Goal: Information Seeking & Learning: Learn about a topic

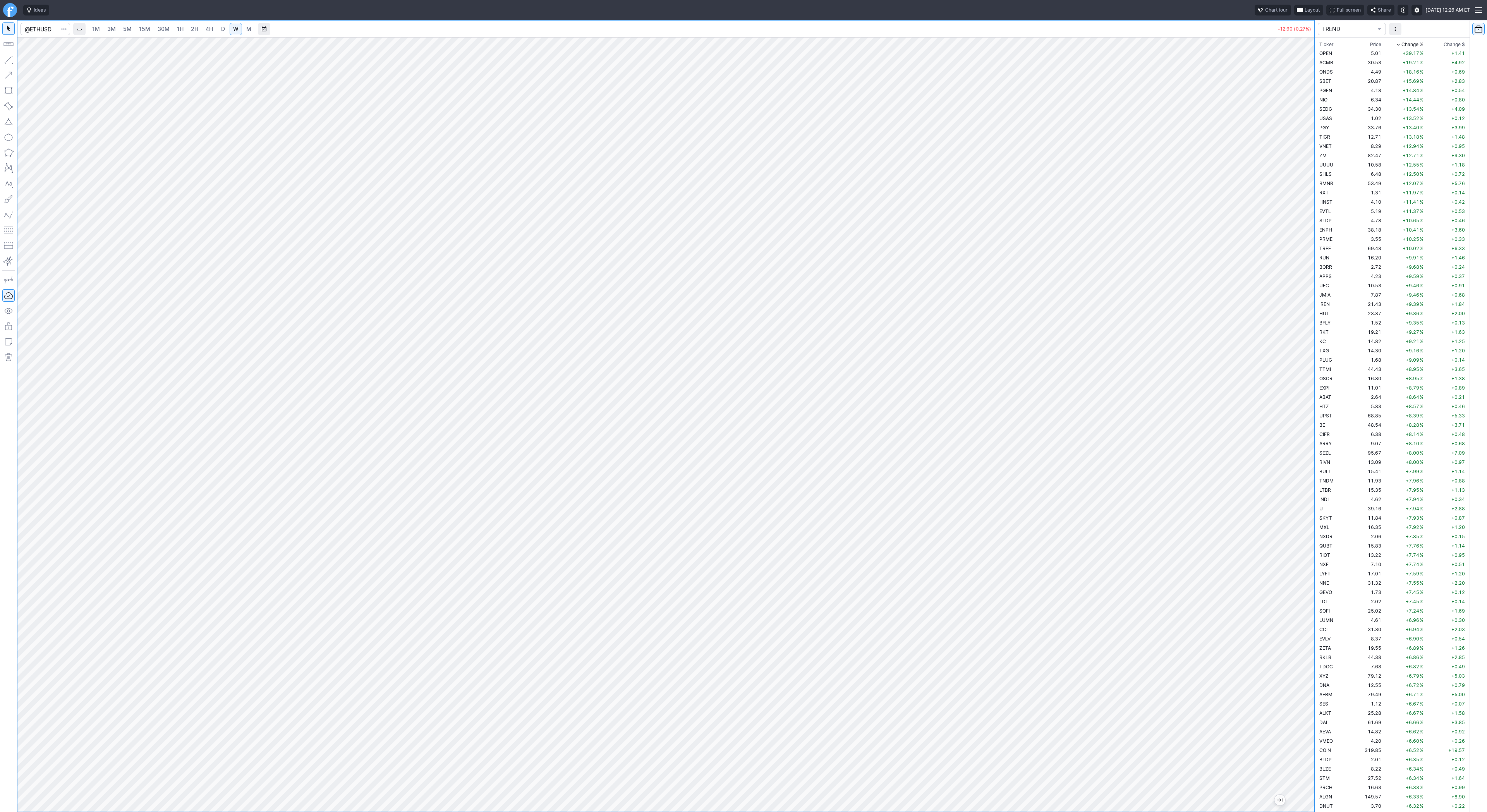
scroll to position [780, 0]
click at [219, 24] on link "D" at bounding box center [223, 29] width 12 height 12
drag, startPoint x: 1310, startPoint y: 241, endPoint x: 1299, endPoint y: 327, distance: 86.7
click at [1303, 331] on div at bounding box center [1306, 422] width 16 height 755
click at [49, 26] on input "Search" at bounding box center [46, 29] width 50 height 12
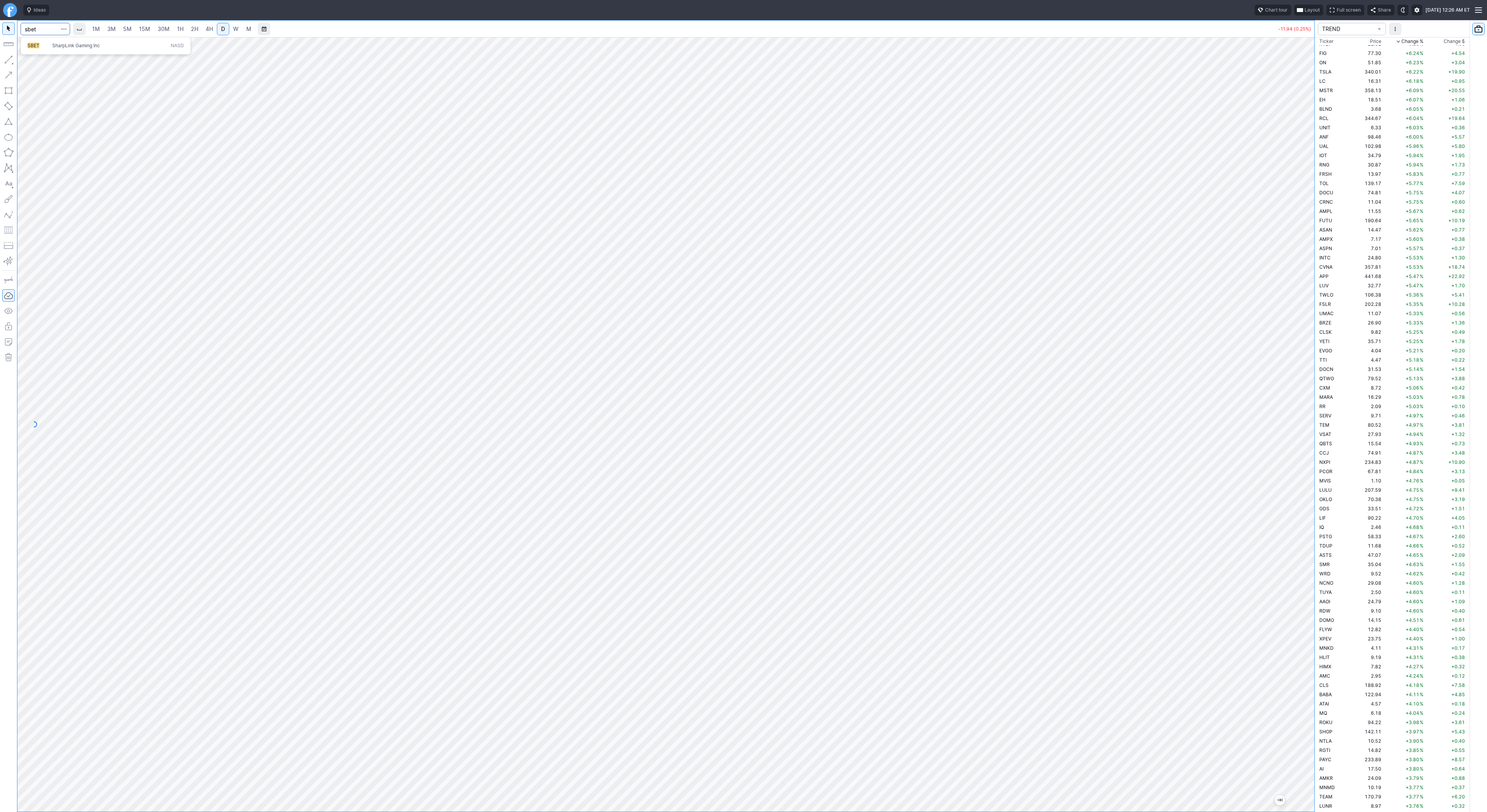
type input "sbet"
click at [72, 50] on button "SBET SharpLink Gaming Inc NASD" at bounding box center [106, 46] width 163 height 11
click at [206, 29] on span "4H" at bounding box center [209, 28] width 8 height 6
click at [11, 57] on button "button" at bounding box center [8, 59] width 12 height 12
click at [222, 29] on span "D" at bounding box center [223, 28] width 4 height 6
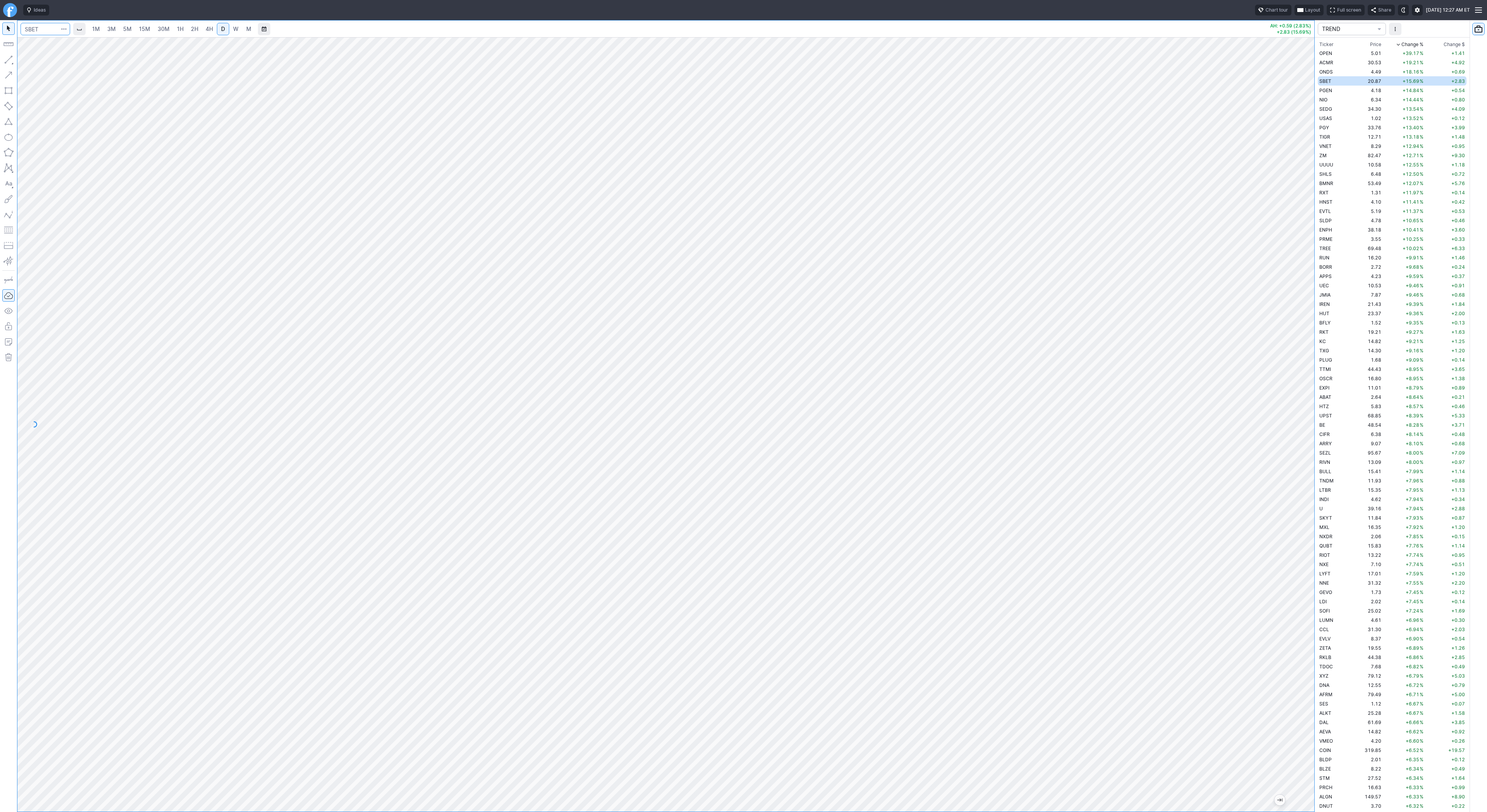
click at [40, 27] on input "Search" at bounding box center [46, 29] width 50 height 12
type input "vxx"
click at [76, 48] on span "iPath Series B S&P 500 VIX Short-Term FuturesTM ETN" at bounding box center [110, 48] width 119 height 13
drag, startPoint x: 1313, startPoint y: 452, endPoint x: 1316, endPoint y: 500, distance: 48.1
click at [1317, 501] on div "1M 3M 5M 15M 30M 1H 2H 4H D W M AH: -0.10 (0.28%) -3.29 (8.38%) TREND Ticker Pr…" at bounding box center [744, 416] width 1487 height 792
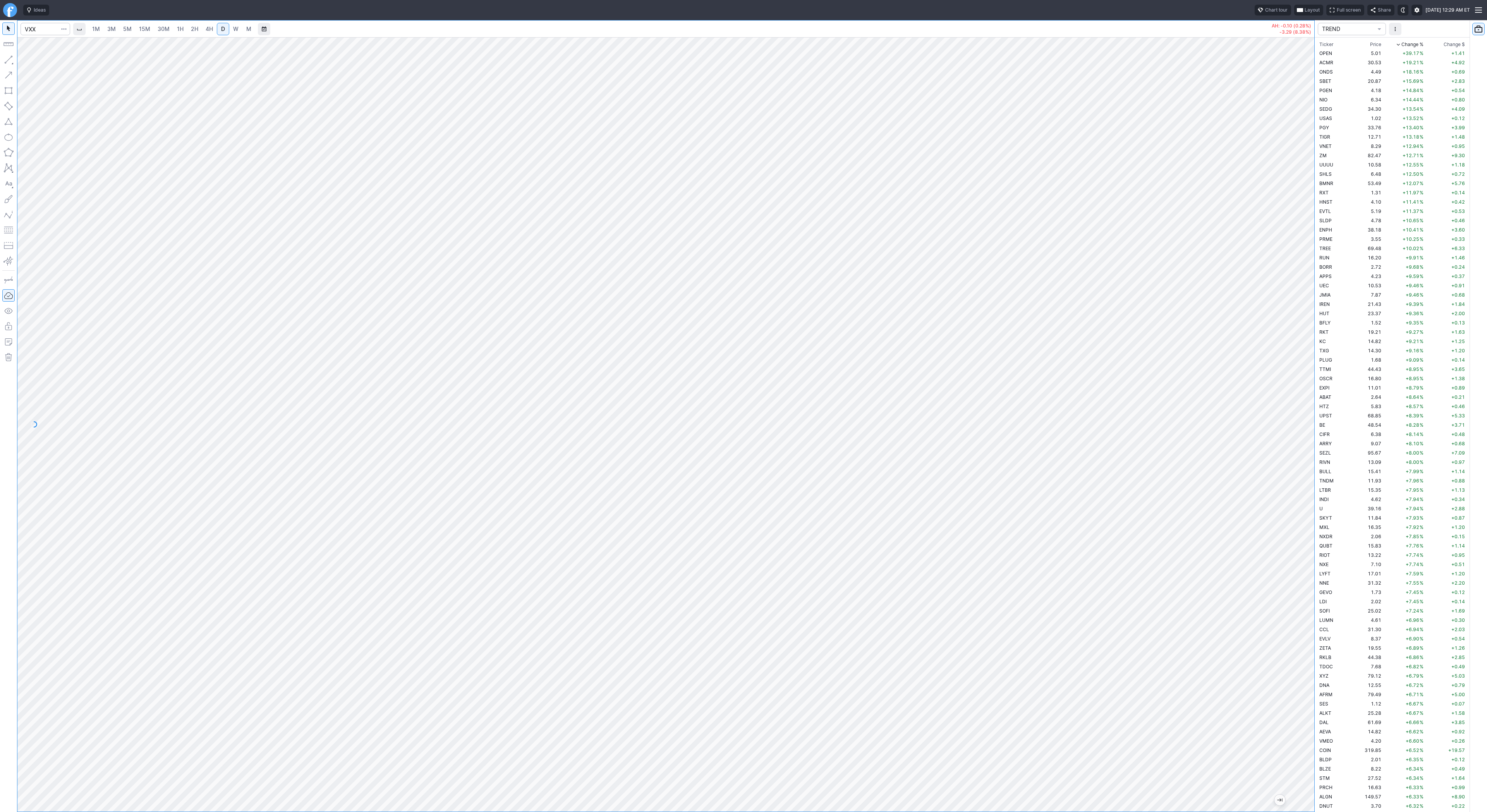
click at [237, 27] on span "W" at bounding box center [236, 28] width 5 height 6
click at [32, 29] on input "Search" at bounding box center [46, 29] width 50 height 12
type input "sbet"
click at [63, 46] on span "SharpLink Gaming Inc" at bounding box center [76, 46] width 48 height 6
click at [1441, 506] on div "1M 3M 5M 15M 30M 1H 2H 4H D W M AH: +0.59 (2.83%) +2.83 (15.69%) TREND Ticker P…" at bounding box center [744, 416] width 1487 height 792
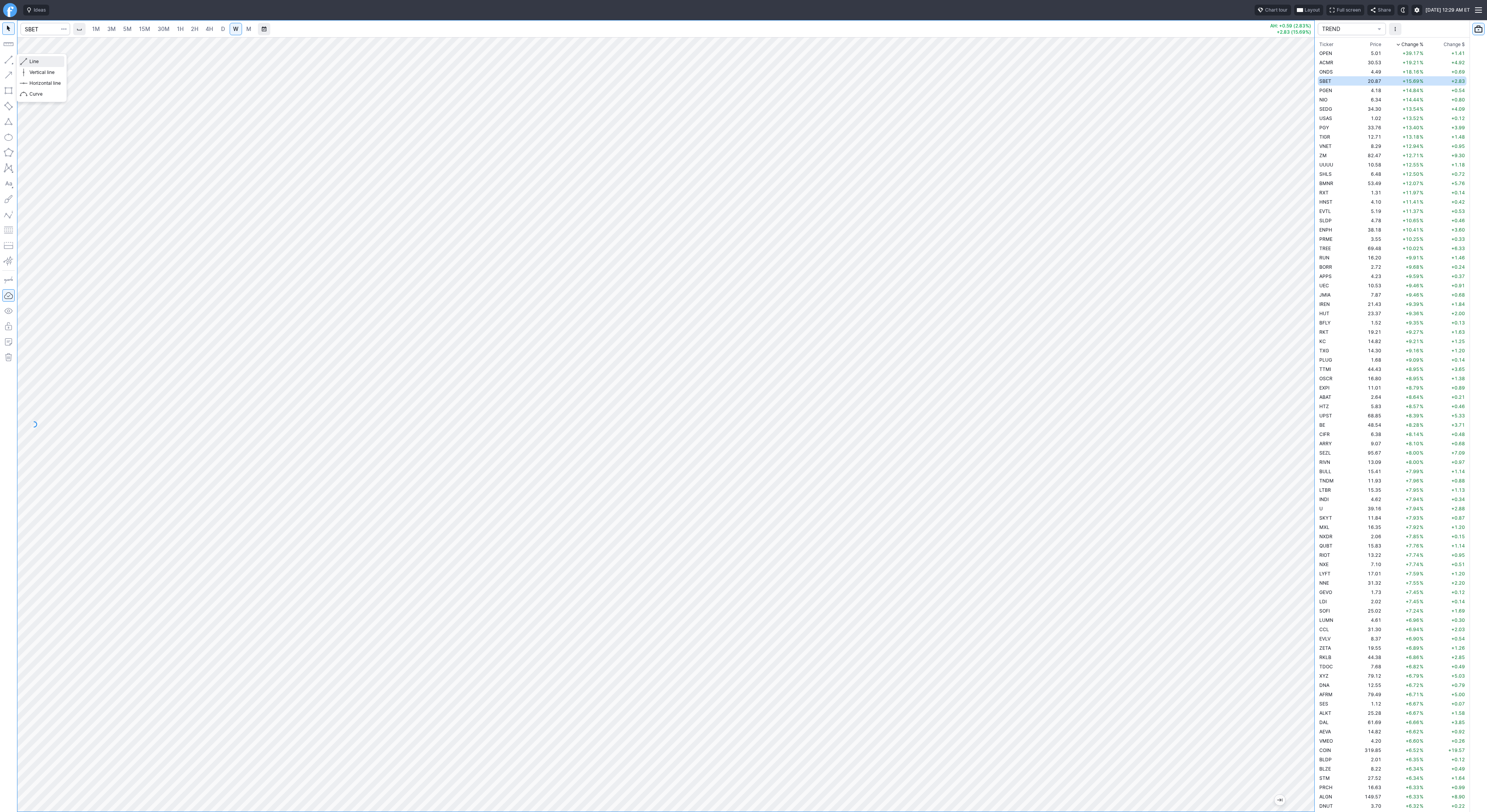
click at [30, 61] on span "Line" at bounding box center [45, 61] width 31 height 8
click at [221, 28] on span "D" at bounding box center [223, 28] width 4 height 6
click at [33, 61] on span "Line" at bounding box center [45, 61] width 31 height 8
click at [209, 27] on span "4H" at bounding box center [209, 28] width 8 height 6
click at [194, 26] on span "2H" at bounding box center [195, 28] width 8 height 6
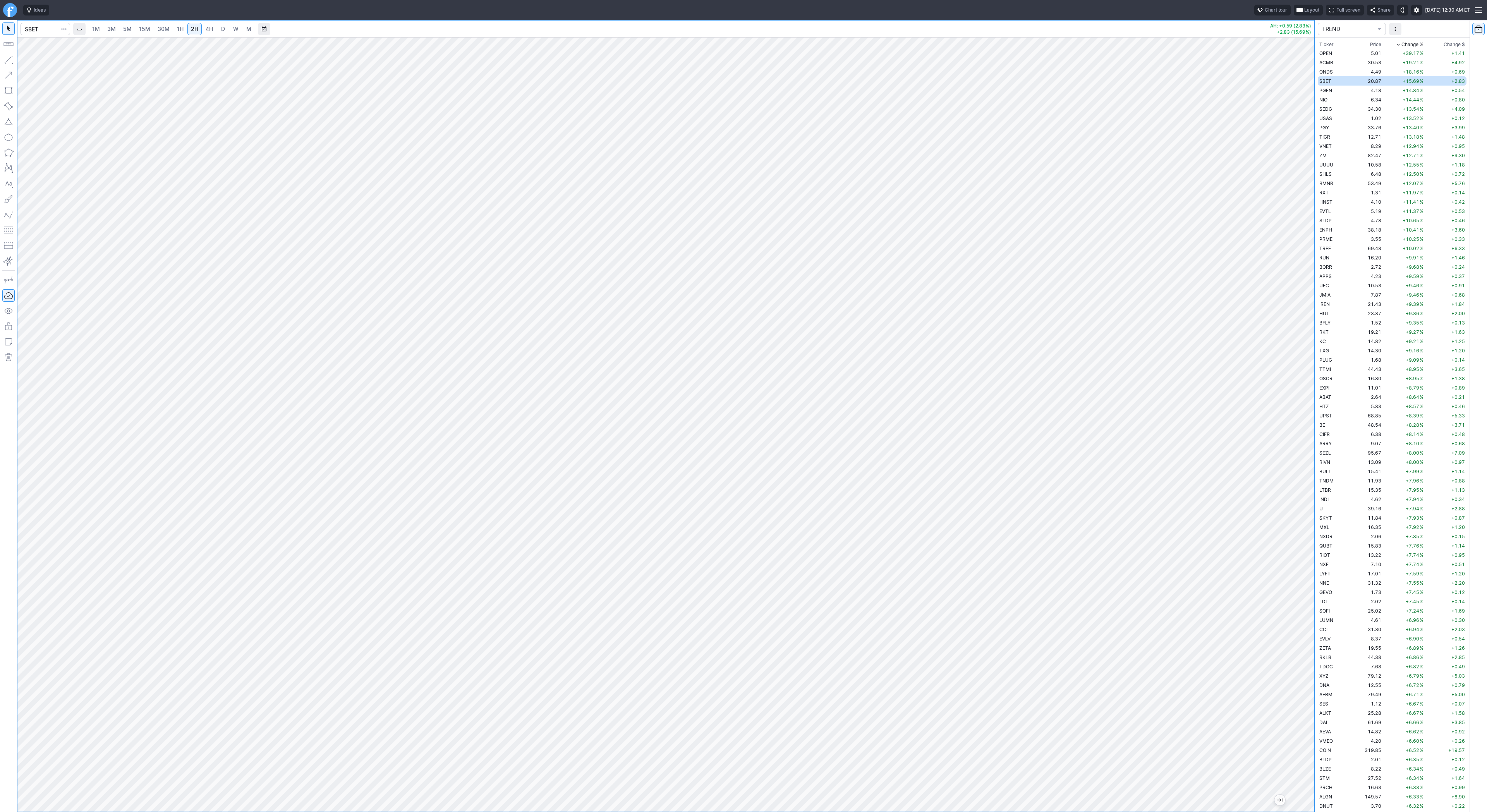
drag, startPoint x: 8, startPoint y: 60, endPoint x: 9, endPoint y: 64, distance: 4.1
click at [8, 62] on button "button" at bounding box center [8, 59] width 12 height 12
drag, startPoint x: 1309, startPoint y: 523, endPoint x: 1321, endPoint y: 437, distance: 86.8
click at [1321, 437] on div "1M 3M 5M 15M 30M 1H 2H 4H D W M AH: +0.59 (2.83%) +2.83 (15.69%) TREND Ticker P…" at bounding box center [744, 416] width 1487 height 792
drag, startPoint x: 34, startPoint y: 60, endPoint x: 39, endPoint y: 66, distance: 7.8
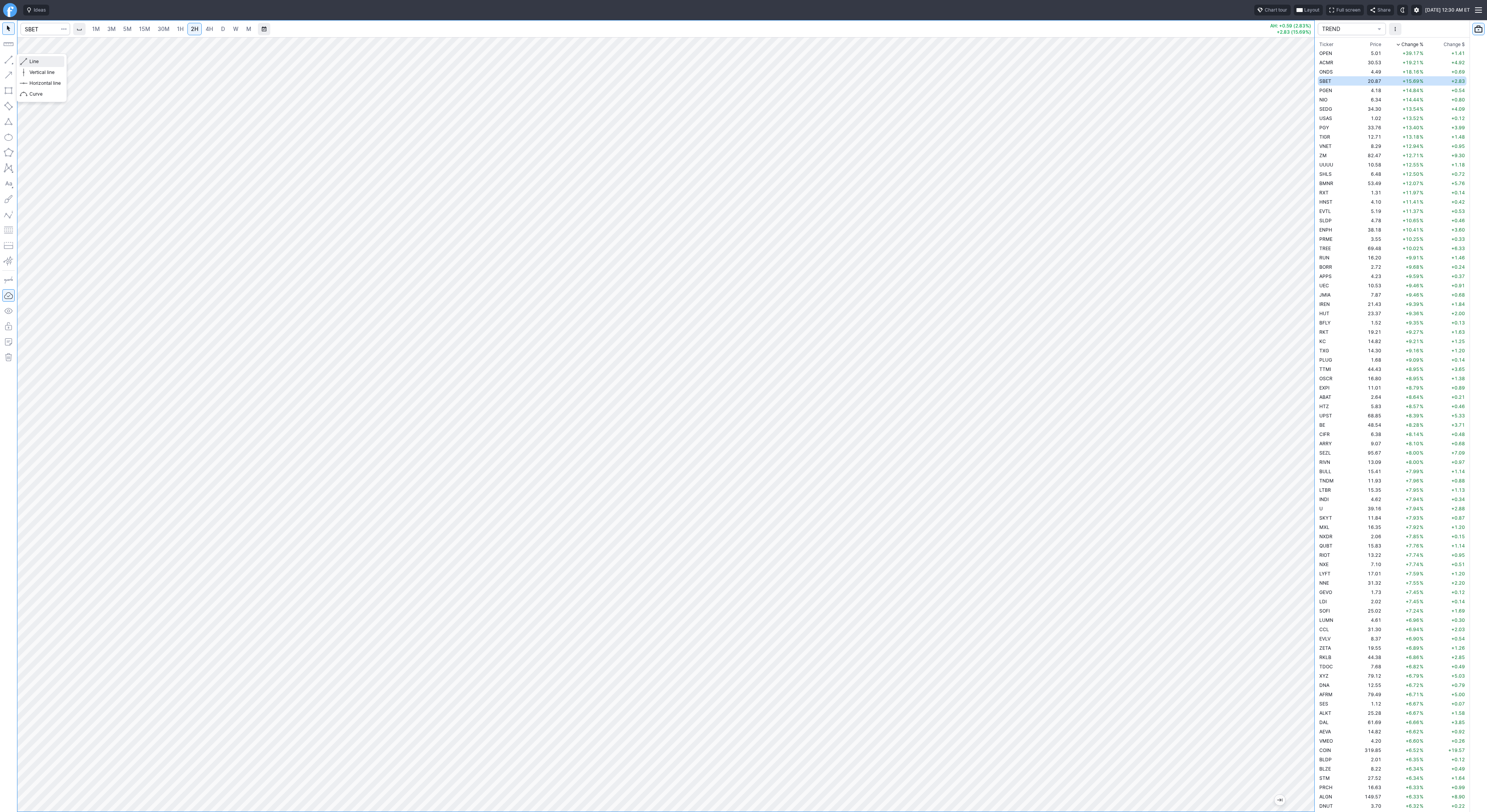
click at [33, 60] on span "Line" at bounding box center [45, 61] width 31 height 8
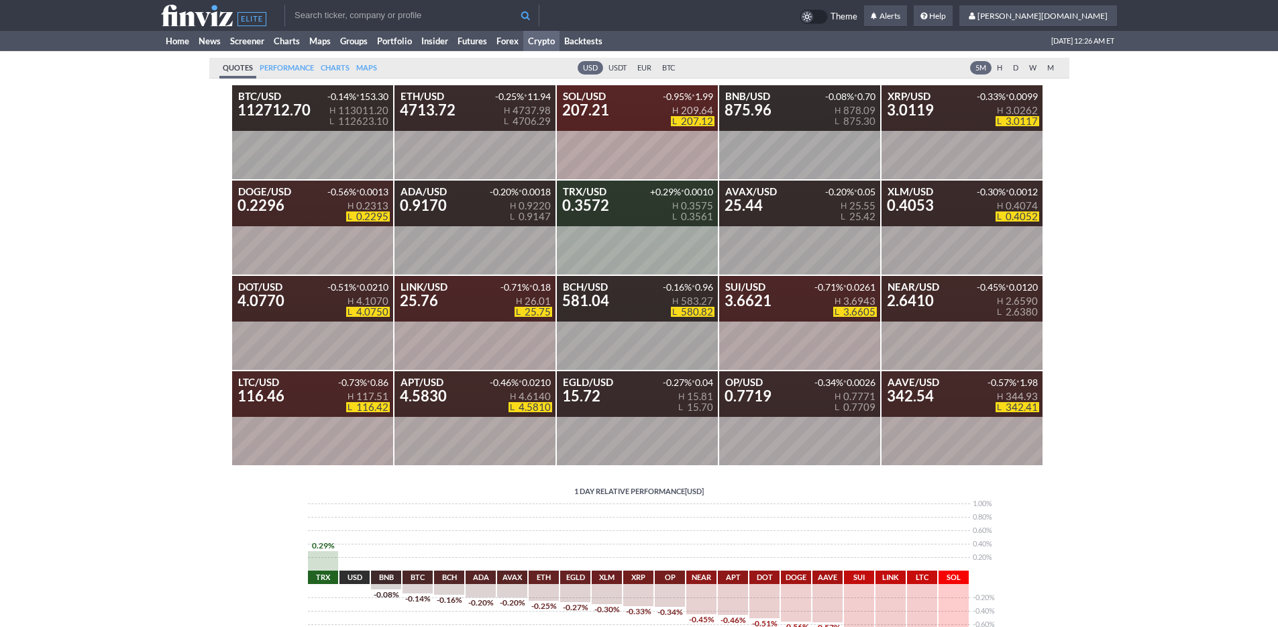
click at [162, 113] on div "Quotes Performance Charts Maps USD USDT EUR BTC 5M H D W M BTC/USD 112712.70 -0…" at bounding box center [639, 364] width 956 height 626
click at [176, 38] on link "Home" at bounding box center [177, 41] width 33 height 20
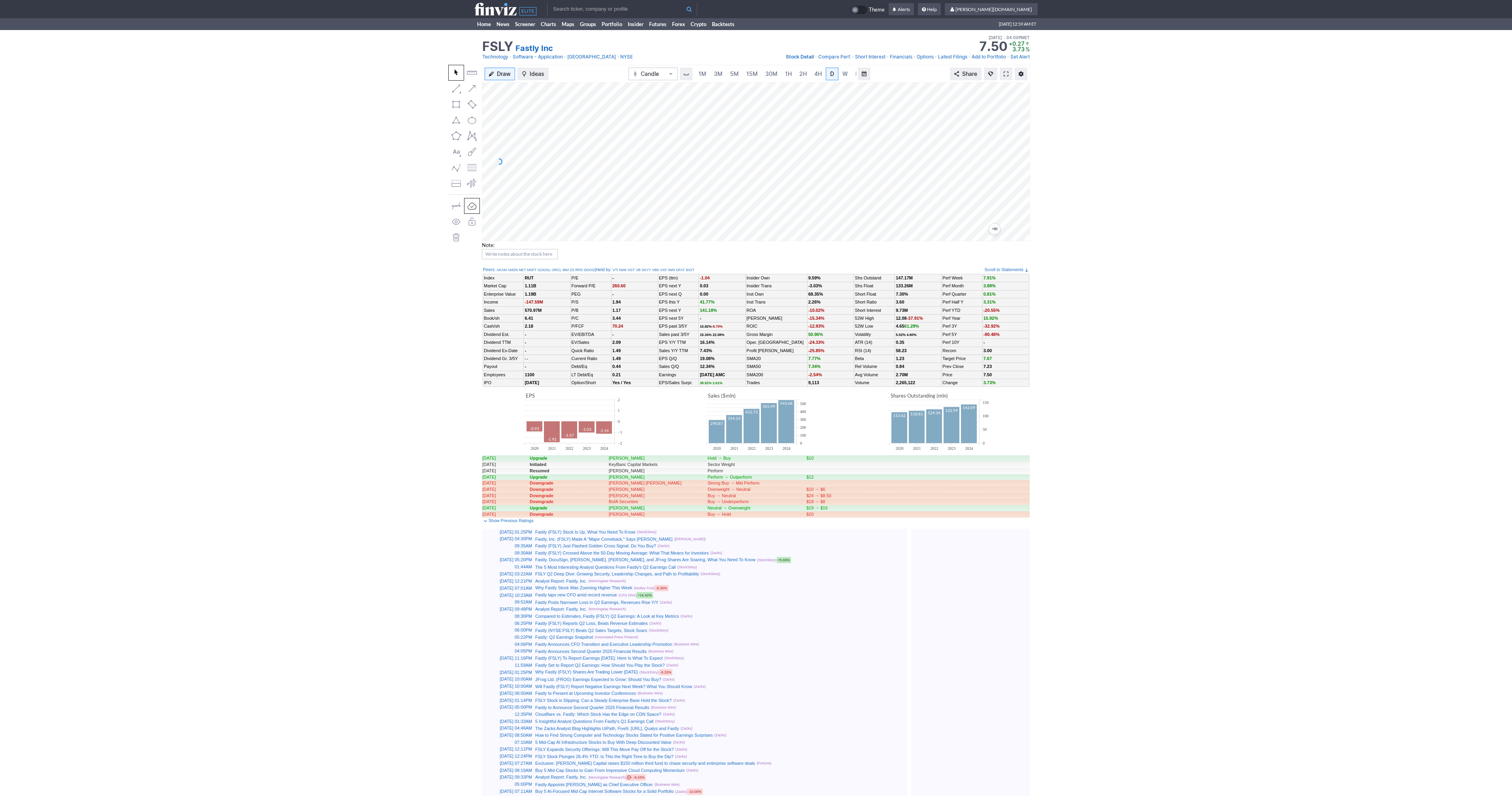
scroll to position [0, 8]
click at [1007, 77] on span at bounding box center [1006, 74] width 5 height 6
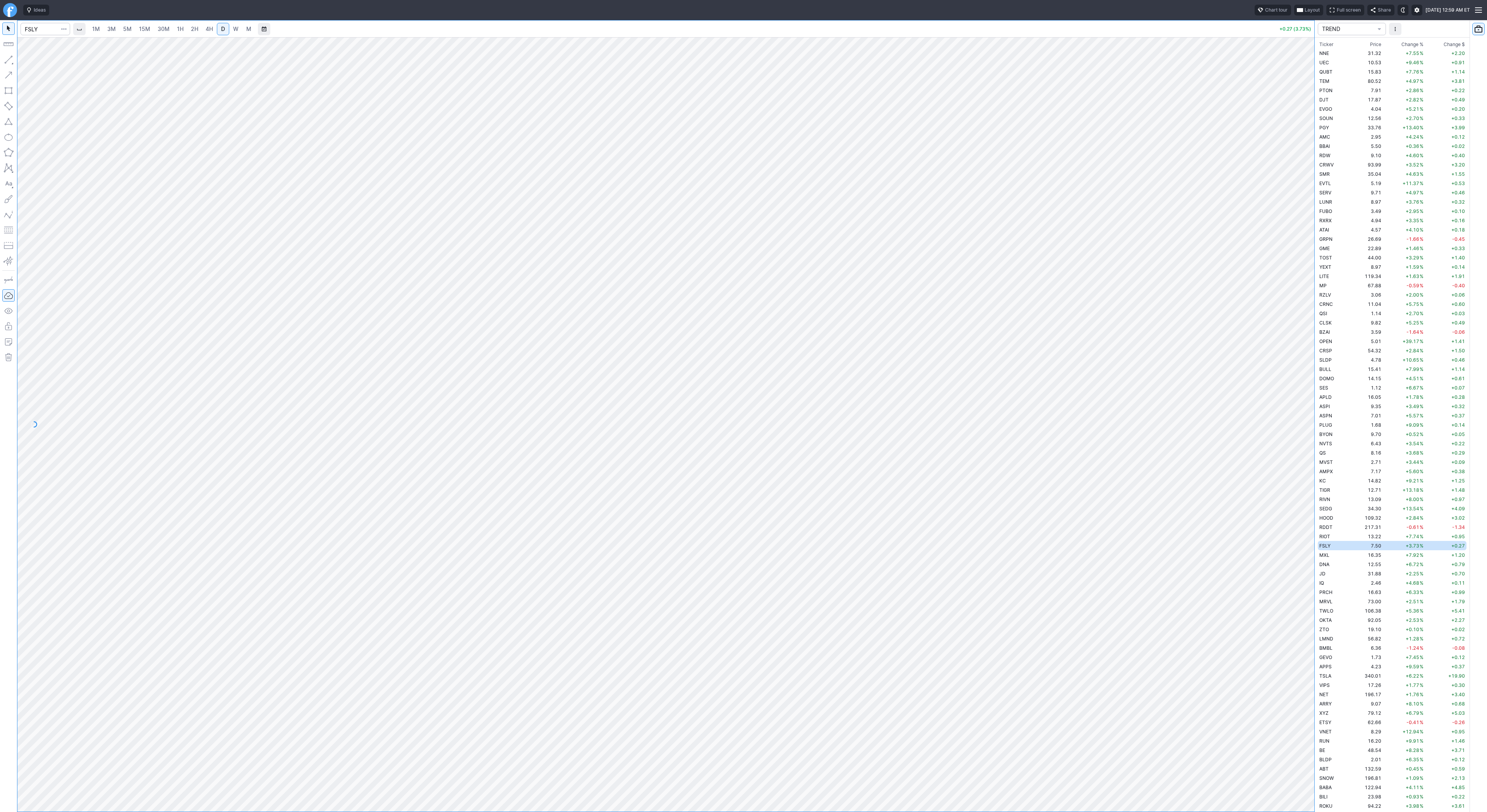
scroll to position [530, 0]
click at [30, 63] on span "Line" at bounding box center [45, 61] width 31 height 8
click at [36, 61] on span "Line" at bounding box center [45, 61] width 31 height 8
click at [31, 62] on span "Line" at bounding box center [45, 61] width 31 height 8
click at [1331, 268] on td "BILI" at bounding box center [1333, 267] width 31 height 9
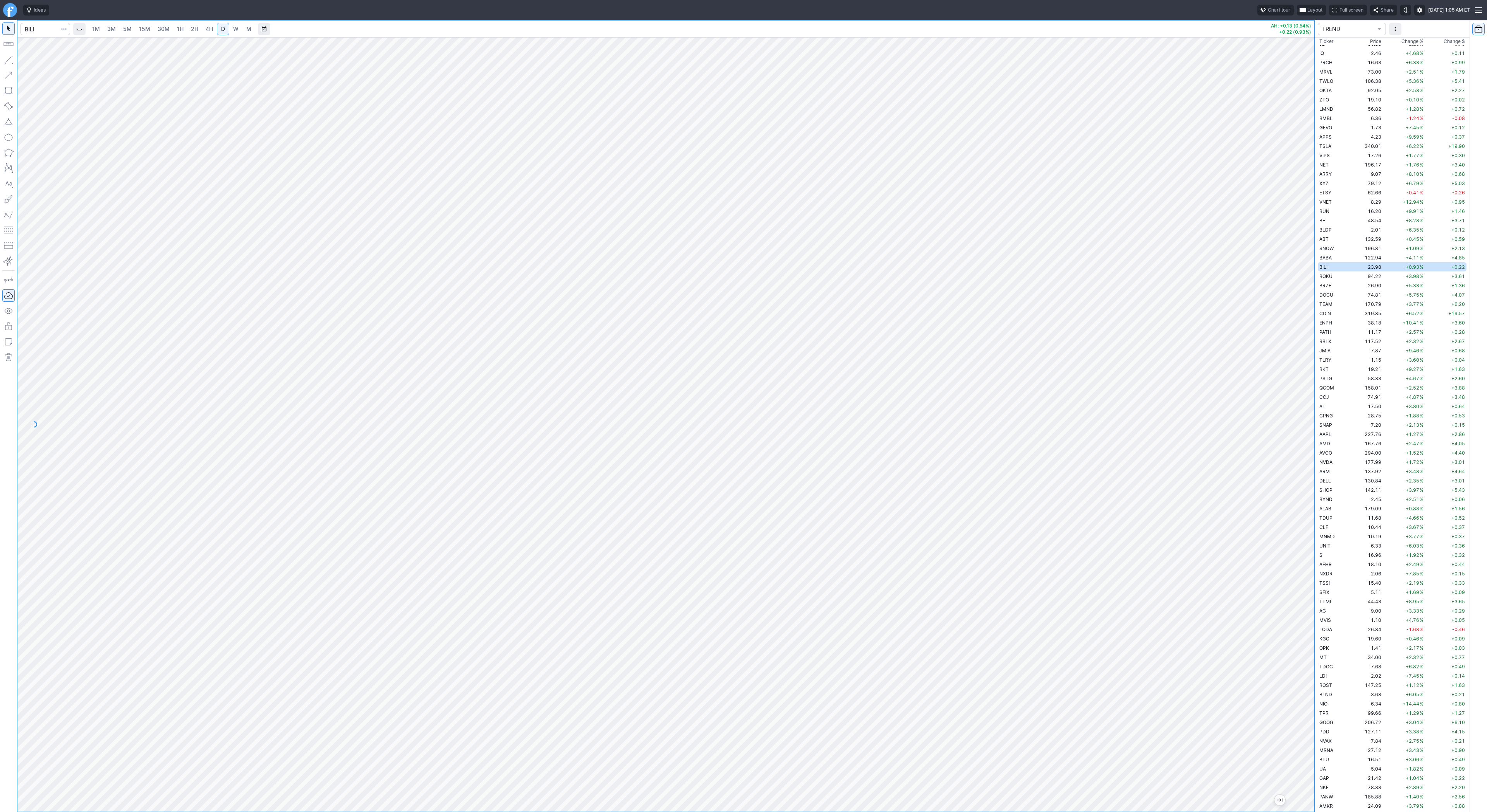
drag, startPoint x: 1305, startPoint y: 387, endPoint x: 1313, endPoint y: 452, distance: 65.5
click at [1313, 452] on div at bounding box center [1306, 422] width 16 height 755
click at [233, 32] on span "W" at bounding box center [236, 29] width 5 height 8
click at [38, 32] on input "Search" at bounding box center [46, 29] width 50 height 12
type input "nvda"
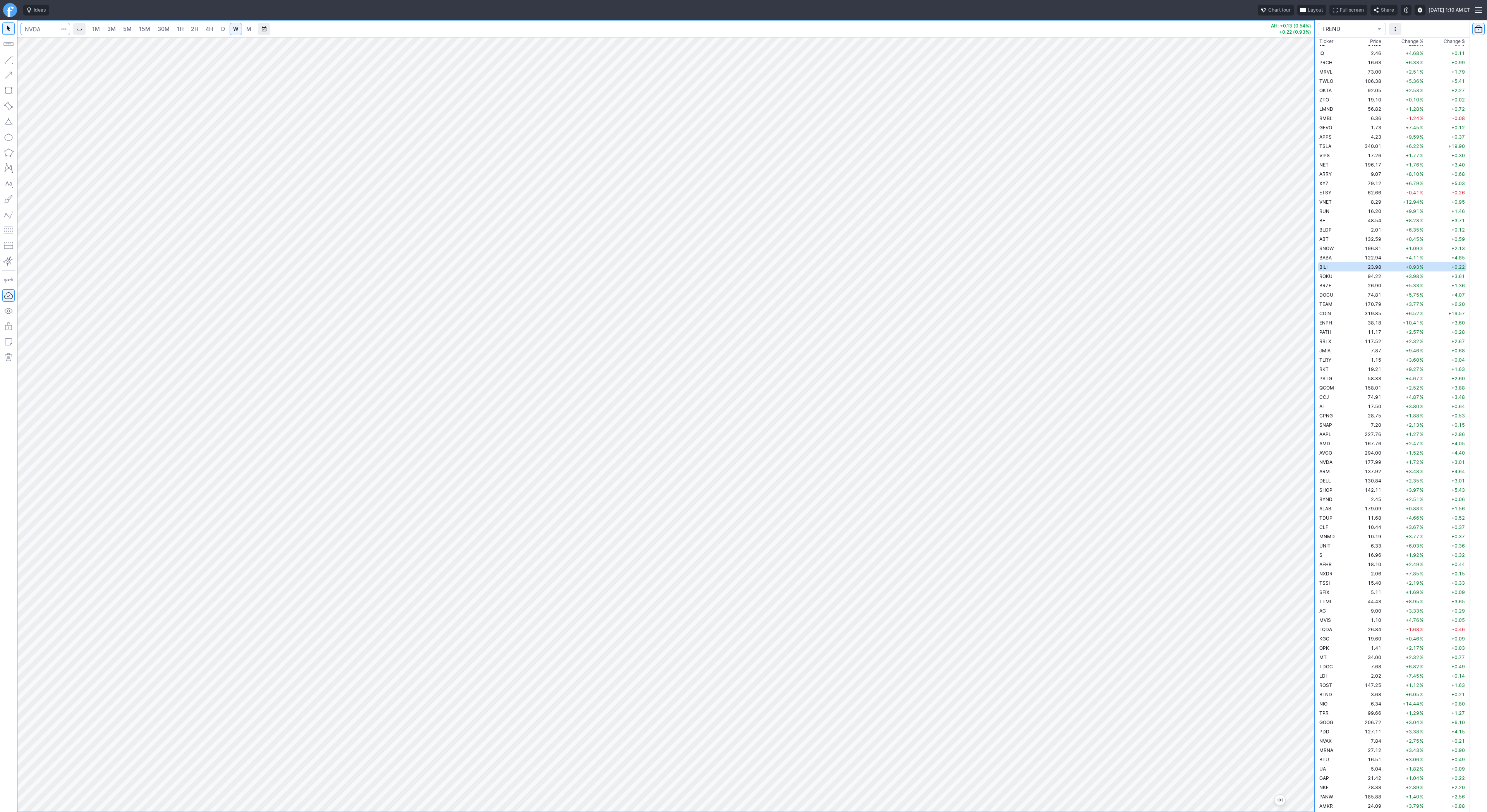
scroll to position [567, 0]
click at [220, 33] on link "D" at bounding box center [223, 29] width 12 height 12
click at [212, 30] on link "4H" at bounding box center [209, 29] width 14 height 12
click at [33, 28] on input "Search" at bounding box center [46, 29] width 50 height 12
type input "nvds"
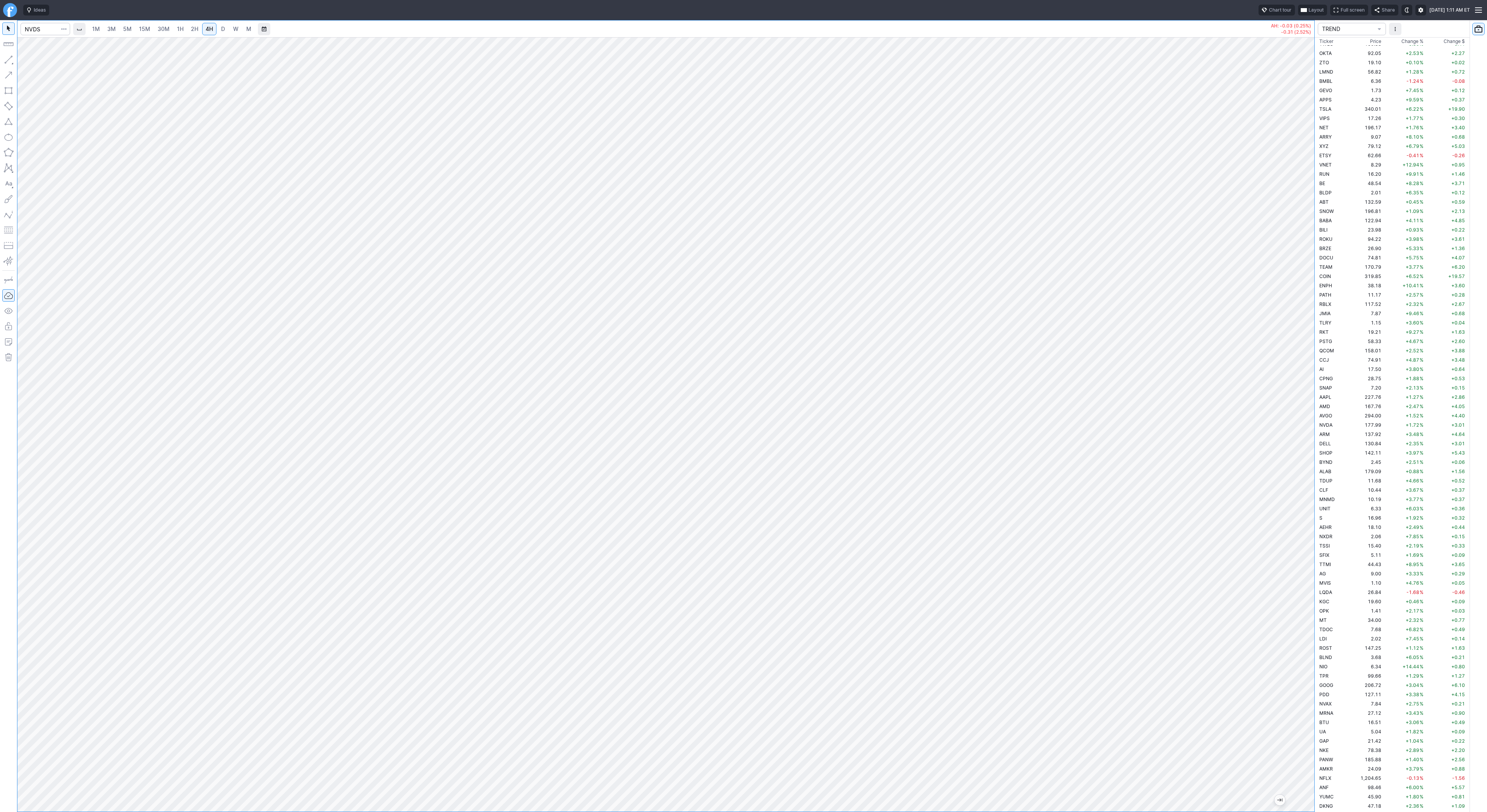
click at [191, 29] on span "2H" at bounding box center [195, 28] width 8 height 6
drag, startPoint x: 1305, startPoint y: 583, endPoint x: 1306, endPoint y: 648, distance: 65.0
click at [1306, 648] on div at bounding box center [1306, 422] width 16 height 755
click at [10, 58] on button "button" at bounding box center [8, 59] width 12 height 12
click at [35, 61] on span "Line" at bounding box center [45, 61] width 31 height 8
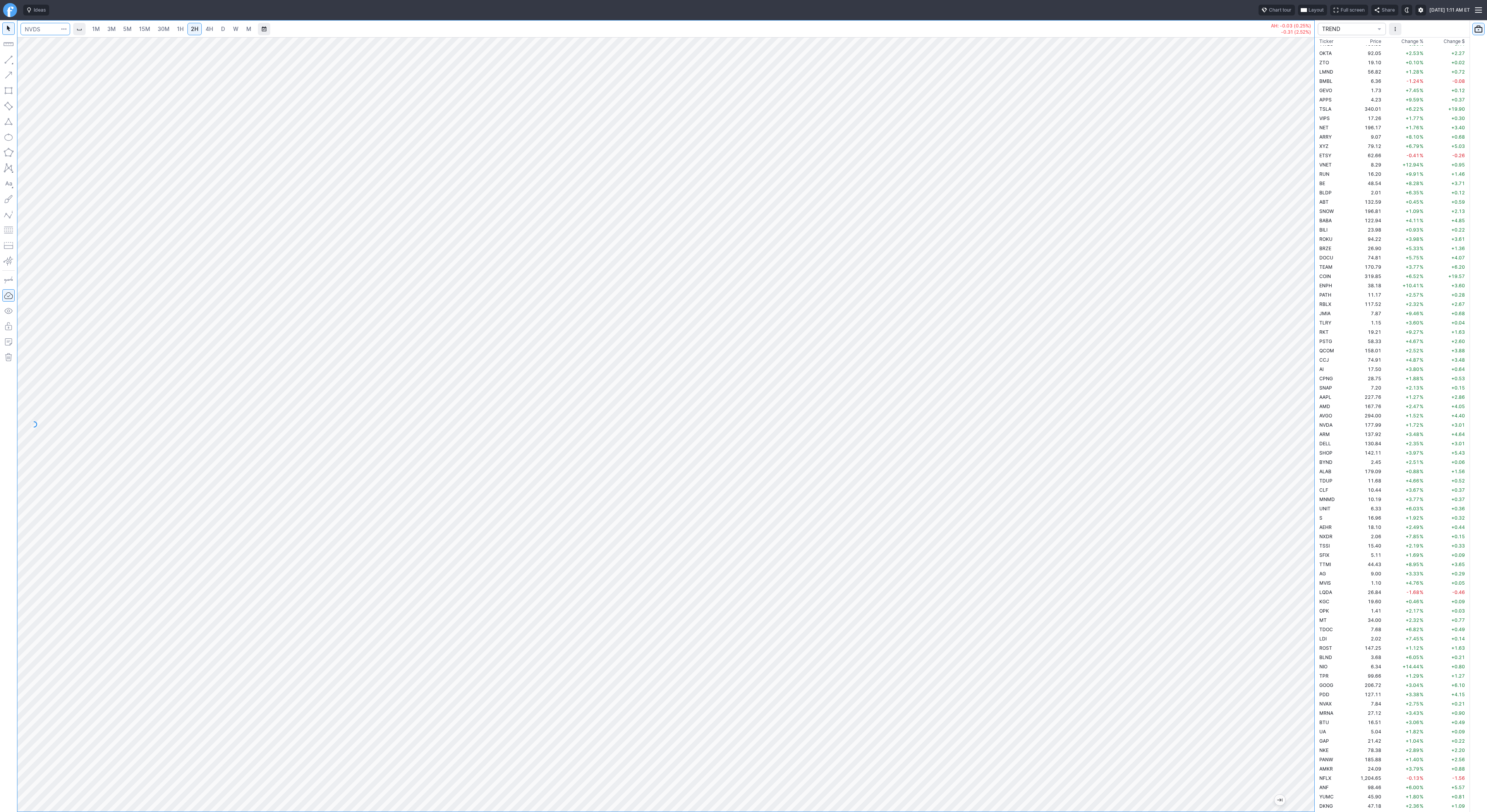
click at [31, 30] on input "Search" at bounding box center [46, 29] width 50 height 12
type input "tsls"
drag, startPoint x: 1318, startPoint y: 530, endPoint x: 1344, endPoint y: 716, distance: 187.8
click at [1344, 716] on div "1M 3M 5M 15M 30M 1H 2H 4H D W M AH: -0.02 (0.28%) -0.46 (6.02%) TREND Ticker Pr…" at bounding box center [744, 416] width 1487 height 792
drag, startPoint x: 1308, startPoint y: 421, endPoint x: 1298, endPoint y: 571, distance: 150.3
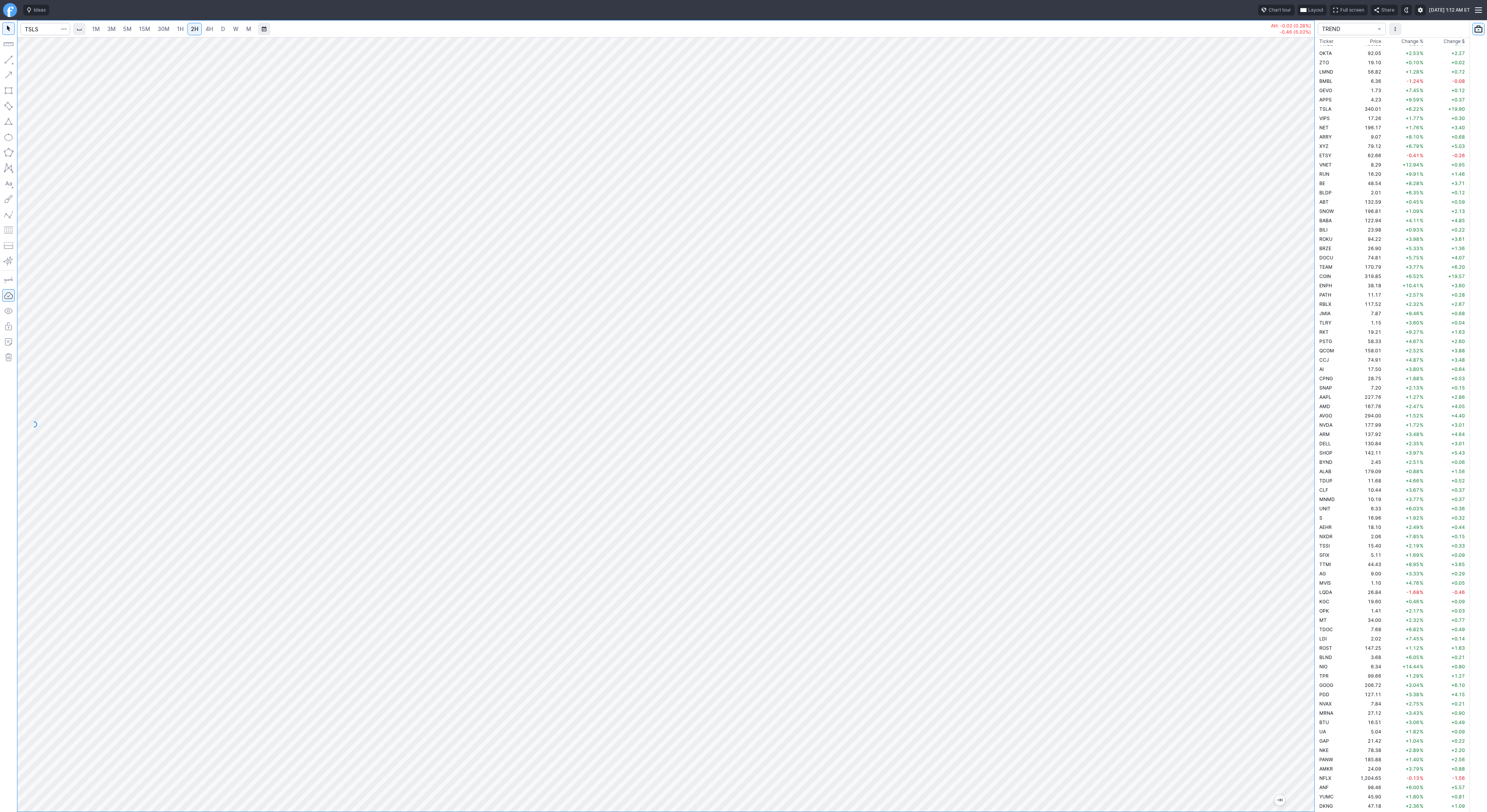
click at [1301, 573] on div at bounding box center [1306, 422] width 16 height 755
click at [11, 64] on button "button" at bounding box center [8, 59] width 12 height 12
click at [13, 59] on button "button" at bounding box center [8, 59] width 12 height 12
drag, startPoint x: 1311, startPoint y: 467, endPoint x: 1305, endPoint y: 516, distance: 49.4
click at [1314, 519] on div "1M 3M 5M 15M 30M 1H 2H 4H D W M AH: -0.02 (0.28%) -0.46 (6.02%) TREND Ticker Pr…" at bounding box center [744, 416] width 1487 height 792
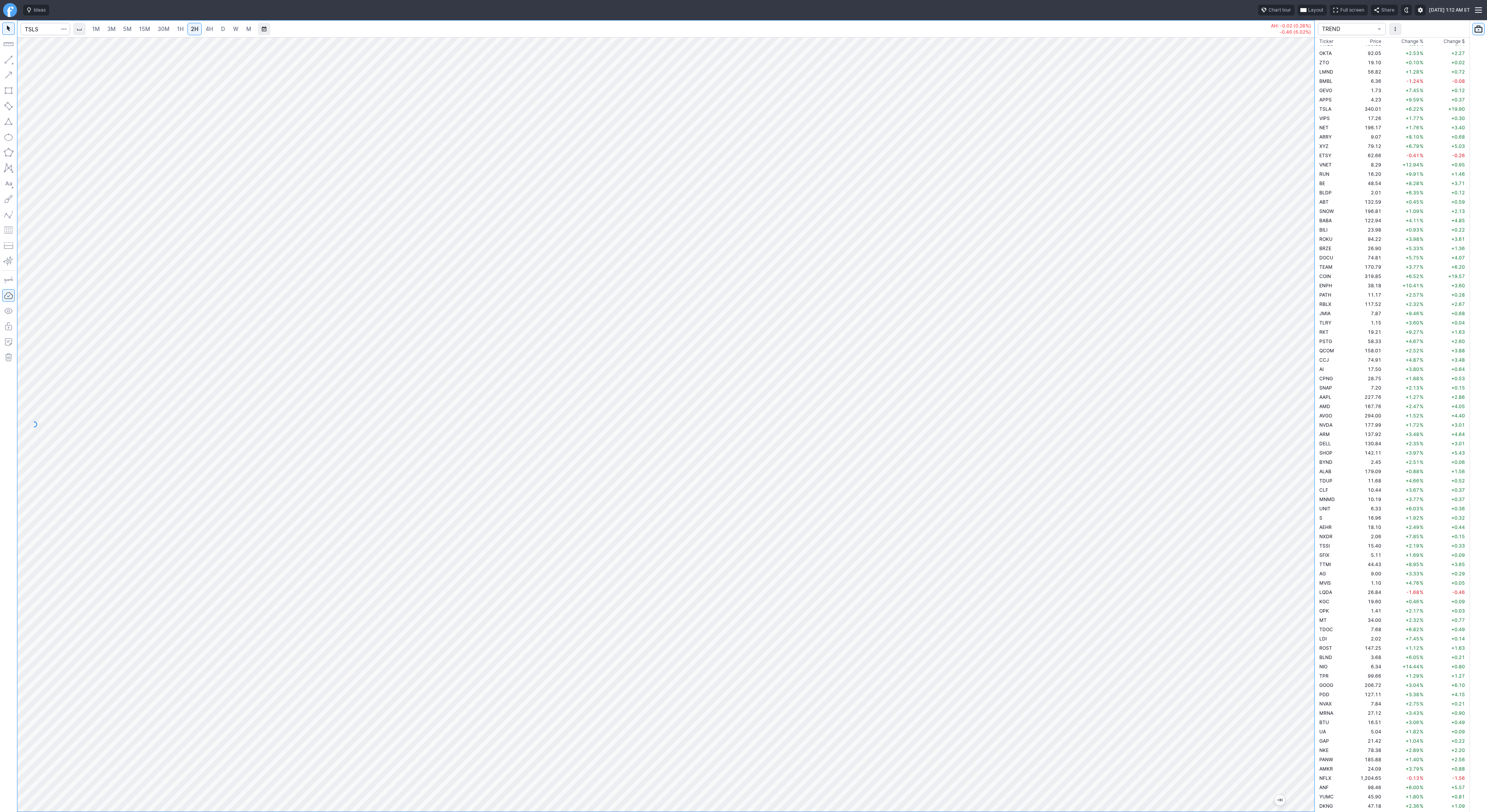
click at [1295, 447] on div at bounding box center [666, 424] width 1297 height 774
click at [33, 61] on span "Line" at bounding box center [45, 61] width 31 height 8
drag, startPoint x: 32, startPoint y: 61, endPoint x: 33, endPoint y: 68, distance: 7.1
click at [32, 63] on span "Line" at bounding box center [45, 61] width 31 height 8
click at [29, 61] on span "Line" at bounding box center [45, 61] width 31 height 8
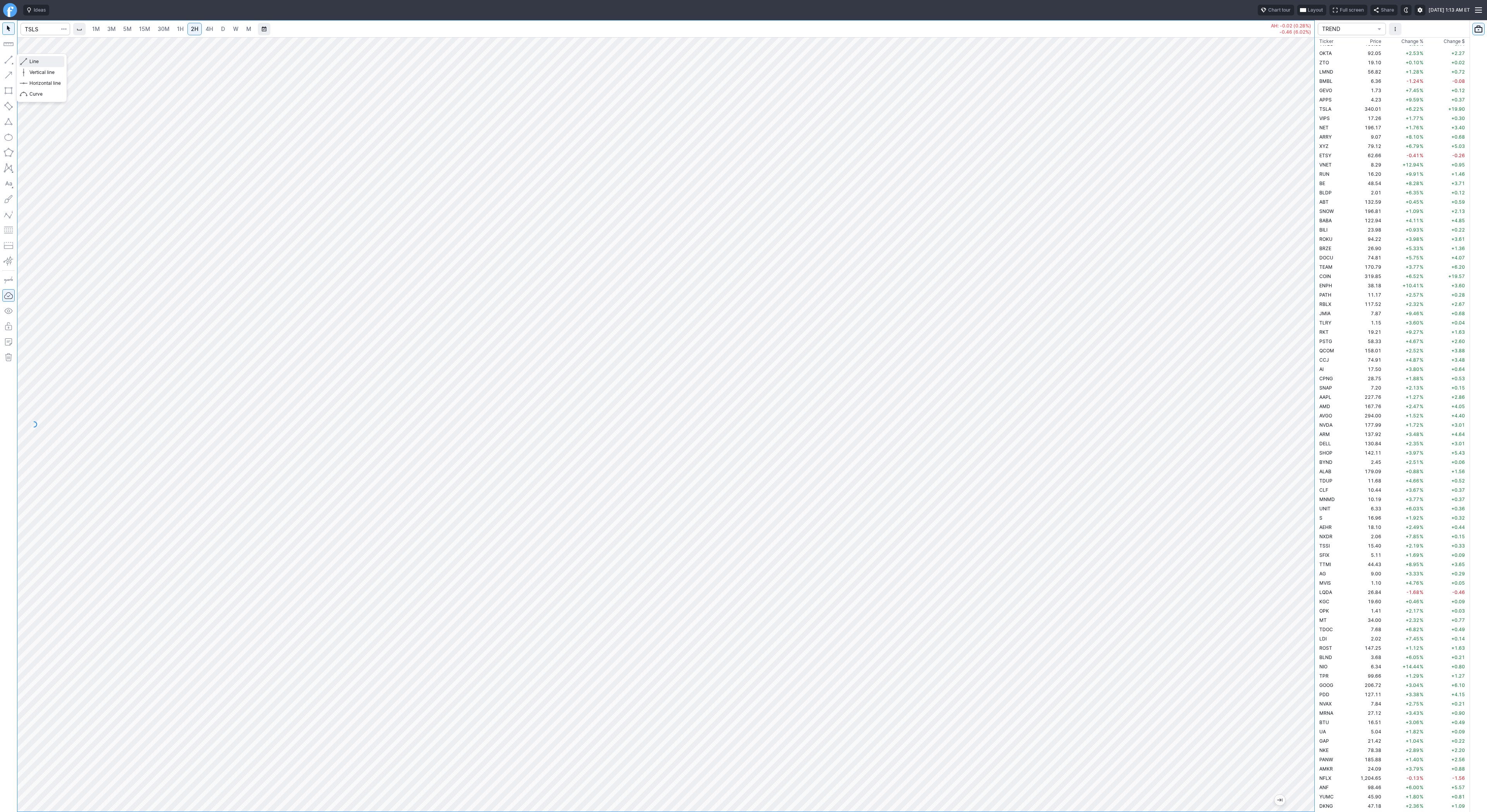
drag, startPoint x: 31, startPoint y: 58, endPoint x: 40, endPoint y: 71, distance: 15.8
click at [31, 59] on span "Line" at bounding box center [45, 61] width 31 height 8
click at [37, 27] on input "Search" at bounding box center [46, 29] width 50 height 12
type input "@vx"
click at [69, 43] on span "VIX" at bounding box center [106, 46] width 110 height 6
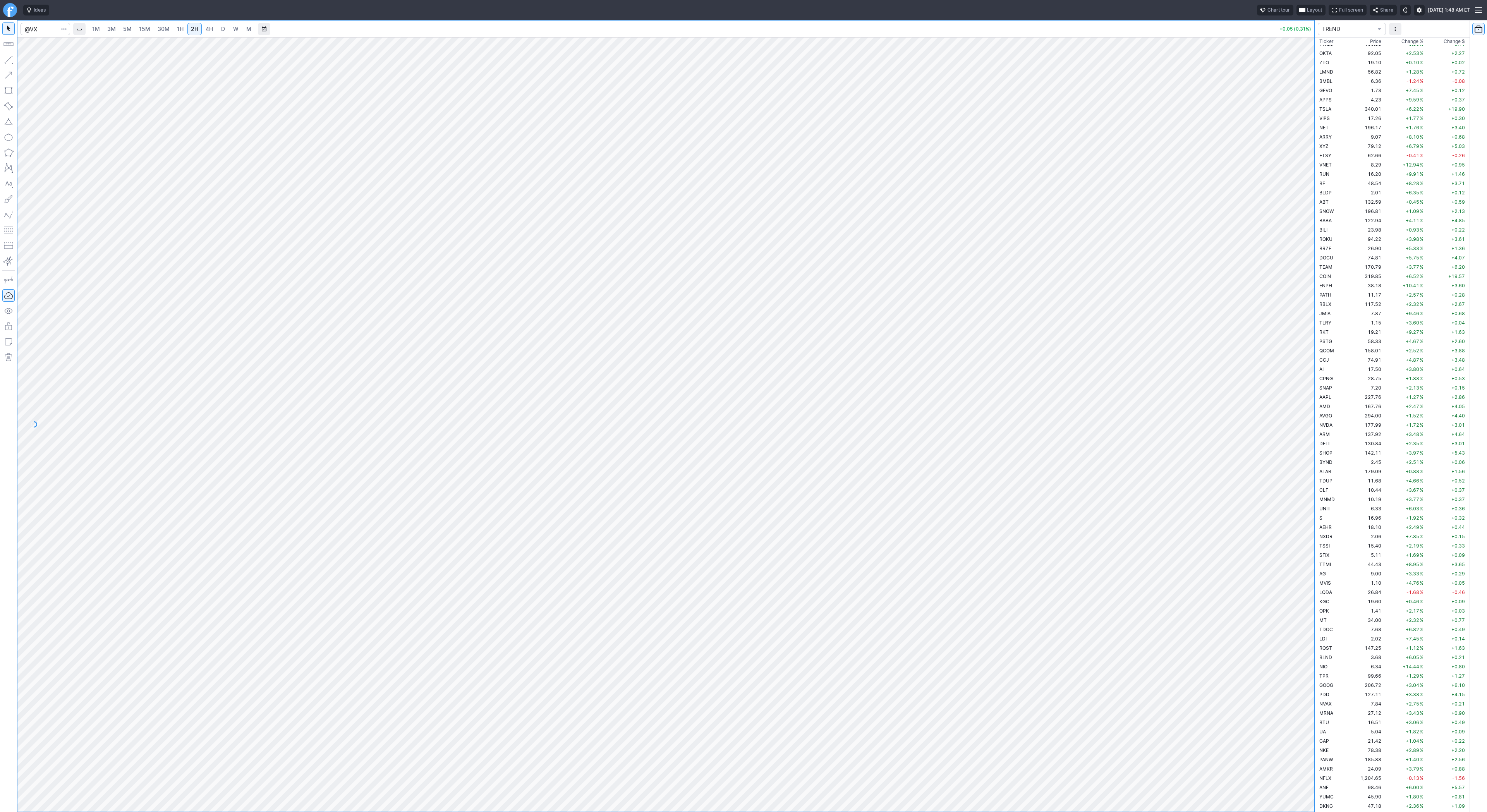
click at [221, 31] on span "D" at bounding box center [223, 28] width 4 height 6
drag, startPoint x: 35, startPoint y: 63, endPoint x: 40, endPoint y: 84, distance: 21.6
click at [34, 65] on span "Line" at bounding box center [45, 61] width 31 height 8
click at [32, 62] on span "Line" at bounding box center [45, 61] width 31 height 8
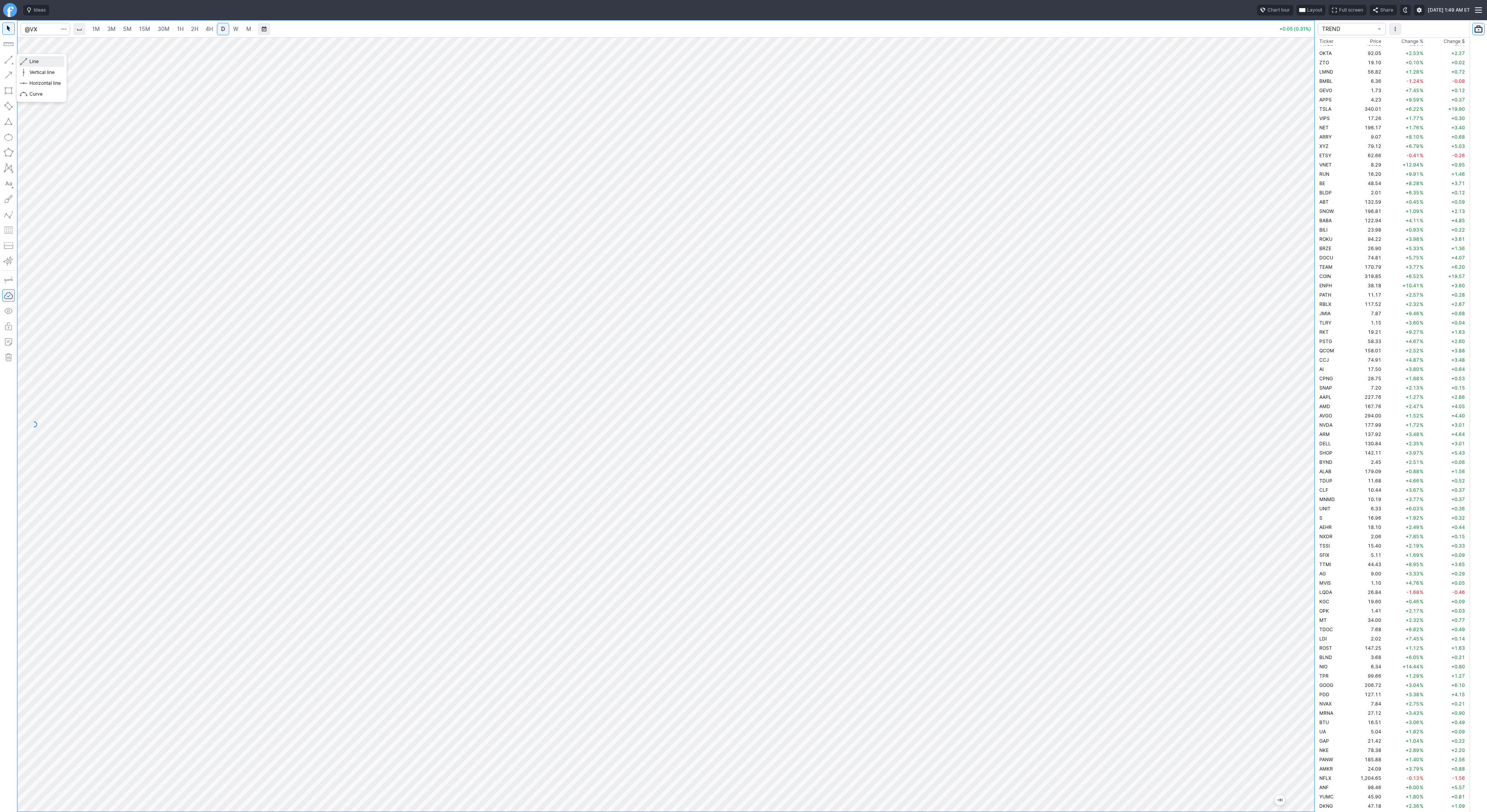
click at [35, 63] on span "Line" at bounding box center [45, 61] width 31 height 8
click at [31, 61] on span "Line" at bounding box center [45, 61] width 31 height 8
click at [23, 59] on span "button" at bounding box center [25, 61] width 5 height 11
click at [30, 62] on span "Line" at bounding box center [45, 61] width 31 height 8
click at [1335, 211] on td "SNOW" at bounding box center [1333, 211] width 31 height 9
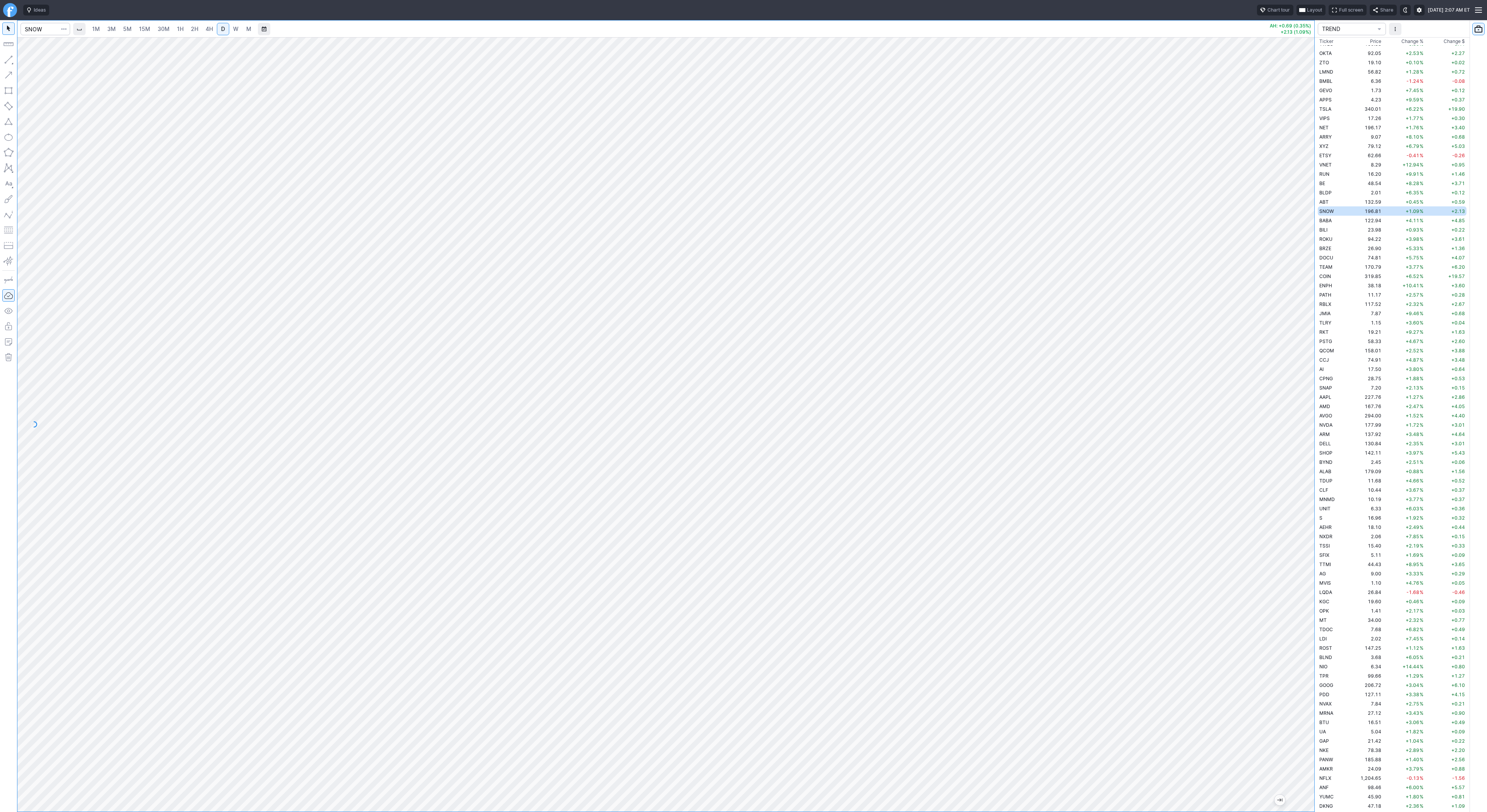
drag, startPoint x: 1309, startPoint y: 422, endPoint x: 1305, endPoint y: 570, distance: 148.1
click at [1305, 571] on div at bounding box center [1306, 422] width 16 height 755
click at [6, 57] on button "button" at bounding box center [8, 59] width 12 height 12
click at [9, 55] on button "button" at bounding box center [8, 59] width 12 height 12
click at [39, 61] on span "Line" at bounding box center [45, 61] width 31 height 8
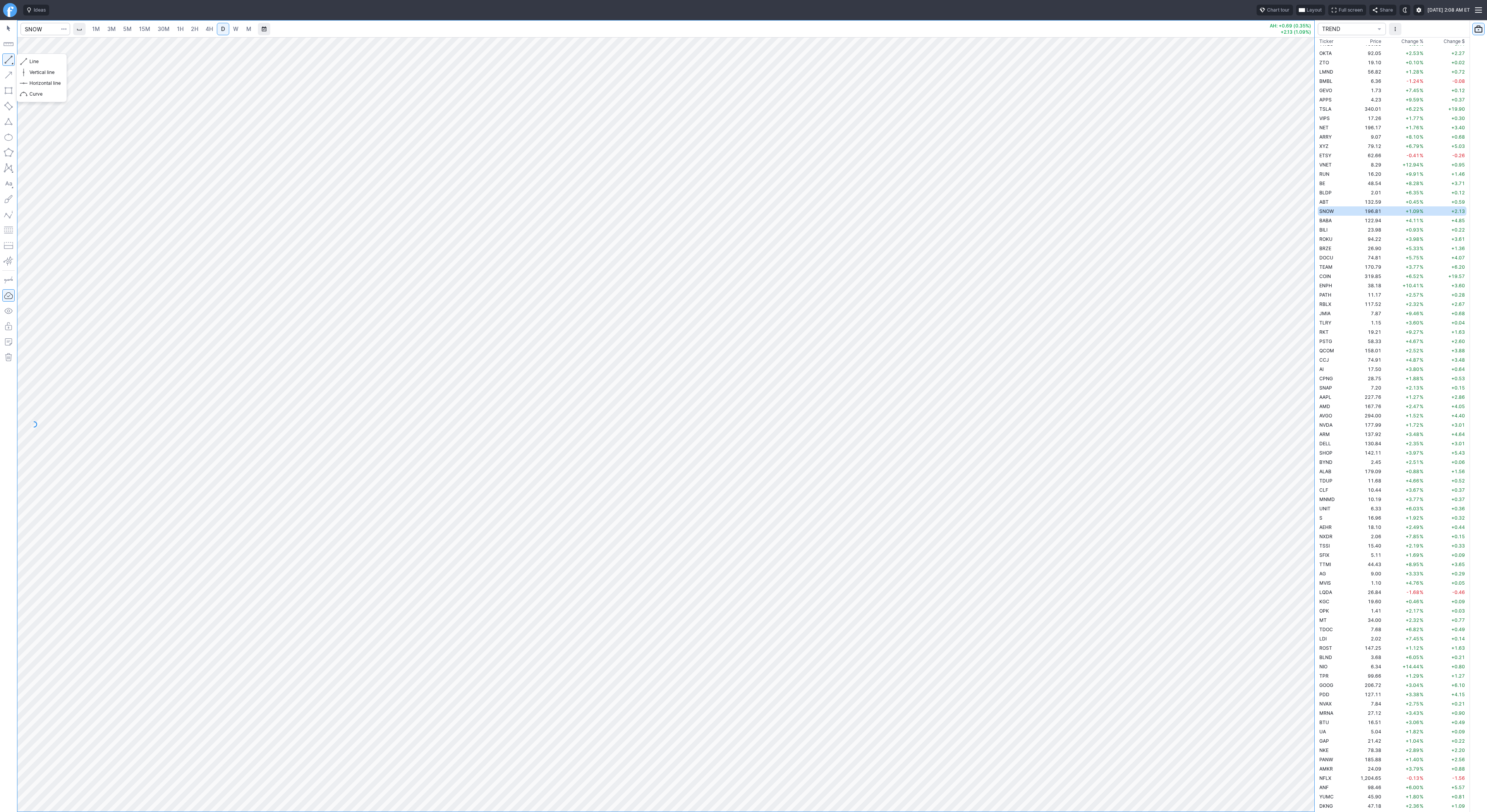
click at [9, 59] on button "button" at bounding box center [8, 59] width 12 height 12
drag, startPoint x: 11, startPoint y: 57, endPoint x: 16, endPoint y: 78, distance: 21.6
click at [11, 57] on button "button" at bounding box center [8, 59] width 12 height 12
click at [14, 56] on button "button" at bounding box center [8, 59] width 12 height 12
drag, startPoint x: 5, startPoint y: 59, endPoint x: 28, endPoint y: 87, distance: 36.2
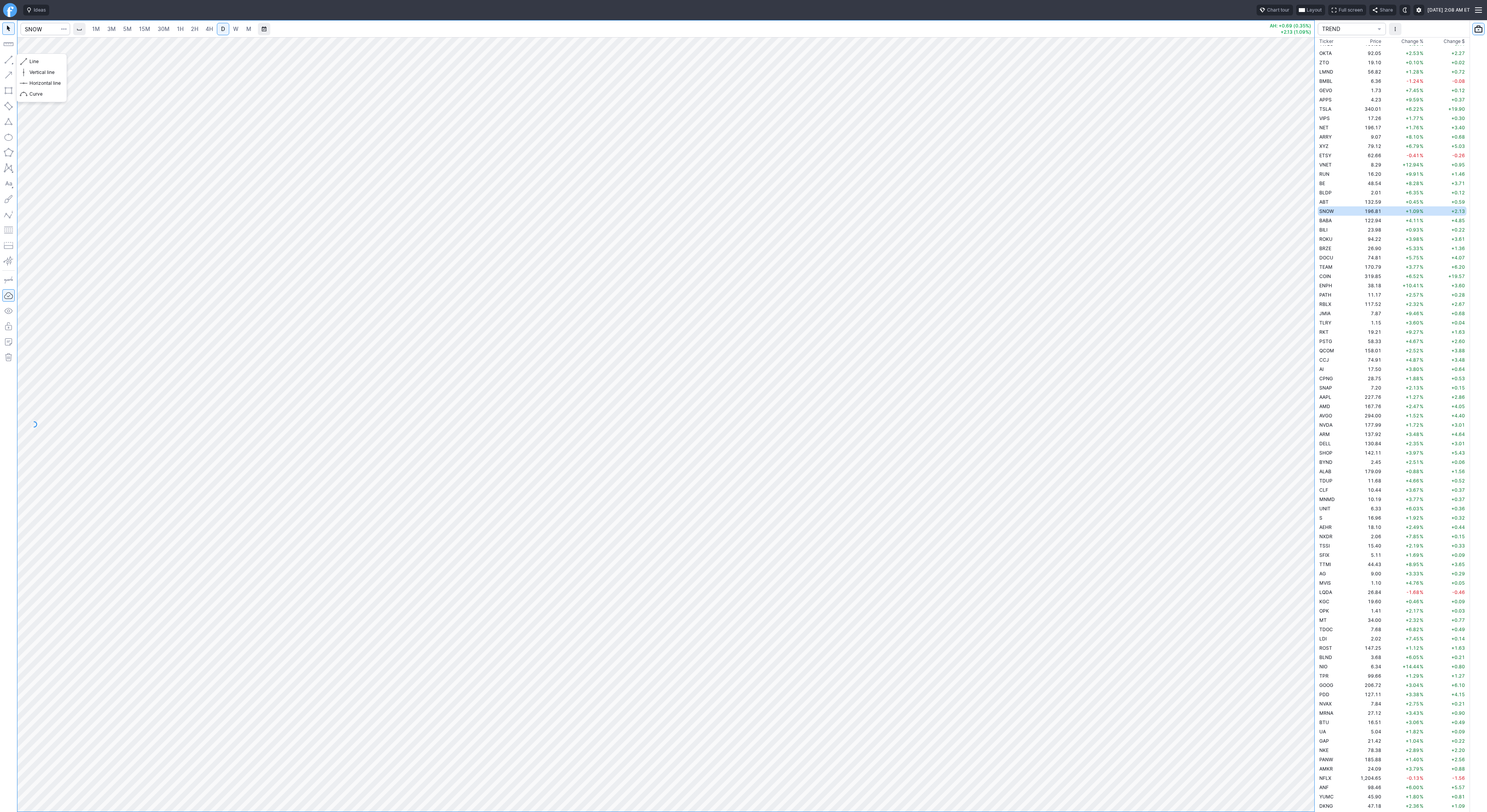
click at [5, 60] on button "button" at bounding box center [8, 59] width 12 height 12
drag, startPoint x: 1, startPoint y: 54, endPoint x: 48, endPoint y: 86, distance: 56.9
click at [2, 57] on div at bounding box center [9, 416] width 17 height 792
click at [34, 62] on span "Line" at bounding box center [45, 61] width 31 height 8
click at [12, 58] on button "button" at bounding box center [8, 59] width 12 height 12
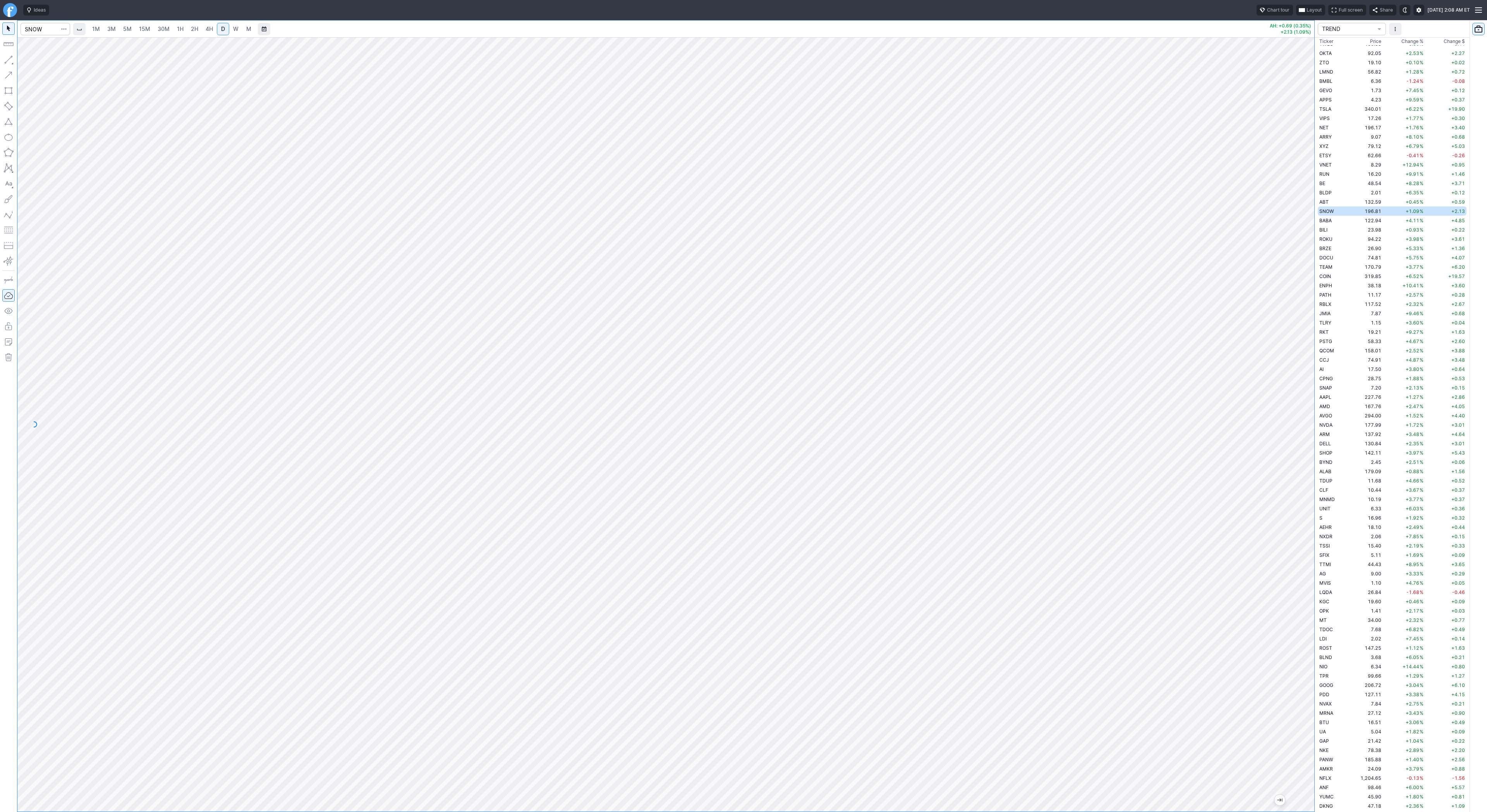
click at [10, 58] on button "button" at bounding box center [8, 59] width 12 height 12
click at [1332, 219] on td "BABA" at bounding box center [1333, 220] width 31 height 9
click at [1284, 429] on div at bounding box center [666, 424] width 1297 height 774
drag, startPoint x: 8, startPoint y: 58, endPoint x: 28, endPoint y: 77, distance: 27.6
click at [9, 59] on button "button" at bounding box center [8, 59] width 12 height 12
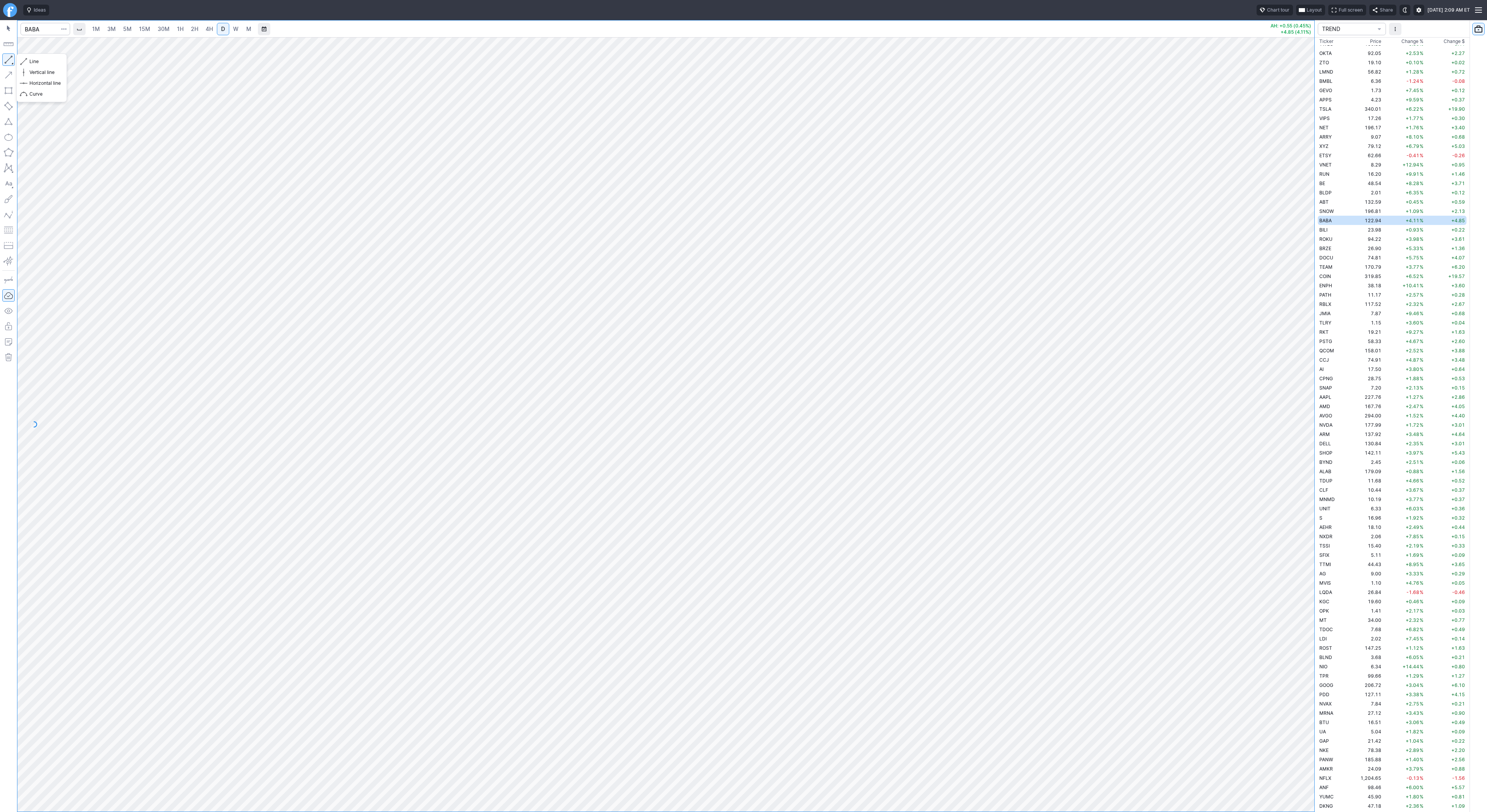
click at [6, 62] on button "button" at bounding box center [8, 59] width 12 height 12
click at [8, 54] on button "button" at bounding box center [8, 59] width 12 height 12
click at [11, 59] on button "button" at bounding box center [8, 59] width 12 height 12
drag, startPoint x: 13, startPoint y: 61, endPoint x: 35, endPoint y: 91, distance: 37.2
click at [12, 62] on button "button" at bounding box center [8, 59] width 12 height 12
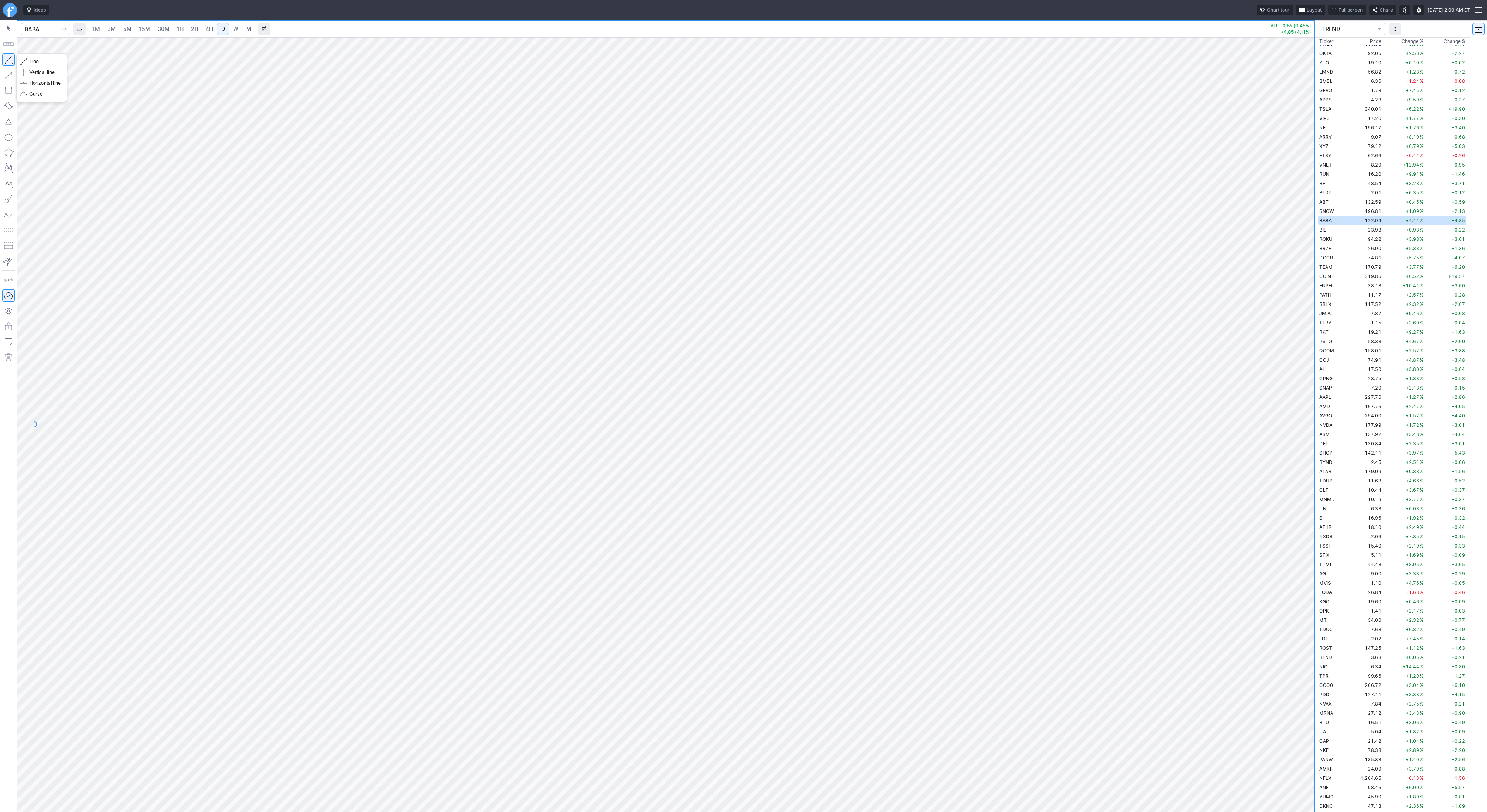
drag, startPoint x: 9, startPoint y: 56, endPoint x: 35, endPoint y: 82, distance: 36.8
click at [8, 56] on button "button" at bounding box center [8, 59] width 12 height 12
click at [11, 61] on button "button" at bounding box center [8, 59] width 12 height 12
click at [236, 31] on span "W" at bounding box center [236, 28] width 5 height 6
click at [11, 61] on button "button" at bounding box center [8, 59] width 12 height 12
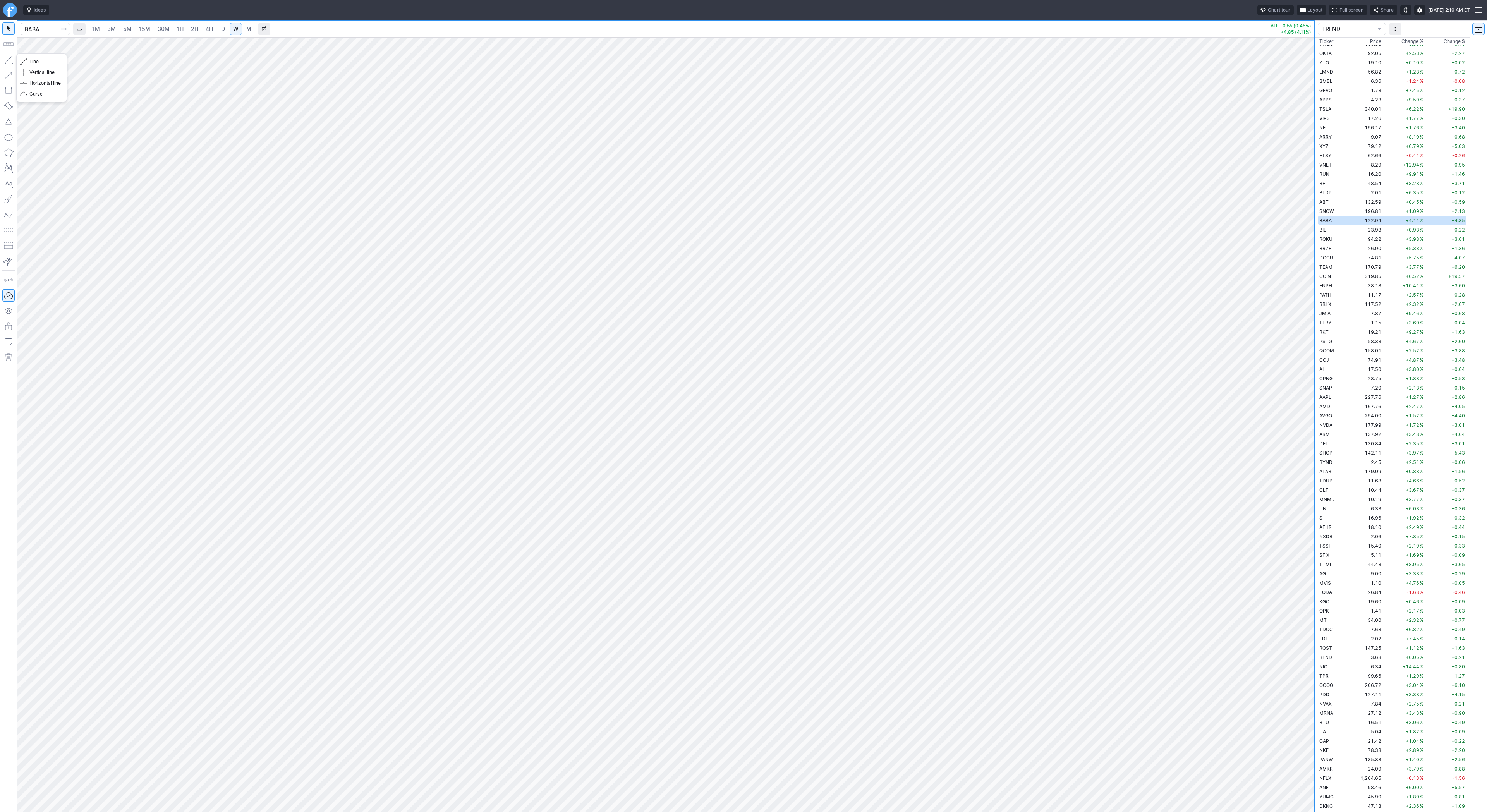
drag, startPoint x: 8, startPoint y: 57, endPoint x: 15, endPoint y: 82, distance: 26.0
click at [8, 58] on button "button" at bounding box center [8, 59] width 12 height 12
drag, startPoint x: 12, startPoint y: 60, endPoint x: 9, endPoint y: 66, distance: 6.7
click at [12, 61] on button "button" at bounding box center [8, 59] width 12 height 12
drag, startPoint x: 9, startPoint y: 58, endPoint x: 47, endPoint y: 97, distance: 54.5
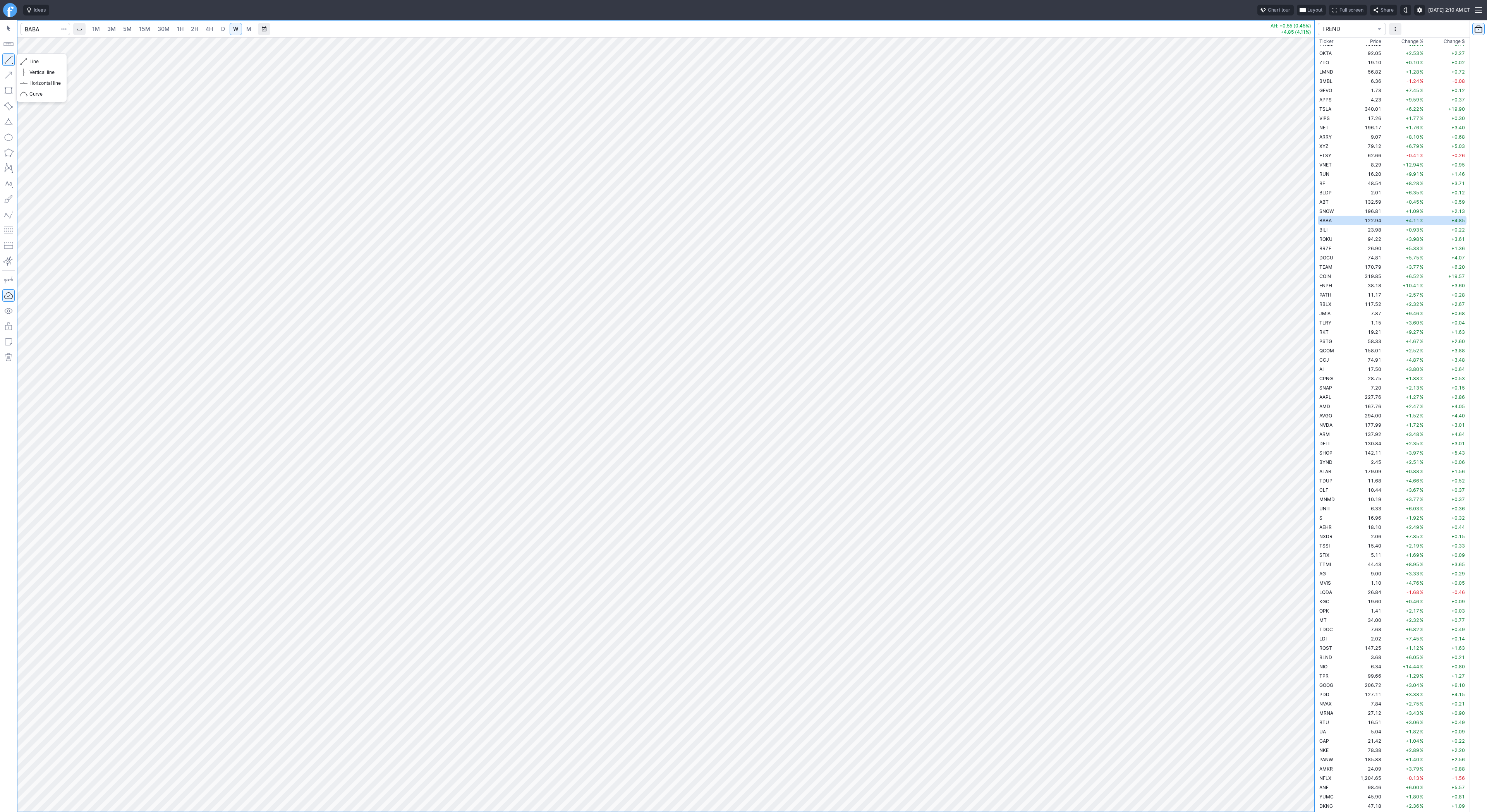
click at [9, 59] on button "button" at bounding box center [8, 59] width 12 height 12
click at [11, 59] on button "button" at bounding box center [8, 59] width 12 height 12
click at [33, 61] on span "Line" at bounding box center [45, 61] width 31 height 8
click at [9, 59] on button "button" at bounding box center [8, 59] width 12 height 12
click at [14, 66] on div at bounding box center [9, 416] width 17 height 792
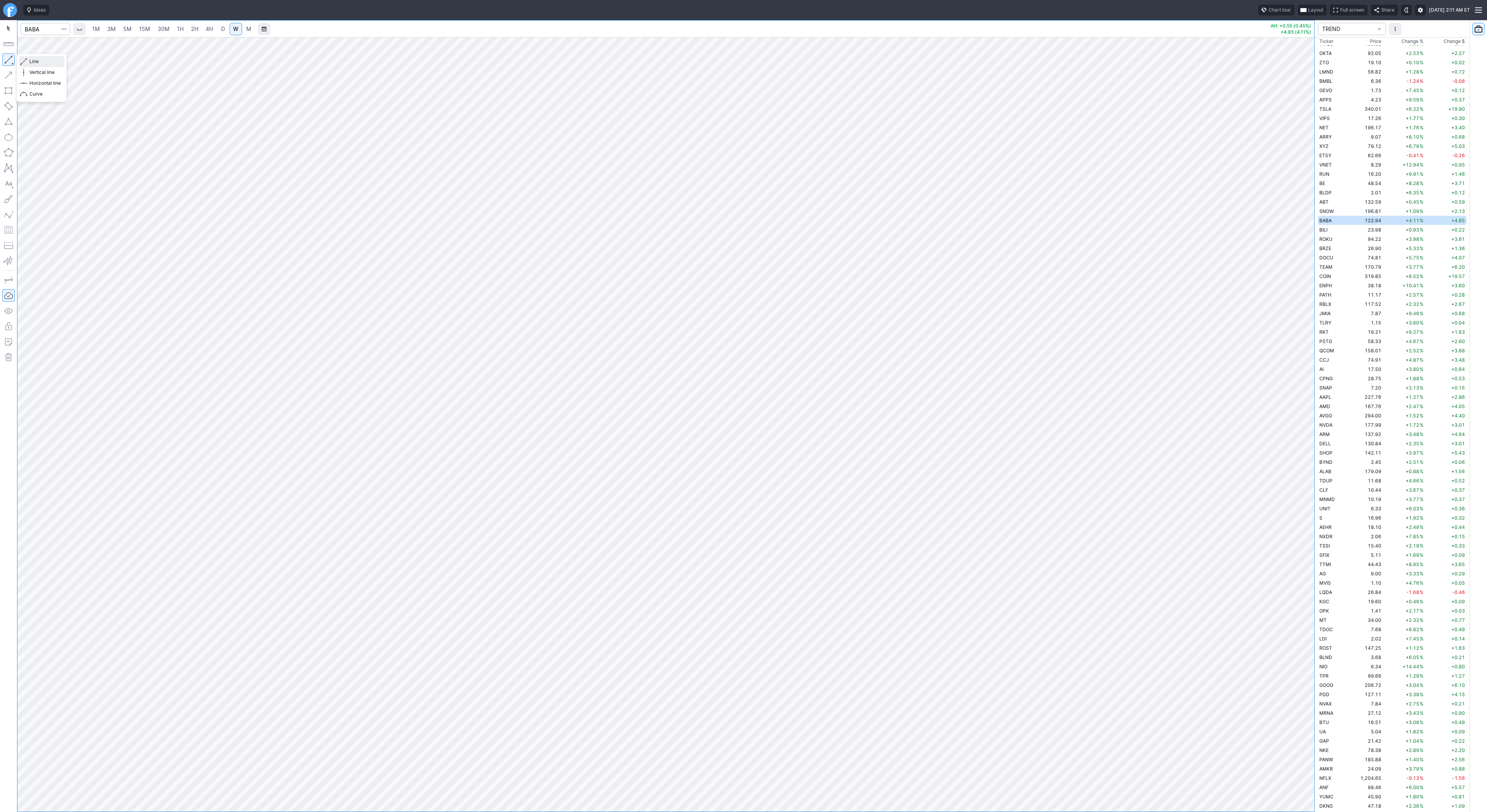
click at [39, 63] on span "Line" at bounding box center [45, 61] width 31 height 8
drag, startPoint x: 10, startPoint y: 62, endPoint x: 9, endPoint y: 78, distance: 16.0
click at [9, 63] on button "button" at bounding box center [8, 59] width 12 height 12
click at [40, 63] on span "Line" at bounding box center [45, 61] width 31 height 8
click at [222, 31] on span "D" at bounding box center [223, 28] width 4 height 6
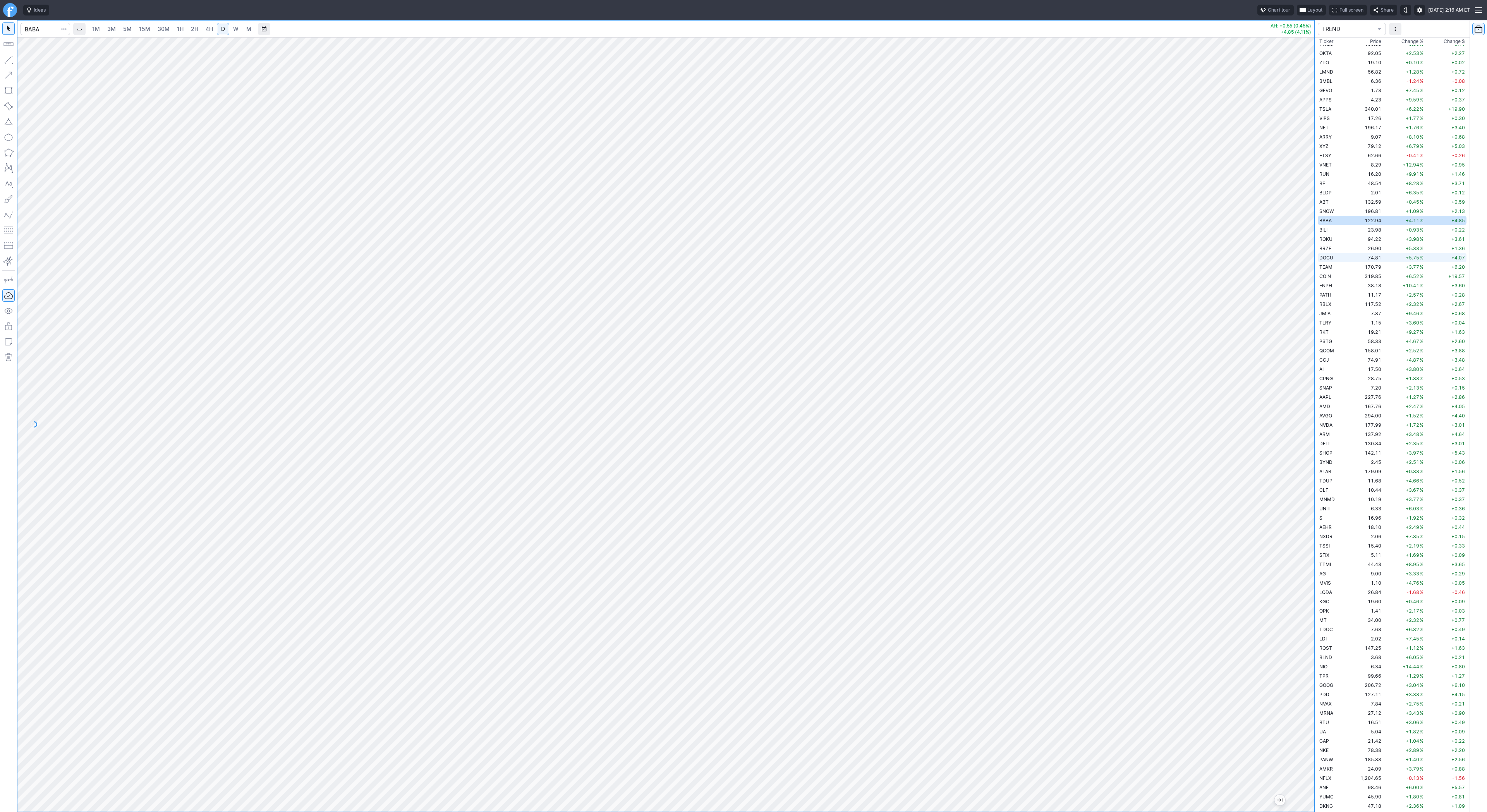
click at [1344, 258] on td "DOCU" at bounding box center [1333, 257] width 31 height 9
click at [238, 28] on link "W" at bounding box center [236, 29] width 12 height 12
click at [221, 27] on span "D" at bounding box center [223, 28] width 4 height 6
click at [1317, 399] on div "1M 3M 5M 15M 30M 1H 2H 4H D W M AH: +0.04 (0.05%) +4.07 (5.75%) TREND Ticker Pr…" at bounding box center [744, 416] width 1487 height 792
click at [1398, 389] on div "1M 3M 5M 15M 30M 1H 2H 4H D W M AH: +0.04 (0.05%) +4.07 (5.75%) TREND Ticker Pr…" at bounding box center [744, 416] width 1487 height 792
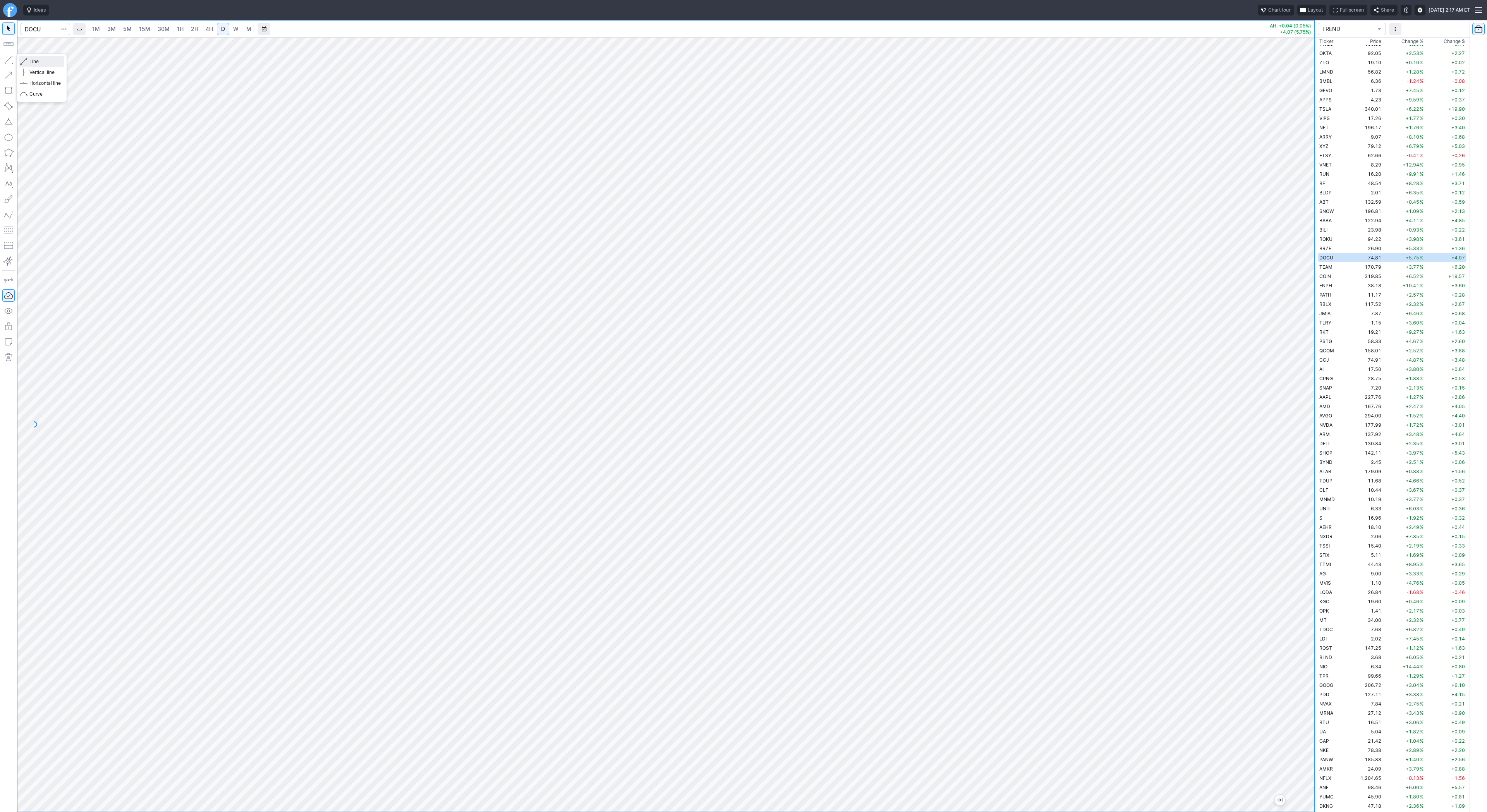
drag, startPoint x: 29, startPoint y: 58, endPoint x: 53, endPoint y: 90, distance: 40.0
click at [29, 59] on button "Line" at bounding box center [42, 61] width 45 height 11
click at [27, 57] on span "button" at bounding box center [25, 61] width 5 height 11
click at [38, 30] on input "Search" at bounding box center [46, 29] width 50 height 12
type input "tsla"
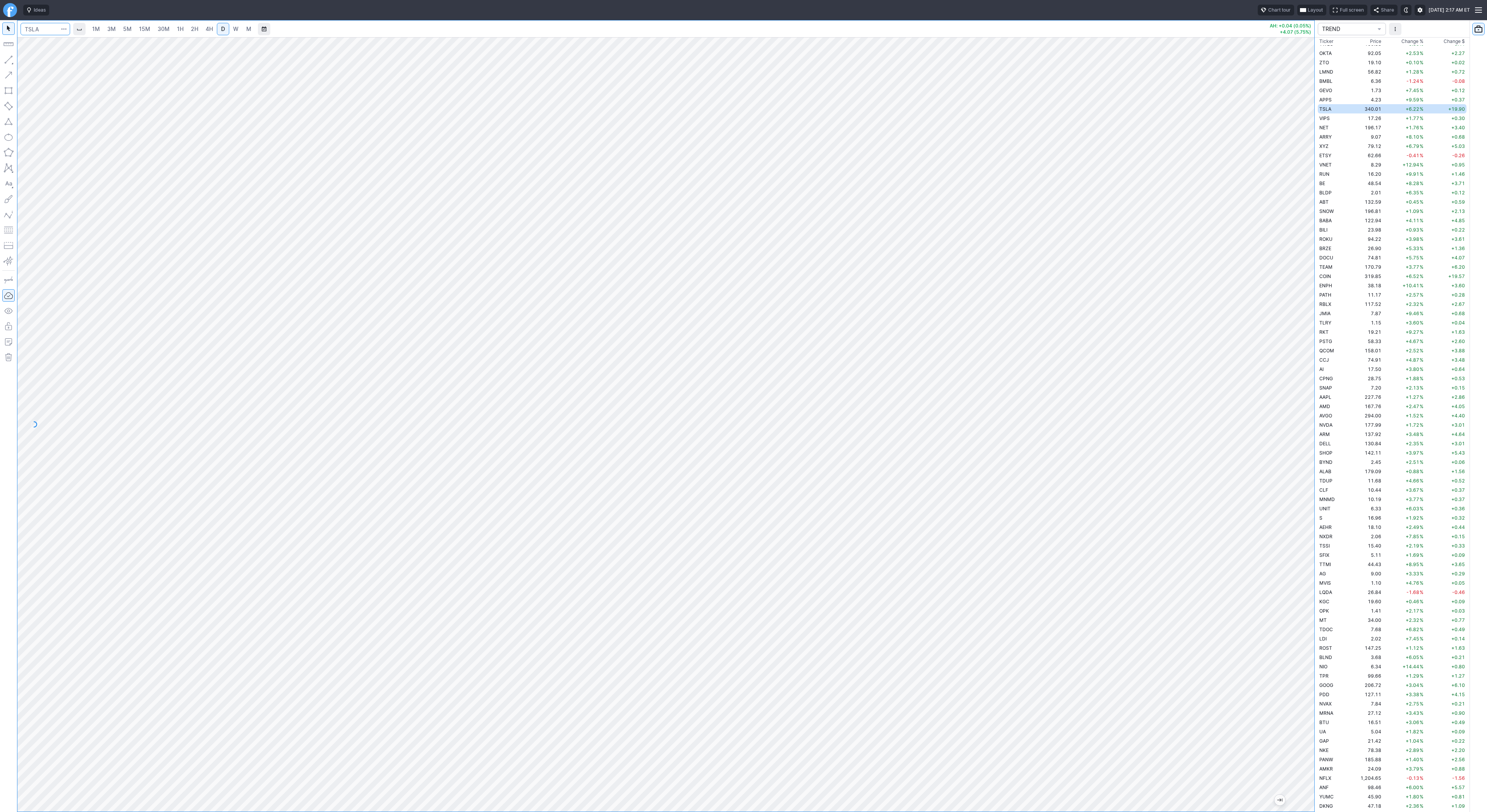
scroll to position [251, 0]
click at [33, 58] on span "Line" at bounding box center [45, 61] width 31 height 8
click at [31, 61] on span "Line" at bounding box center [45, 61] width 31 height 8
click at [38, 61] on span "Line" at bounding box center [45, 61] width 31 height 8
click at [1324, 435] on span "VIPS" at bounding box center [1325, 434] width 10 height 6
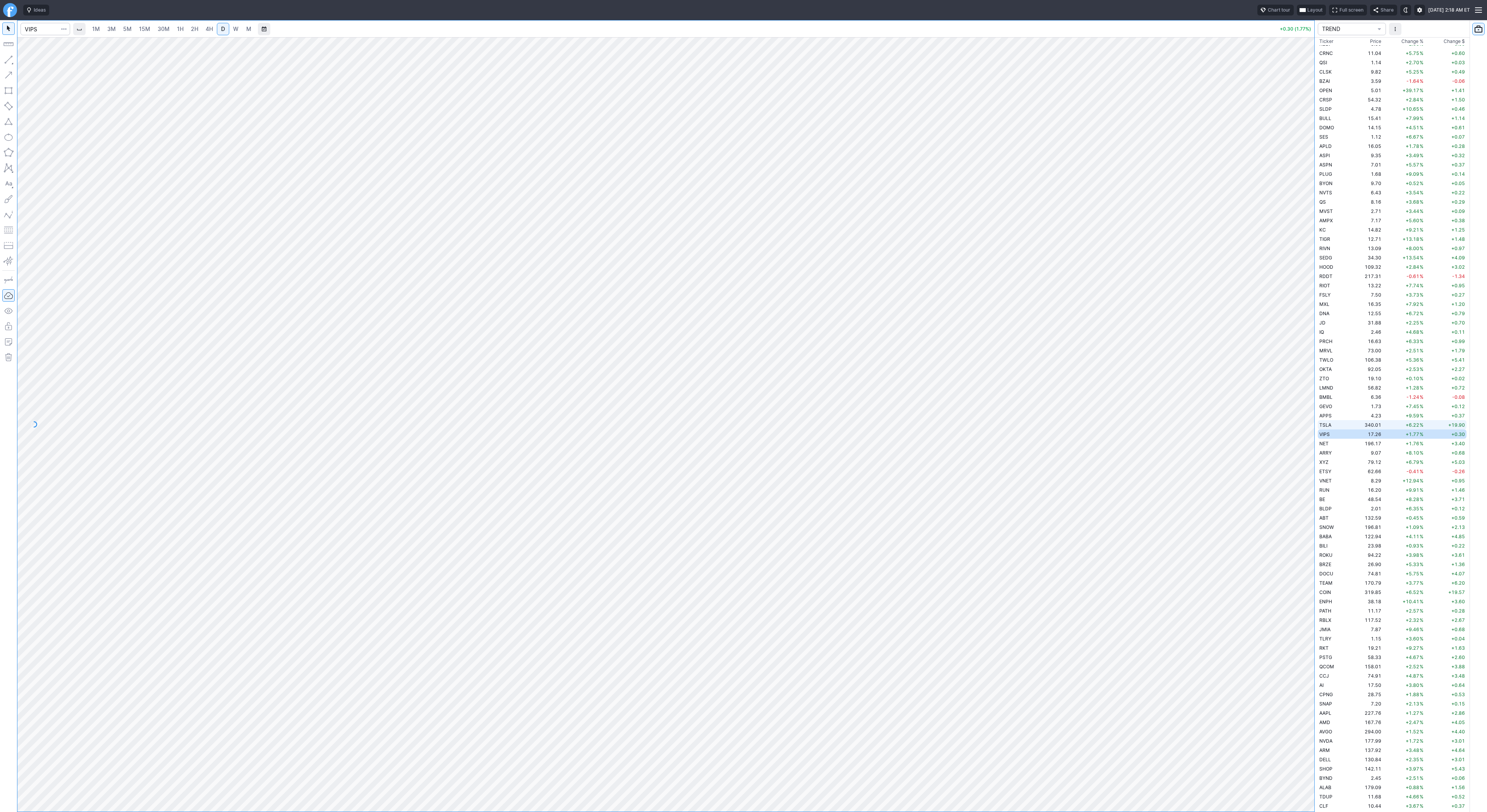
click at [1324, 425] on span "TSLA" at bounding box center [1325, 425] width 12 height 6
click at [210, 29] on span "4H" at bounding box center [209, 28] width 8 height 6
click at [188, 28] on link "2H" at bounding box center [195, 29] width 14 height 12
drag, startPoint x: 9, startPoint y: 62, endPoint x: 37, endPoint y: 84, distance: 35.6
click at [8, 63] on button "button" at bounding box center [8, 59] width 12 height 12
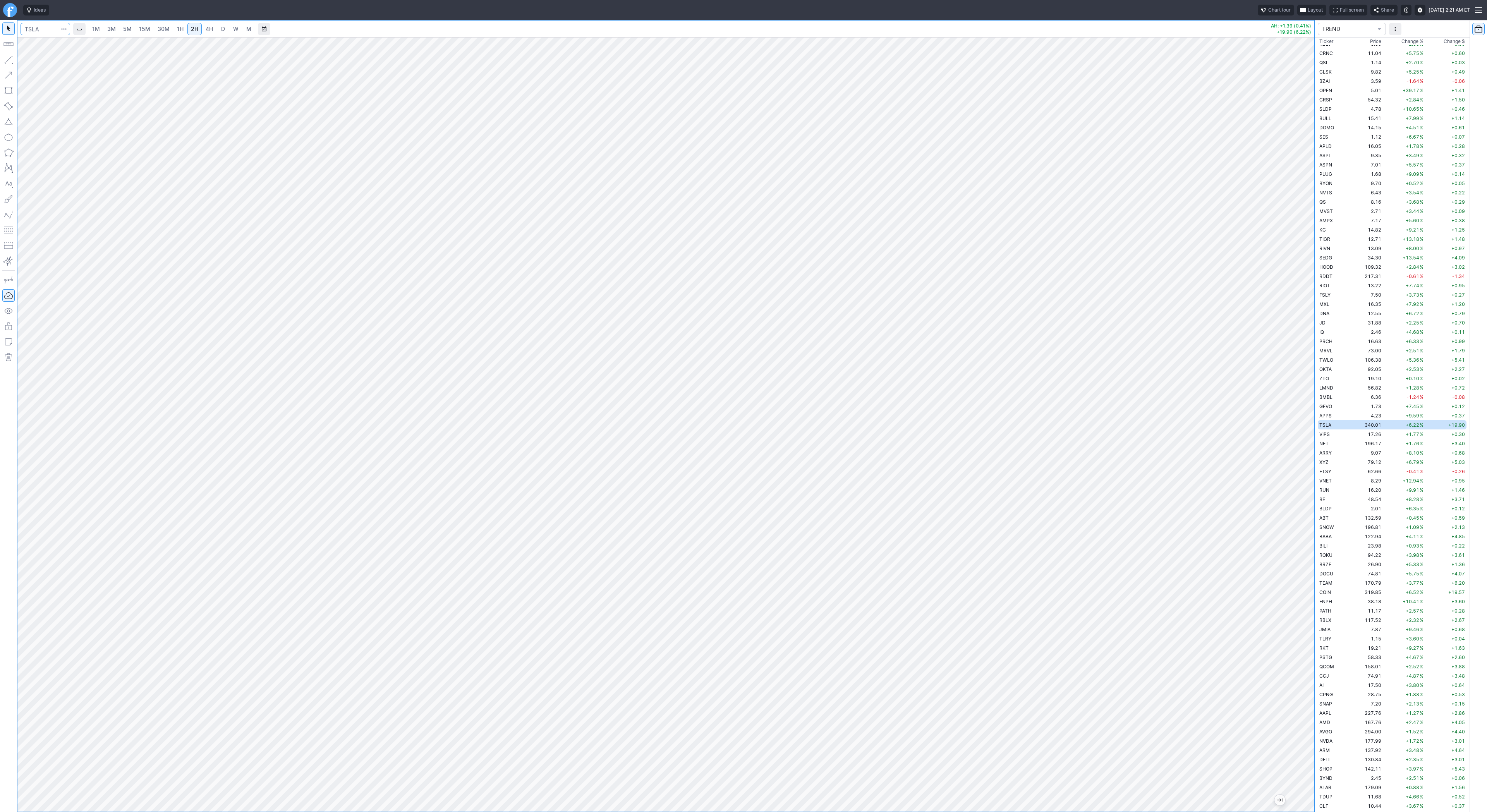
click at [55, 32] on input "Search" at bounding box center [46, 29] width 50 height 12
type input "iwm"
click at [208, 29] on span "4H" at bounding box center [209, 28] width 8 height 6
click at [225, 25] on link "D" at bounding box center [223, 29] width 12 height 12
click at [37, 62] on span "Line" at bounding box center [45, 61] width 31 height 8
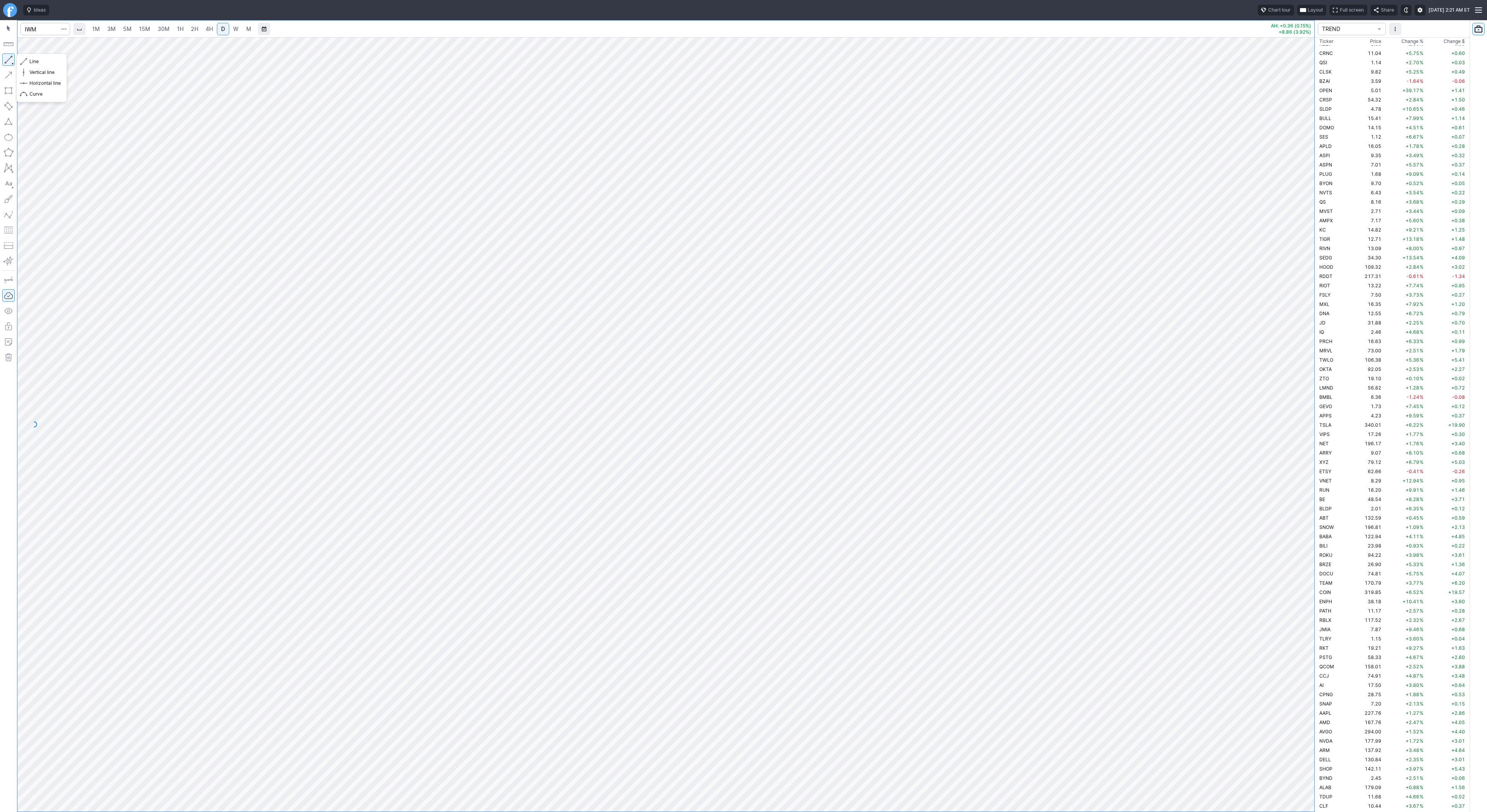
click at [10, 59] on button "button" at bounding box center [8, 59] width 12 height 12
click at [40, 28] on input "Search" at bounding box center [46, 29] width 50 height 12
type input "rwm"
drag, startPoint x: 1315, startPoint y: 605, endPoint x: 1310, endPoint y: 648, distance: 43.3
click at [1310, 648] on div at bounding box center [1306, 422] width 16 height 755
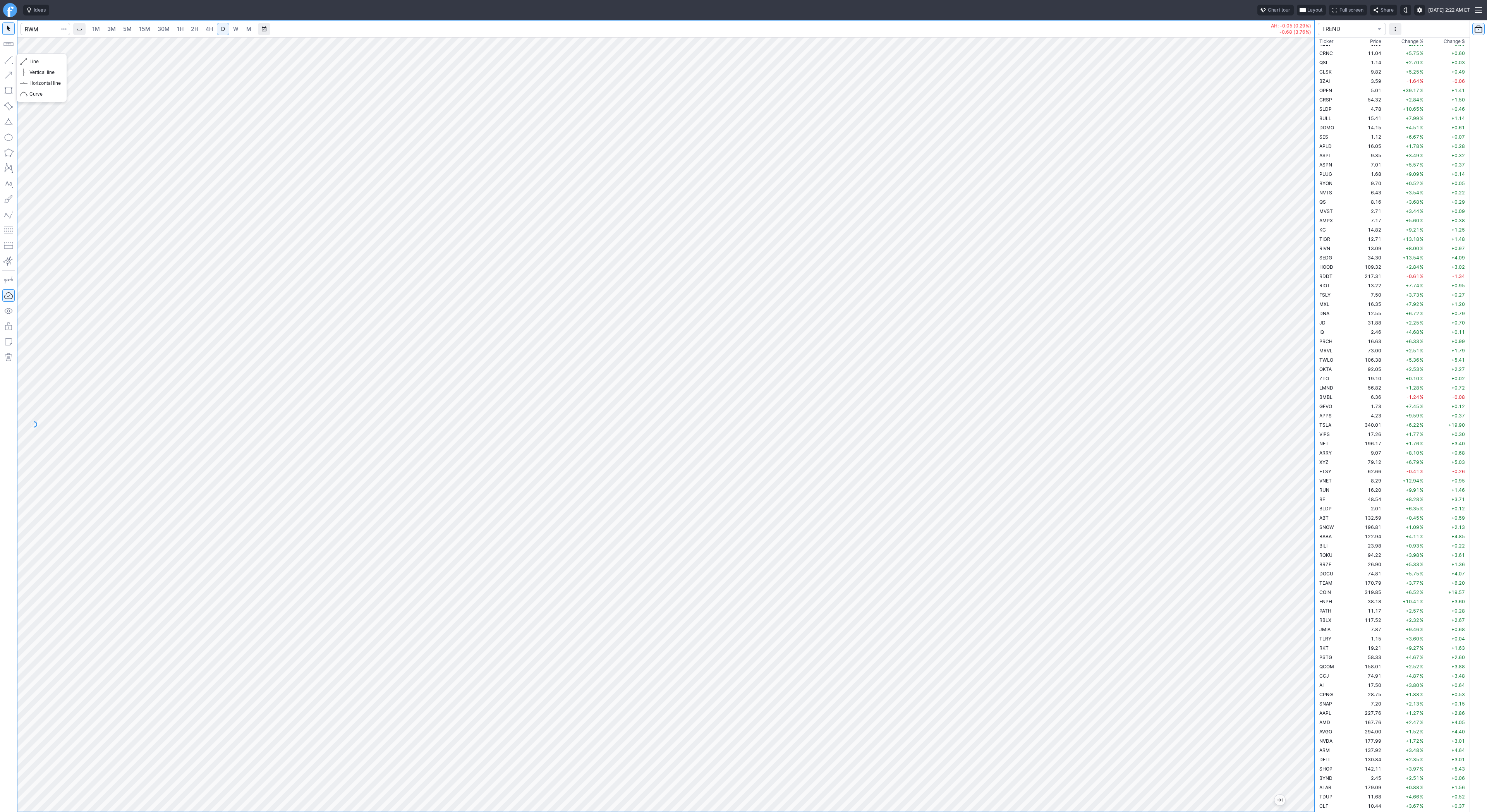
drag, startPoint x: 10, startPoint y: 58, endPoint x: 17, endPoint y: 73, distance: 16.6
click at [10, 59] on button "button" at bounding box center [8, 59] width 12 height 12
click at [36, 62] on span "Line" at bounding box center [45, 61] width 31 height 8
click at [31, 61] on span "Line" at bounding box center [45, 61] width 31 height 8
click at [11, 62] on button "button" at bounding box center [8, 59] width 12 height 12
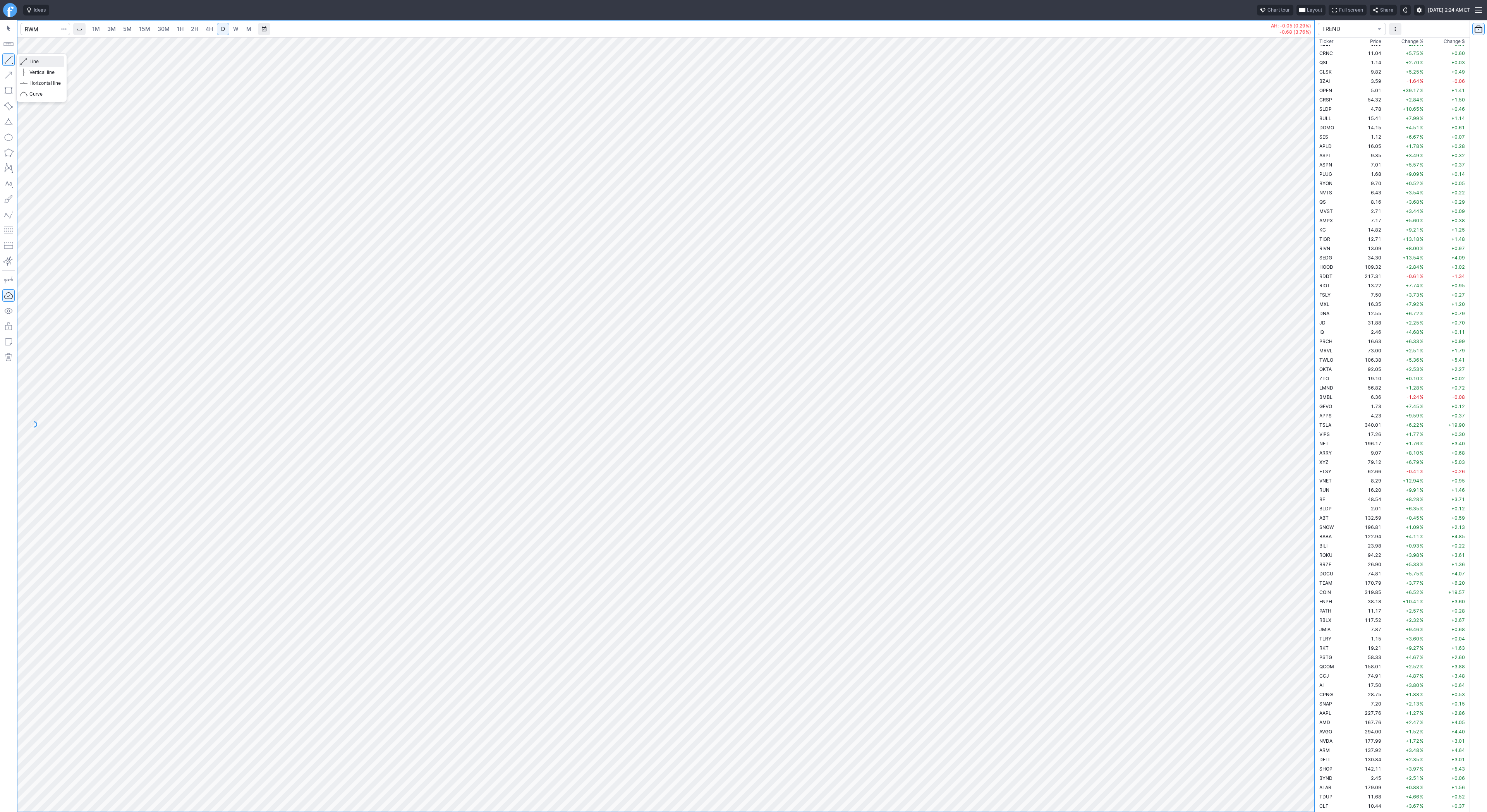
click at [30, 61] on span "Line" at bounding box center [45, 61] width 31 height 8
click at [33, 59] on span "Line" at bounding box center [45, 61] width 31 height 8
click at [27, 62] on button "Line" at bounding box center [42, 61] width 45 height 11
click at [13, 61] on button "button" at bounding box center [8, 59] width 12 height 12
click at [36, 63] on span "Line" at bounding box center [45, 61] width 31 height 8
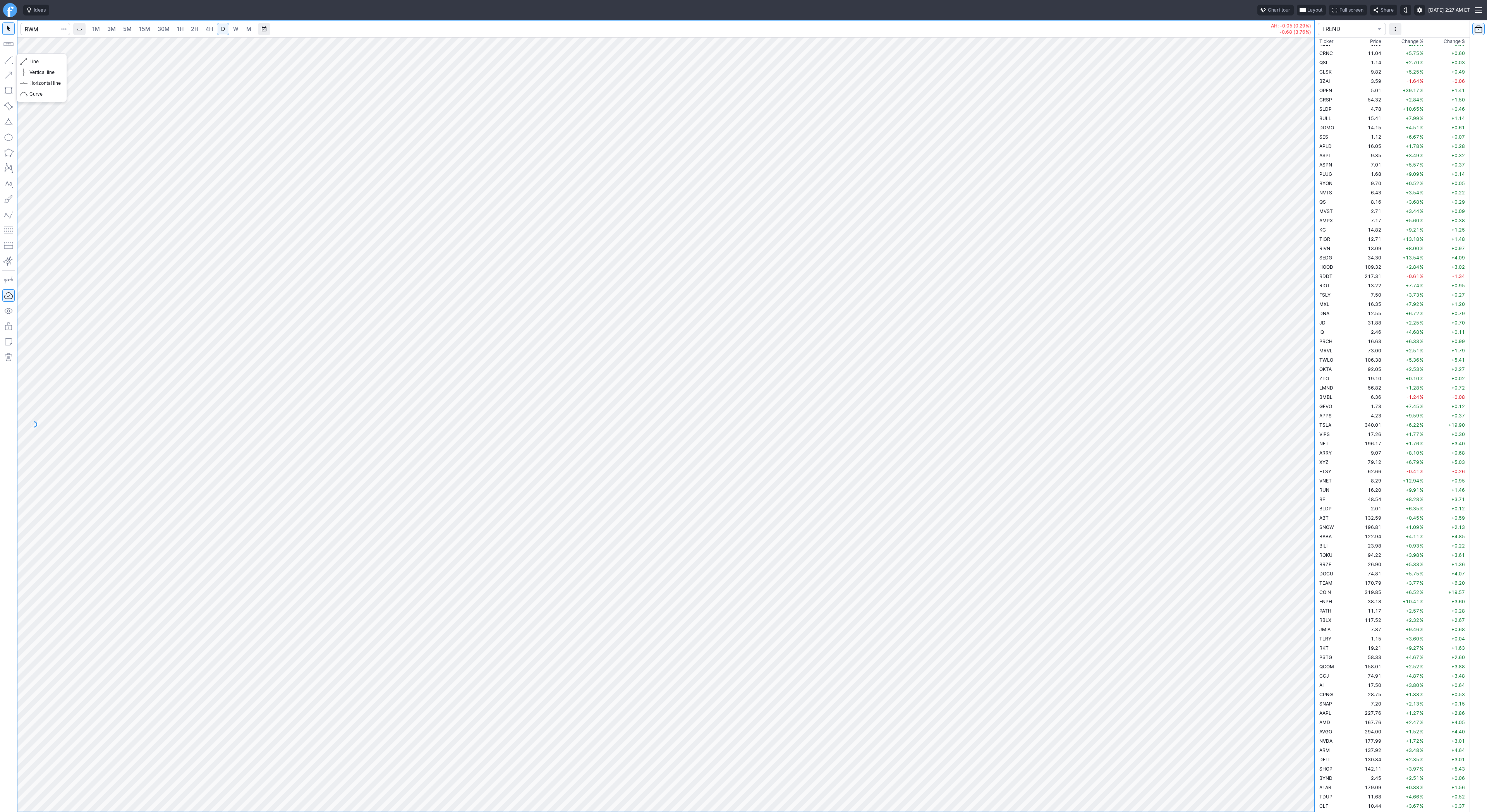
drag, startPoint x: 10, startPoint y: 59, endPoint x: 23, endPoint y: 81, distance: 25.6
click at [10, 61] on button "button" at bounding box center [8, 59] width 12 height 12
drag, startPoint x: 10, startPoint y: 58, endPoint x: 11, endPoint y: 72, distance: 14.0
click at [9, 66] on div at bounding box center [9, 416] width 17 height 792
click at [1466, 210] on div "1M 3M 5M 15M 30M 1H 2H 4H D W M AH: -0.05 (0.29%) -0.68 (3.76%) TREND Ticker Pr…" at bounding box center [744, 416] width 1487 height 792
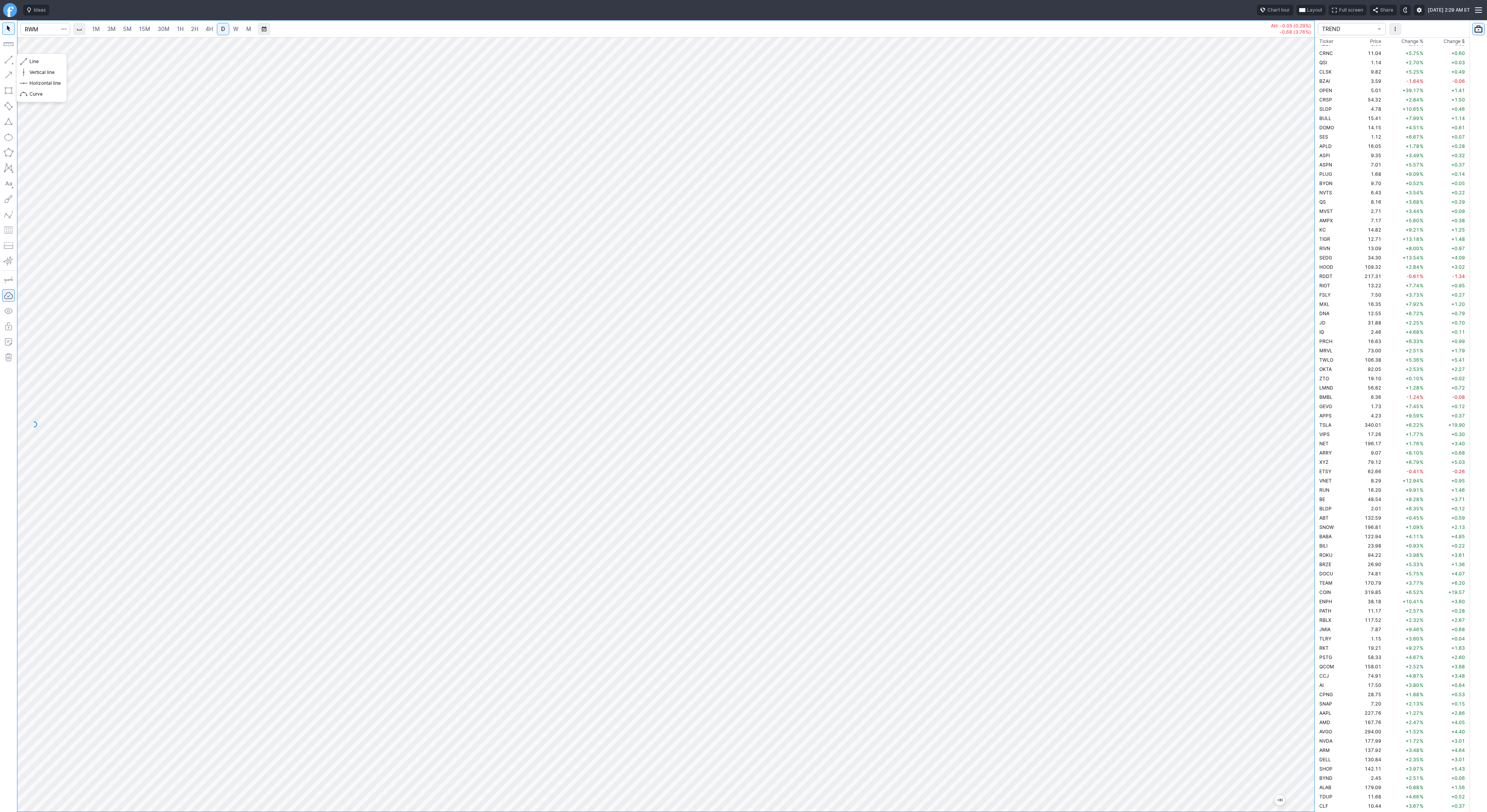
drag, startPoint x: 2, startPoint y: 58, endPoint x: 55, endPoint y: 93, distance: 63.5
click at [2, 58] on button "button" at bounding box center [8, 59] width 12 height 12
click at [38, 62] on span "Line" at bounding box center [45, 61] width 31 height 8
click at [43, 58] on span "Line" at bounding box center [45, 61] width 31 height 8
click at [29, 61] on span "Line" at bounding box center [45, 61] width 31 height 8
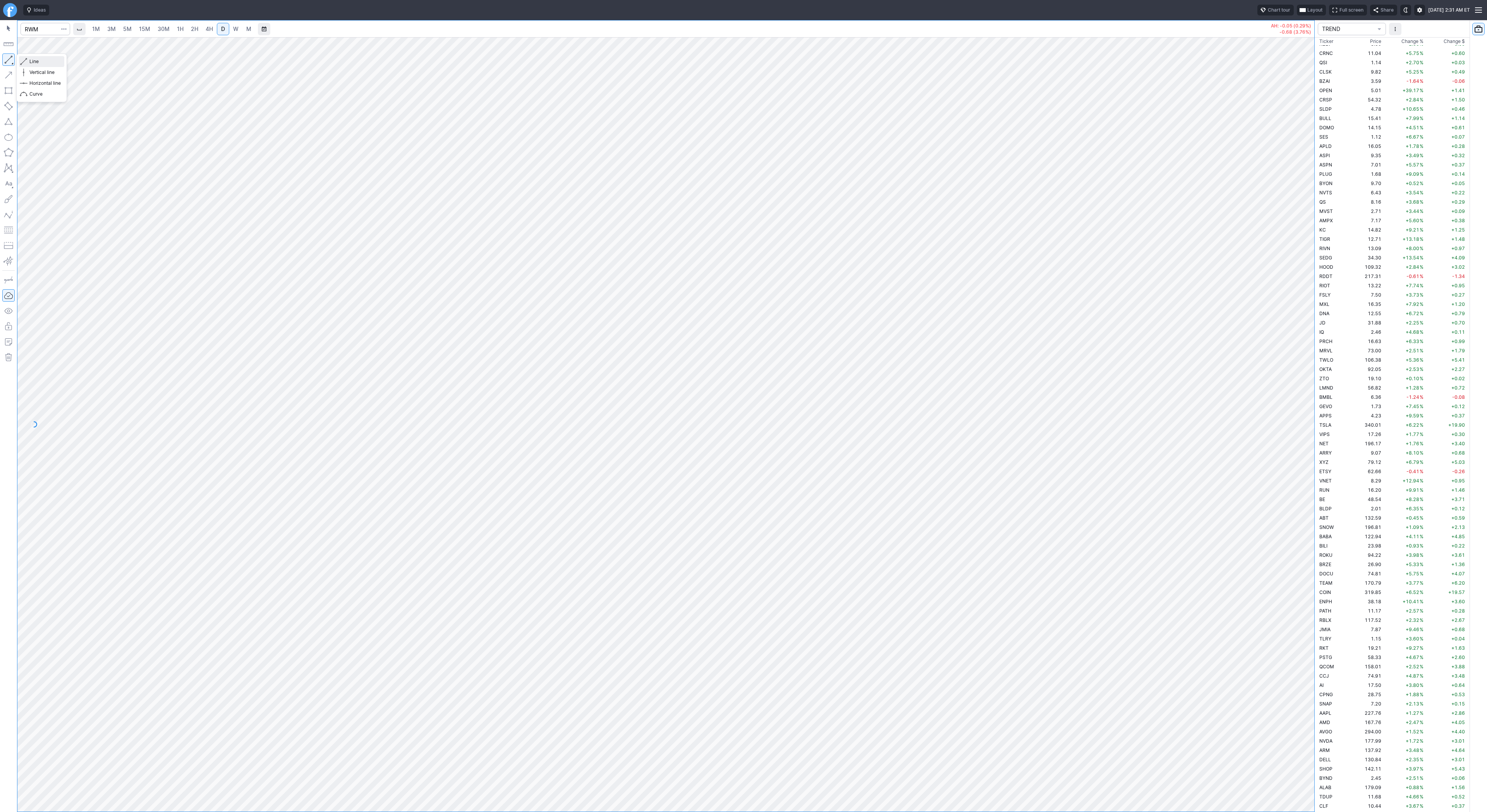
click at [33, 63] on span "Line" at bounding box center [45, 61] width 31 height 8
click at [32, 62] on span "Line" at bounding box center [45, 61] width 31 height 8
drag, startPoint x: 39, startPoint y: 58, endPoint x: 62, endPoint y: 79, distance: 31.1
click at [39, 59] on span "Line" at bounding box center [45, 61] width 31 height 8
click at [210, 29] on span "4H" at bounding box center [209, 28] width 8 height 6
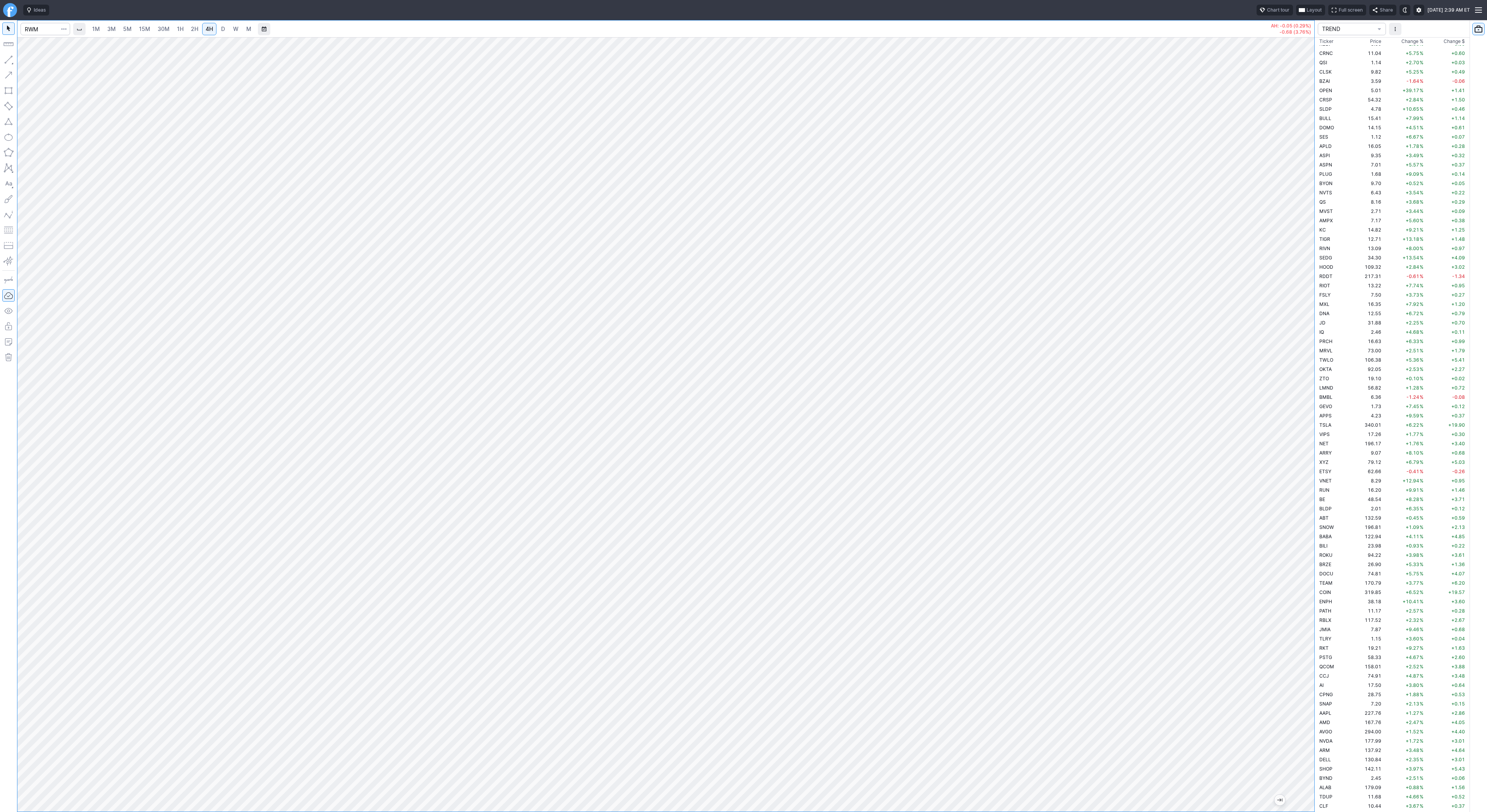
click at [225, 27] on link "D" at bounding box center [223, 29] width 12 height 12
click at [12, 61] on button "button" at bounding box center [8, 59] width 12 height 12
click at [39, 63] on span "Line" at bounding box center [45, 61] width 31 height 8
click at [13, 56] on button "button" at bounding box center [8, 59] width 12 height 12
click at [11, 58] on button "button" at bounding box center [8, 59] width 12 height 12
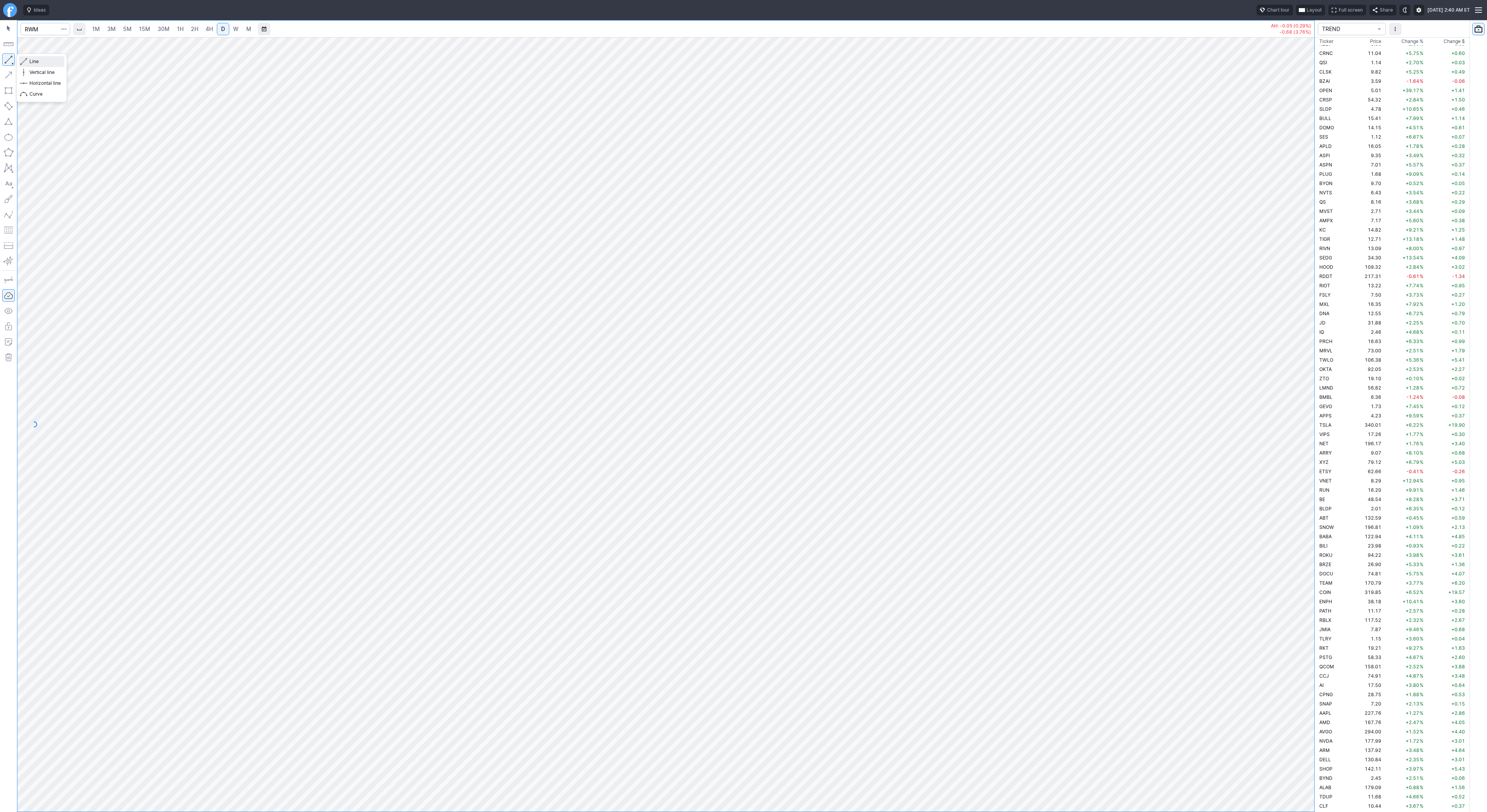
click at [51, 62] on span "Line" at bounding box center [45, 61] width 31 height 8
click at [8, 62] on button "button" at bounding box center [8, 59] width 12 height 12
click at [10, 63] on button "button" at bounding box center [8, 59] width 12 height 12
click at [8, 56] on button "button" at bounding box center [8, 59] width 12 height 12
click at [38, 59] on span "Line" at bounding box center [45, 61] width 31 height 8
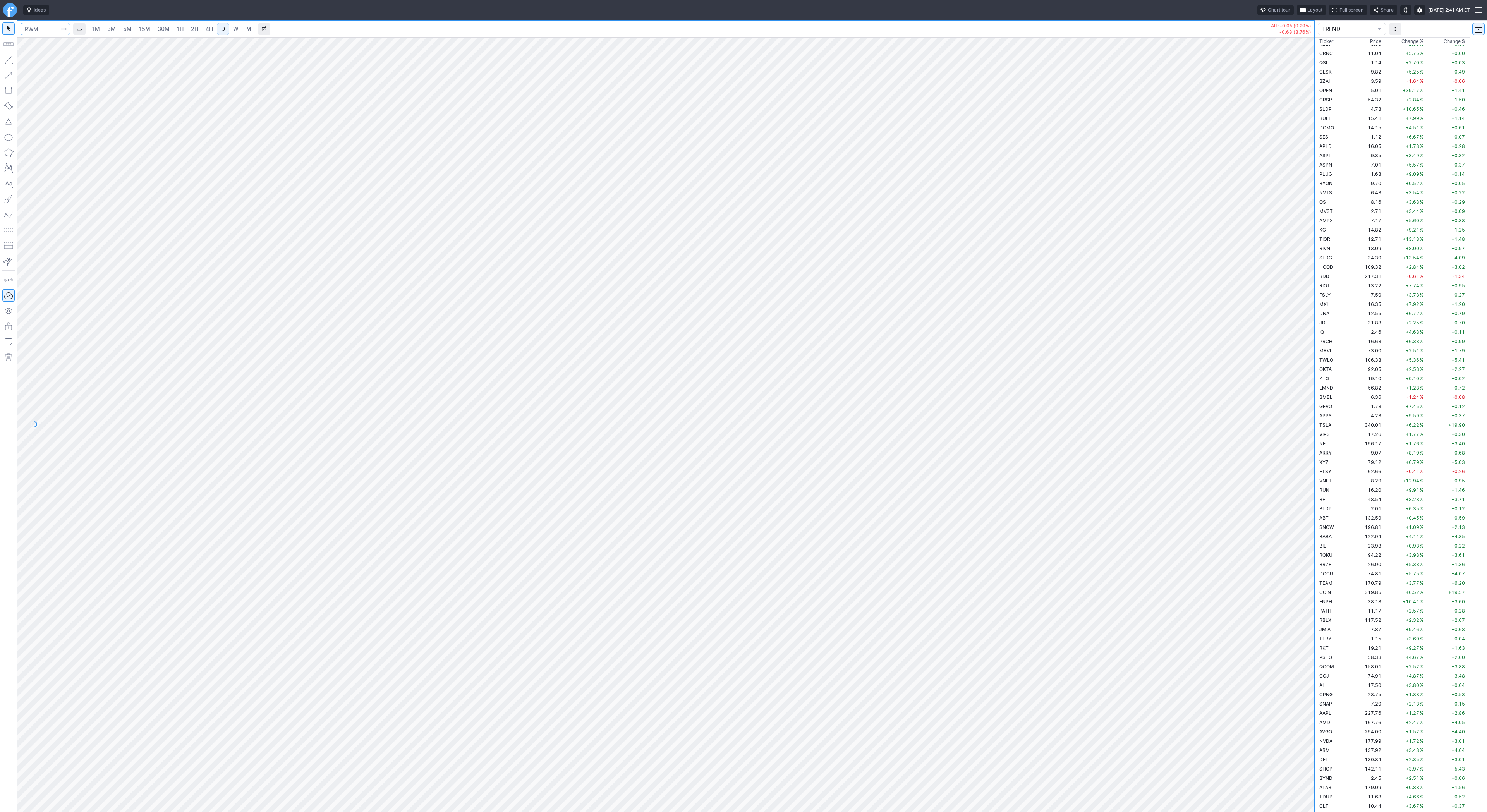
click at [39, 29] on input "Search" at bounding box center [46, 29] width 50 height 12
type input "sh"
click at [40, 29] on input "Search" at bounding box center [46, 29] width 50 height 12
type input "psq"
drag, startPoint x: 1310, startPoint y: 634, endPoint x: 1307, endPoint y: 738, distance: 104.0
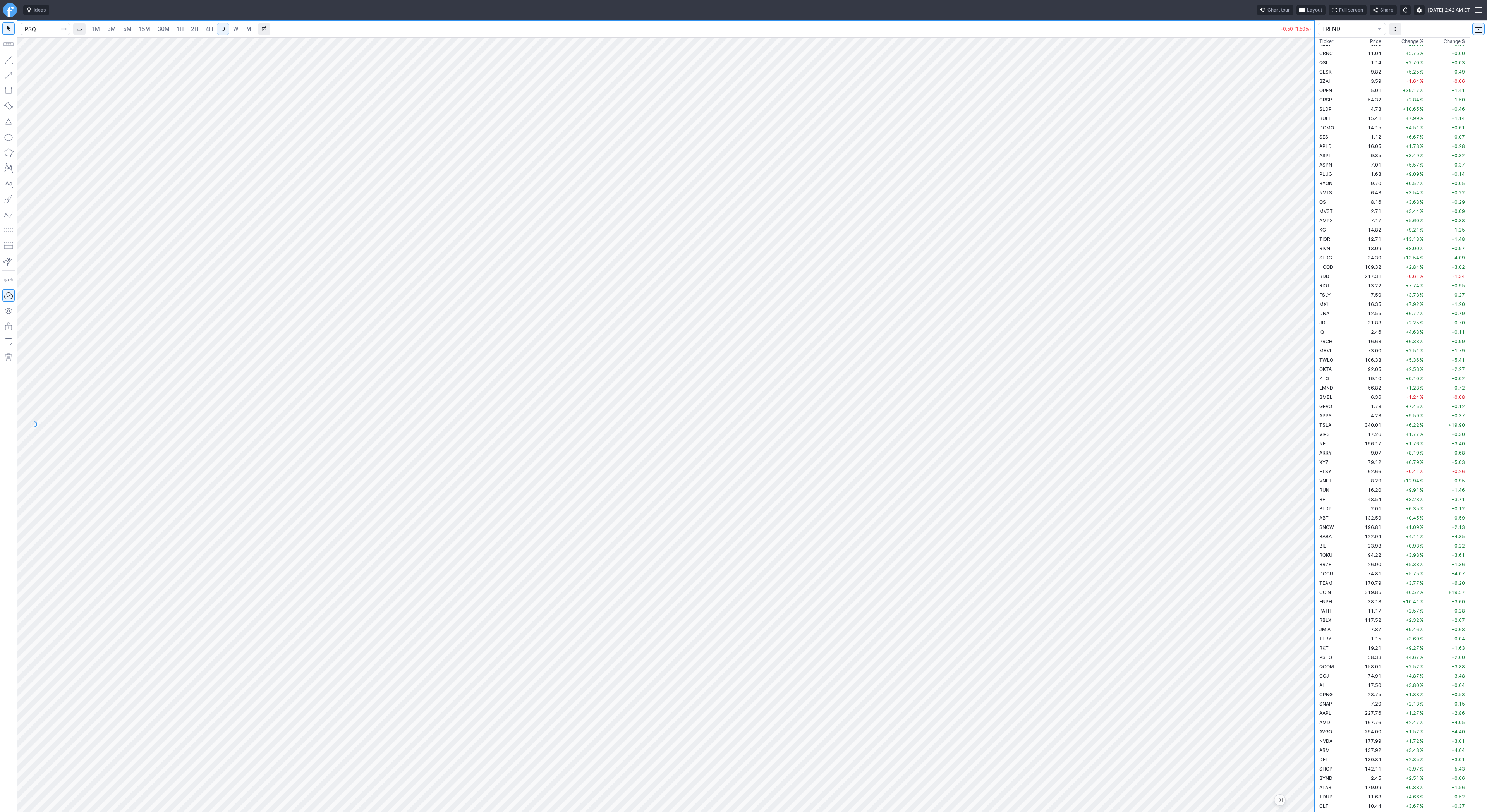
click at [1307, 739] on div at bounding box center [1306, 422] width 16 height 755
drag, startPoint x: 9, startPoint y: 62, endPoint x: 17, endPoint y: 80, distance: 19.7
click at [9, 62] on button "button" at bounding box center [8, 59] width 12 height 12
drag, startPoint x: 6, startPoint y: 60, endPoint x: 8, endPoint y: 73, distance: 13.2
click at [6, 63] on button "button" at bounding box center [8, 59] width 12 height 12
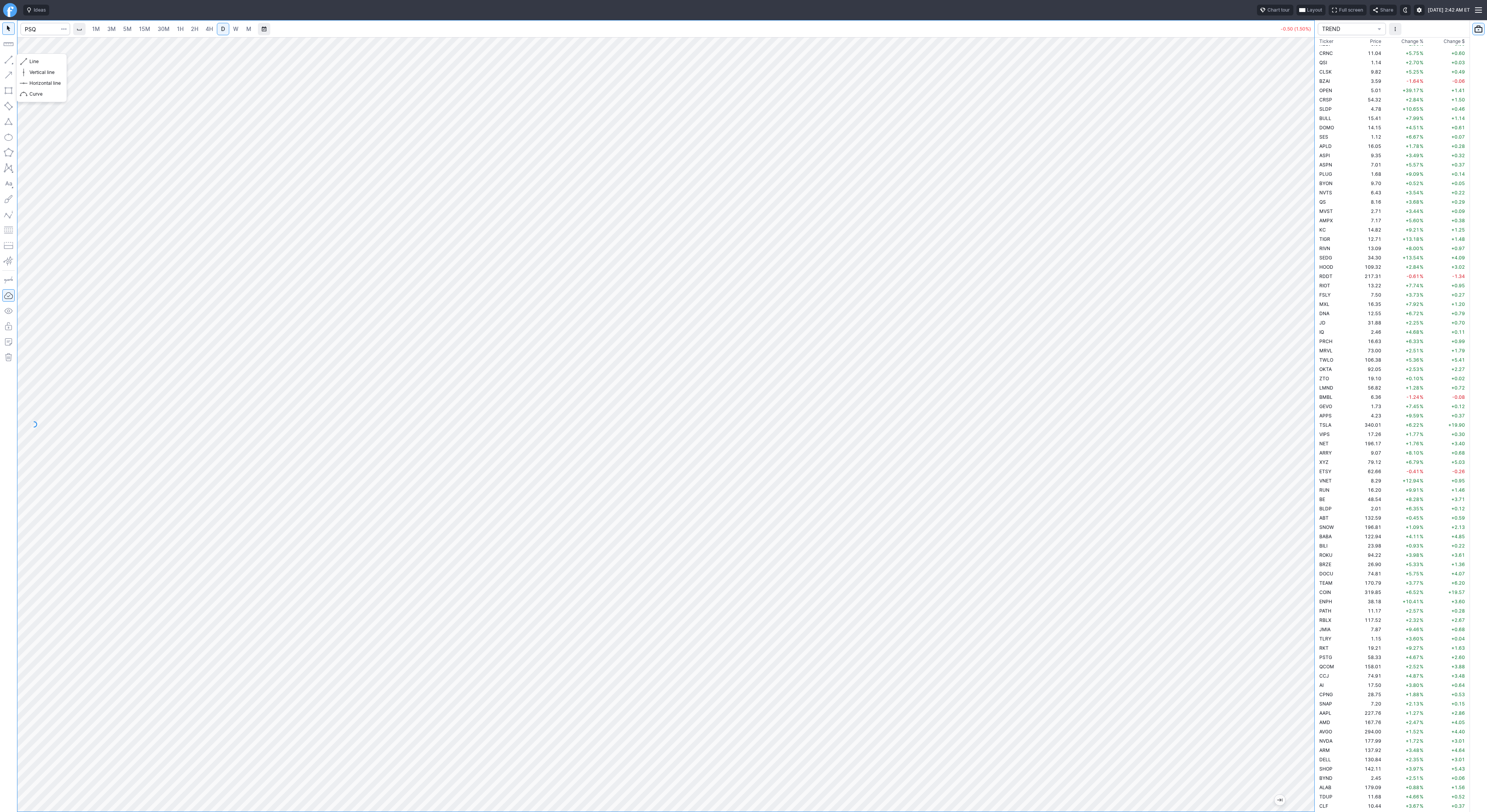
click at [9, 59] on button "button" at bounding box center [8, 59] width 12 height 12
click at [10, 60] on button "button" at bounding box center [8, 59] width 12 height 12
drag, startPoint x: 1304, startPoint y: 622, endPoint x: 1354, endPoint y: 371, distance: 255.9
click at [1356, 368] on div "1M 3M 5M 15M 30M 1H 2H 4H D W M -0.50 (1.50%) TREND Ticker Price Chg.% Change %…" at bounding box center [744, 416] width 1487 height 792
drag, startPoint x: 33, startPoint y: 61, endPoint x: 39, endPoint y: 70, distance: 10.8
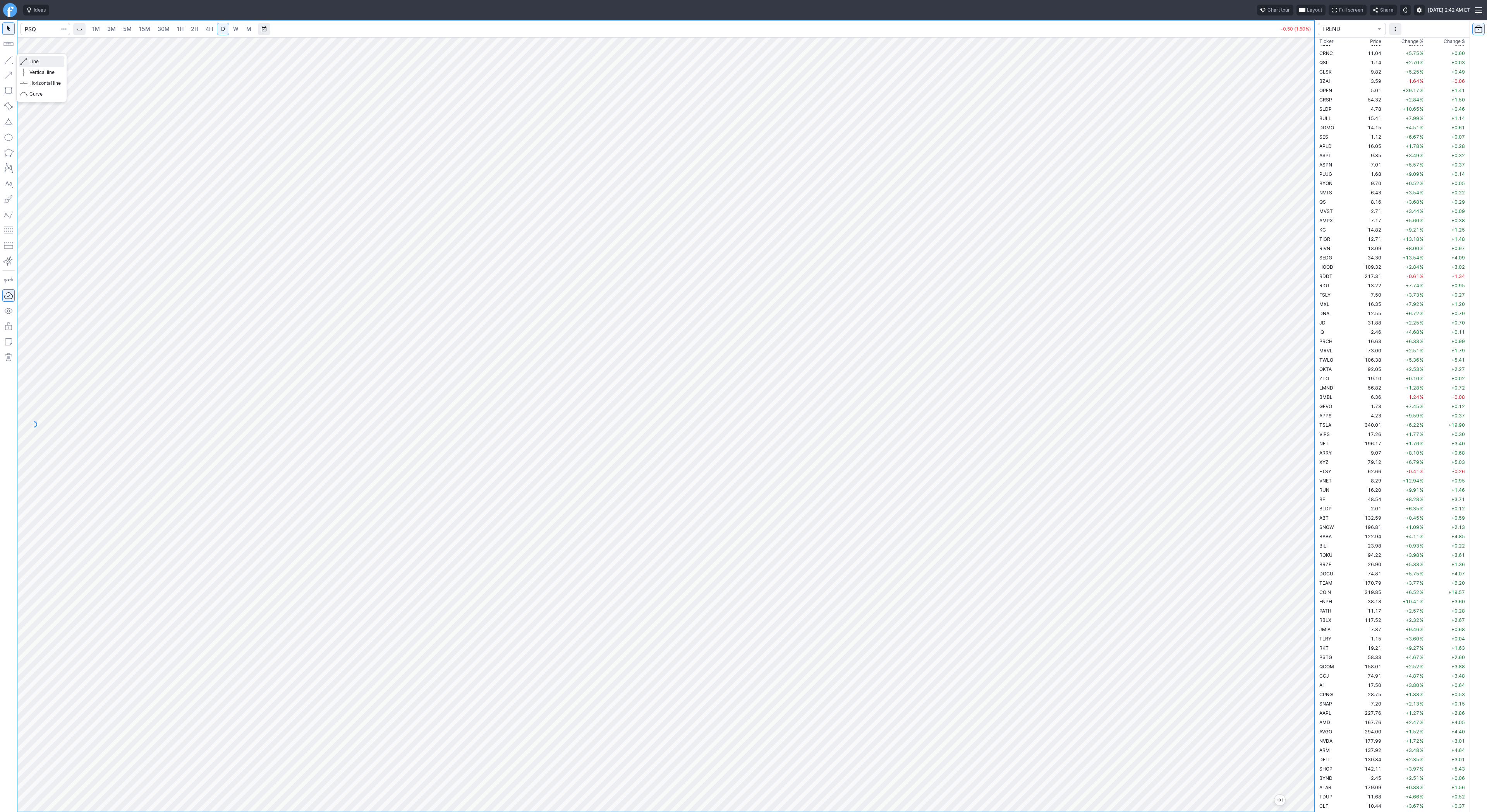
click at [33, 61] on span "Line" at bounding box center [45, 61] width 31 height 8
click at [32, 60] on span "Line" at bounding box center [45, 61] width 31 height 8
click at [42, 29] on input "Search" at bounding box center [46, 29] width 50 height 12
type input "rwm"
click at [39, 31] on input "rwm" at bounding box center [46, 29] width 50 height 12
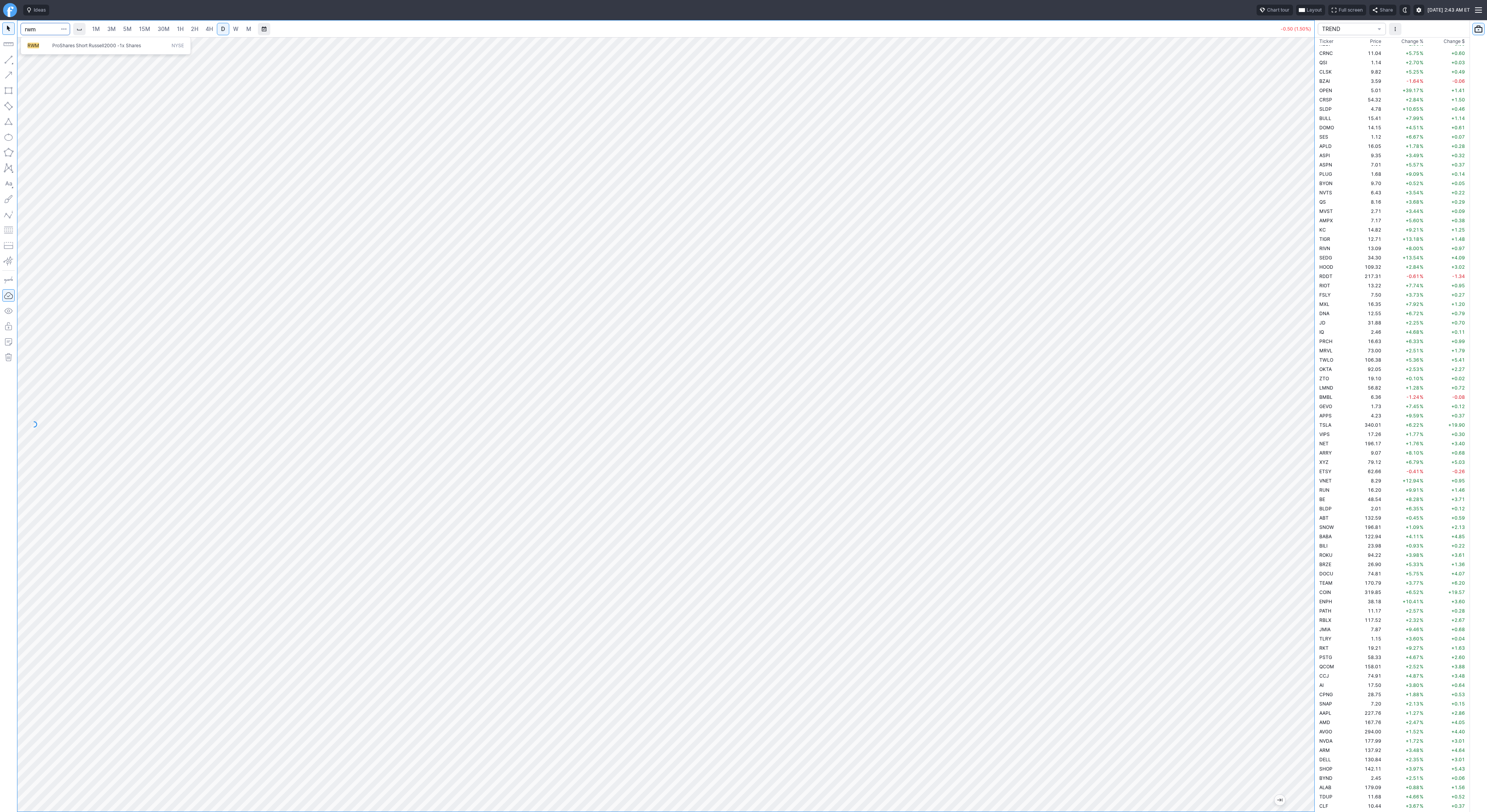
click at [47, 44] on span "RWM" at bounding box center [40, 46] width 25 height 6
drag, startPoint x: 1307, startPoint y: 637, endPoint x: 1299, endPoint y: 577, distance: 60.5
click at [1301, 577] on div at bounding box center [1306, 422] width 16 height 755
click at [44, 28] on input "Search" at bounding box center [46, 29] width 50 height 12
click at [34, 31] on input "Search" at bounding box center [46, 29] width 50 height 12
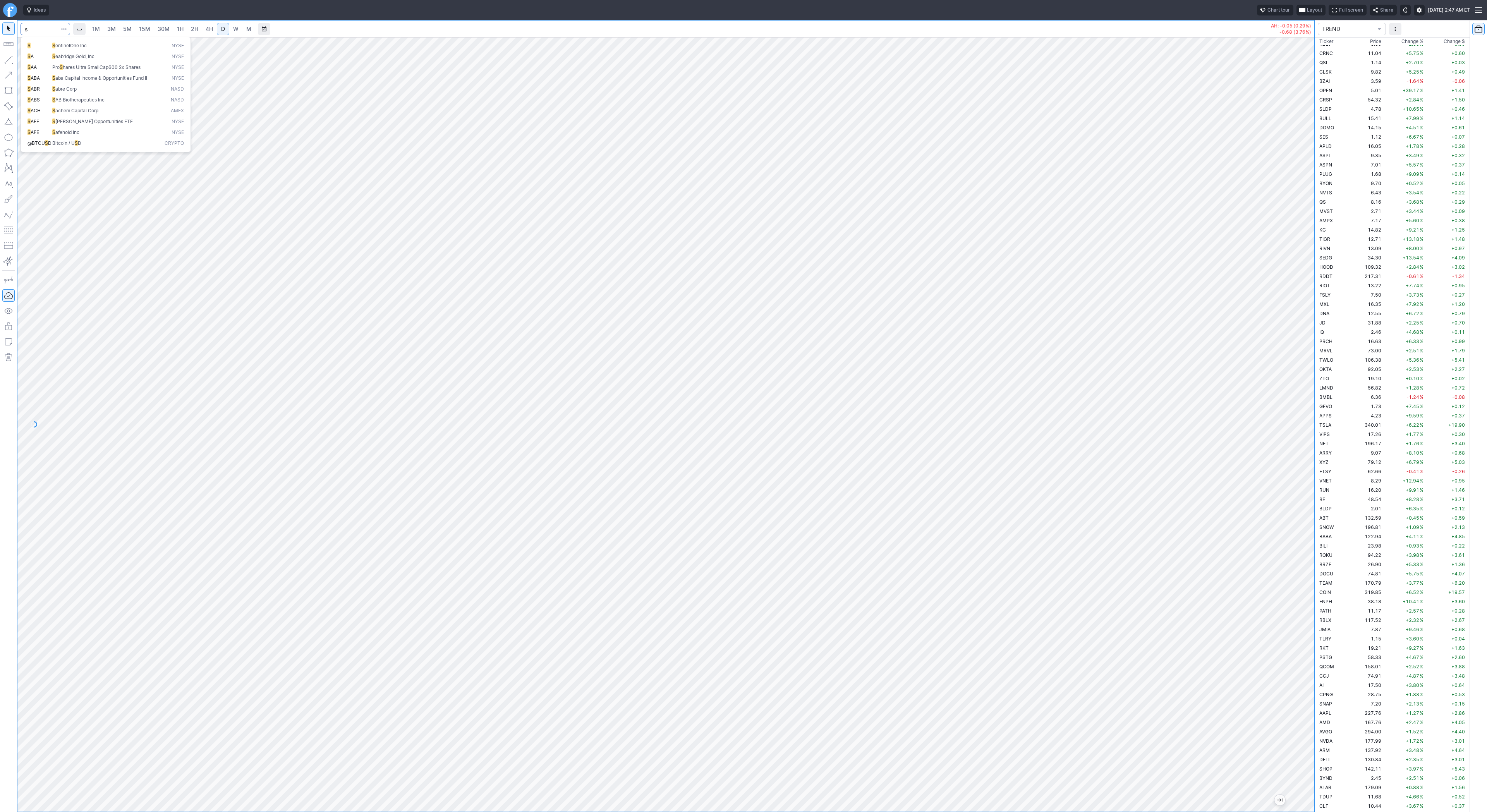
type input "s"
click at [31, 30] on input "s" at bounding box center [46, 29] width 50 height 12
type input "pltr"
click at [43, 28] on input "Search" at bounding box center [46, 29] width 50 height 12
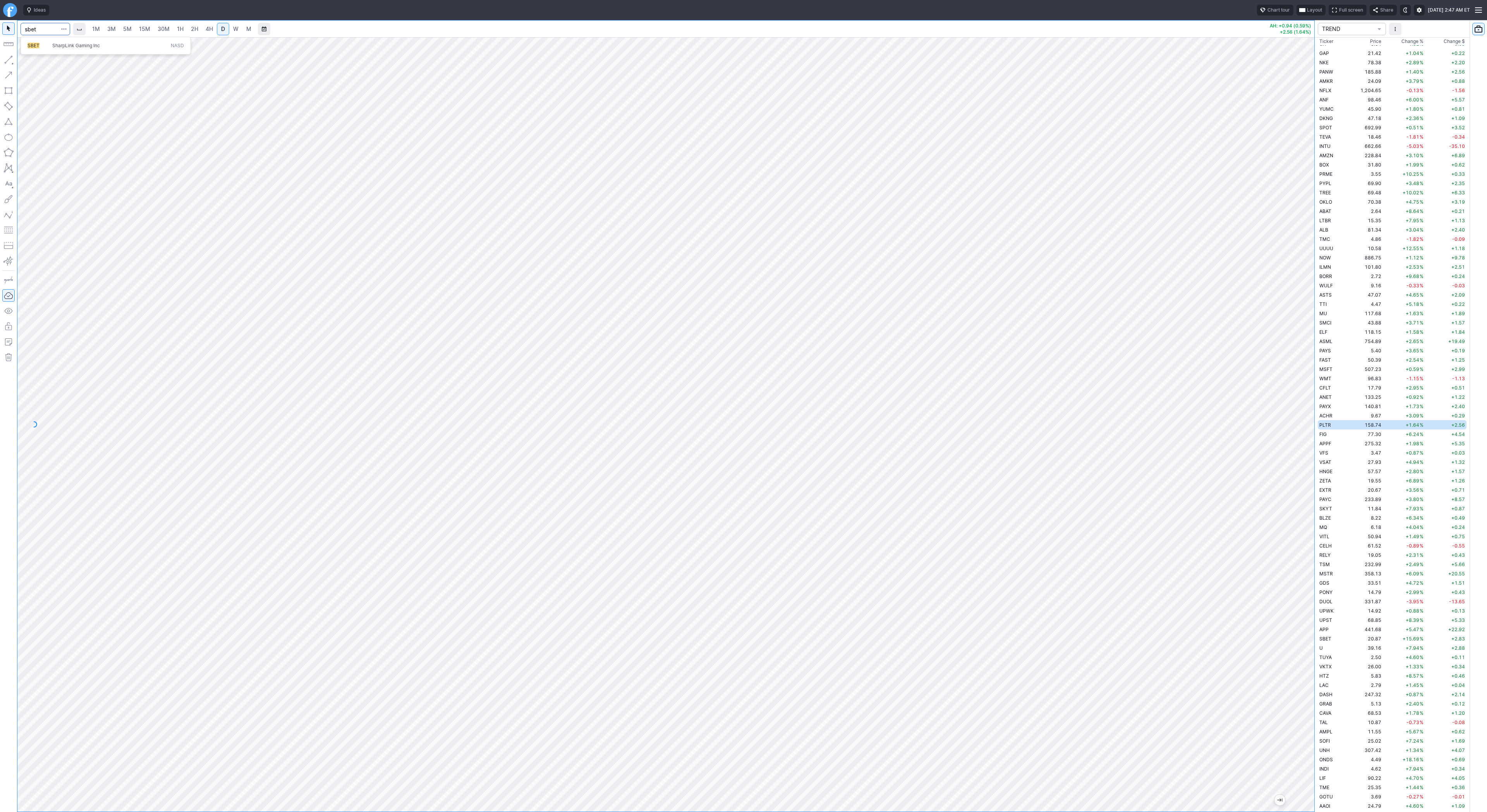
type input "sbet"
click at [69, 46] on span "SharpLink Gaming Inc" at bounding box center [76, 46] width 48 height 6
click at [206, 31] on span "4H" at bounding box center [209, 28] width 8 height 6
click at [10, 56] on button "button" at bounding box center [8, 59] width 12 height 12
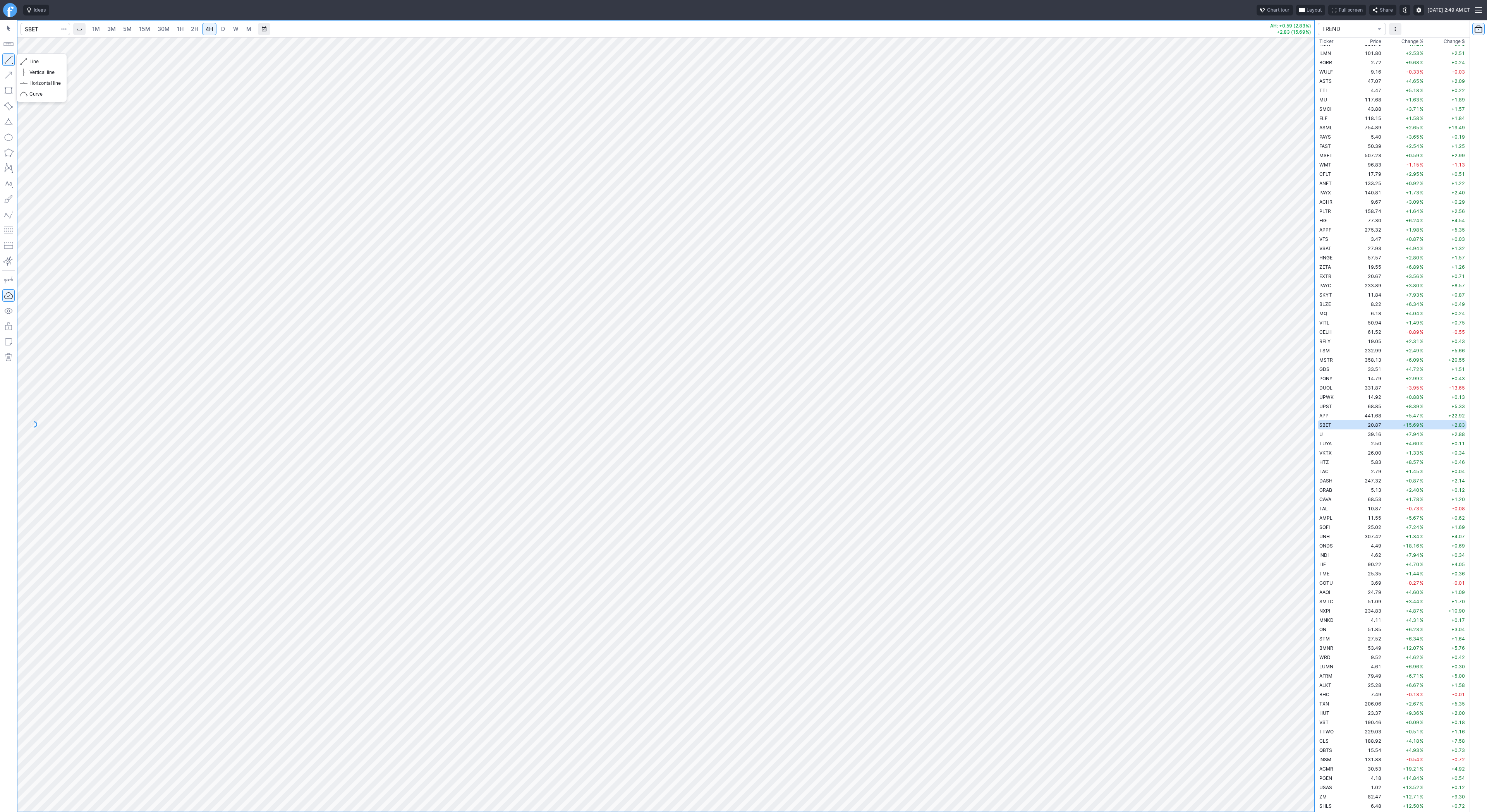
click at [5, 59] on button "button" at bounding box center [8, 59] width 12 height 12
click at [9, 60] on button "button" at bounding box center [8, 59] width 12 height 12
click at [49, 63] on span "Line" at bounding box center [45, 61] width 31 height 8
click at [36, 61] on span "Line" at bounding box center [45, 61] width 31 height 8
click at [1387, 586] on div "1M 3M 5M 15M 30M 1H 2H 4H D W M AH: +0.59 (2.83%) +2.83 (15.69%) TREND Ticker P…" at bounding box center [744, 416] width 1487 height 792
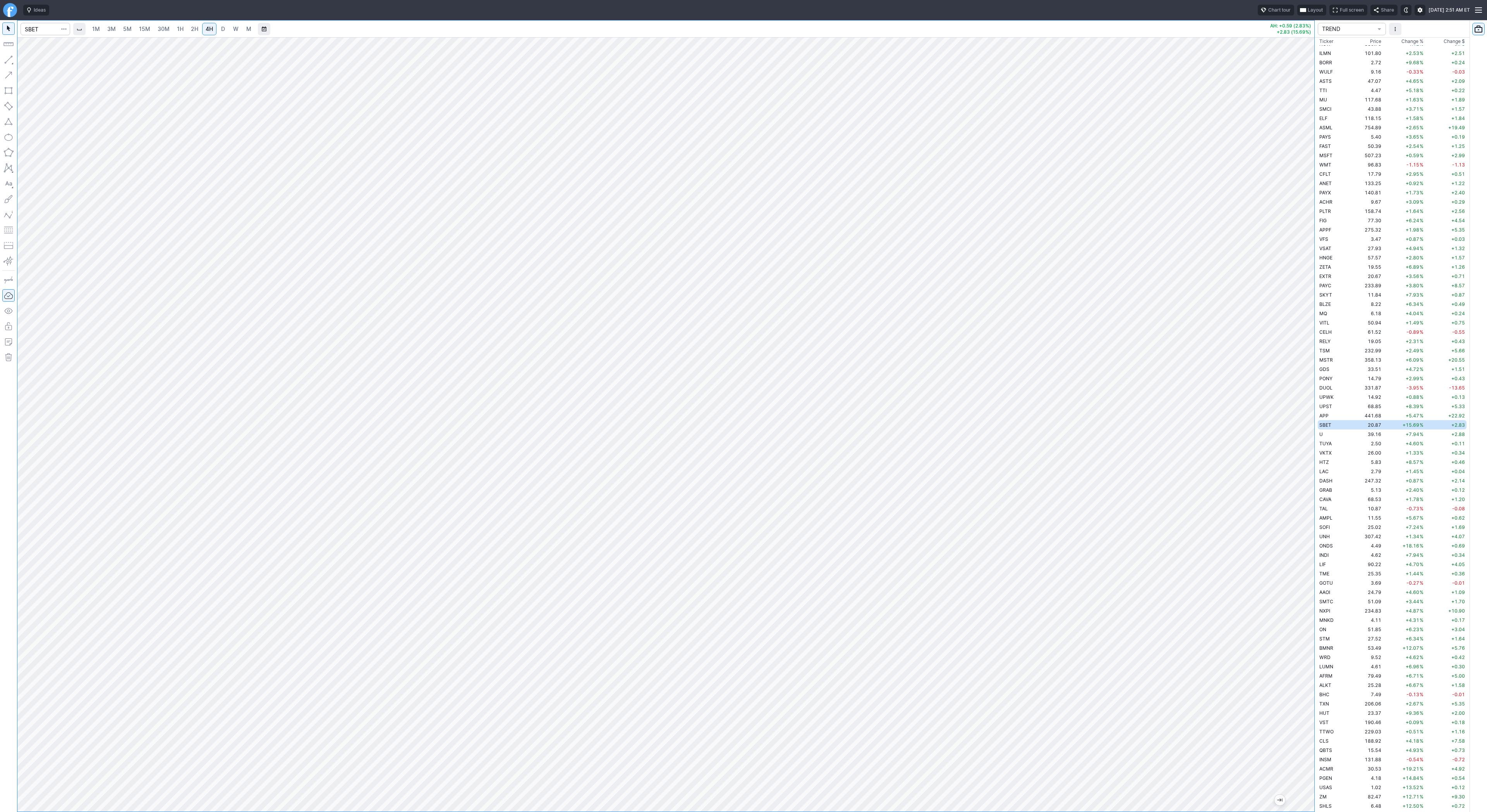
click at [233, 27] on span "W" at bounding box center [236, 28] width 5 height 6
click at [221, 29] on span "D" at bounding box center [223, 28] width 4 height 6
click at [211, 27] on span "4H" at bounding box center [209, 28] width 8 height 6
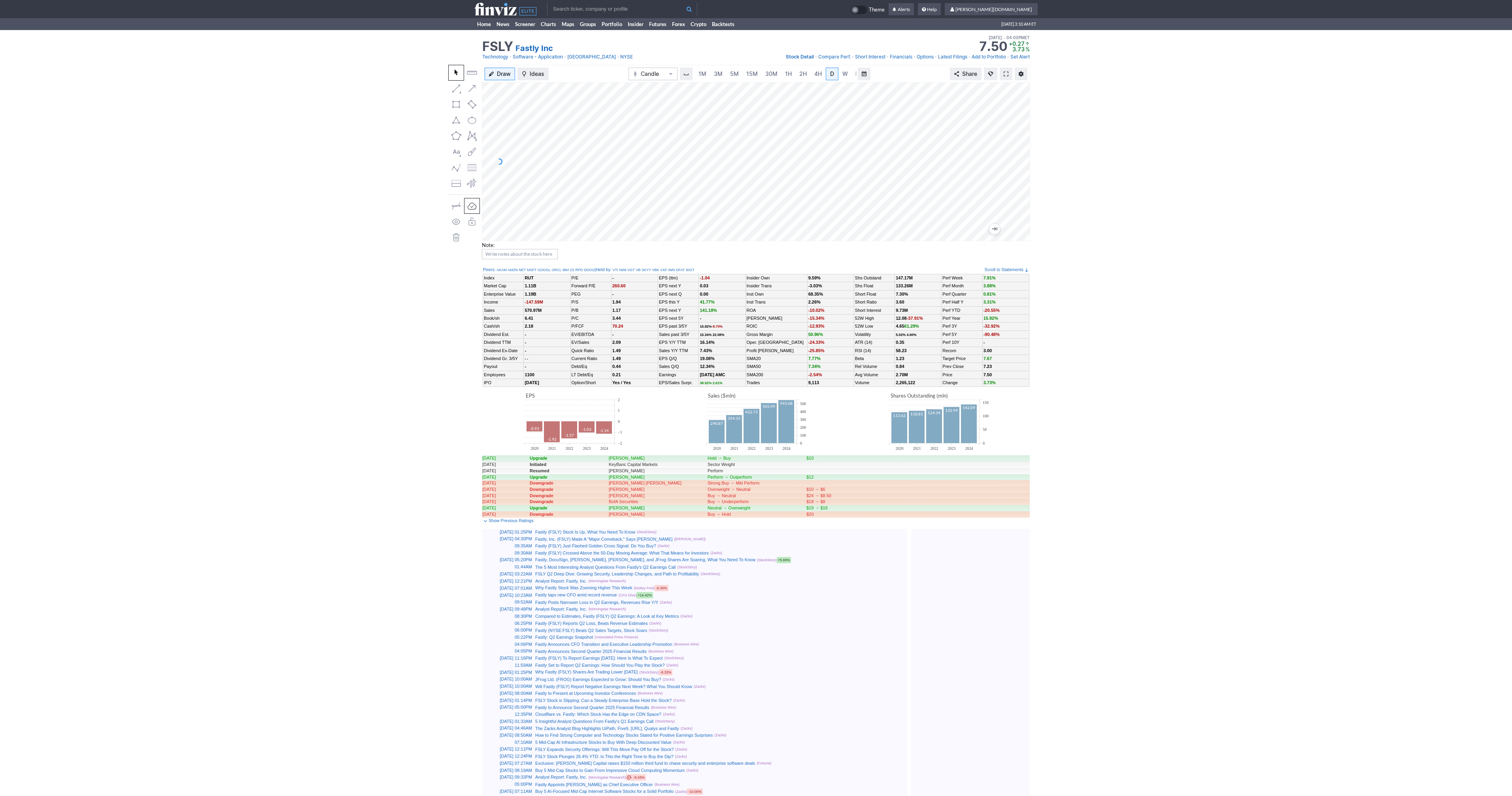
scroll to position [0, 8]
click at [1008, 71] on span at bounding box center [1006, 74] width 5 height 6
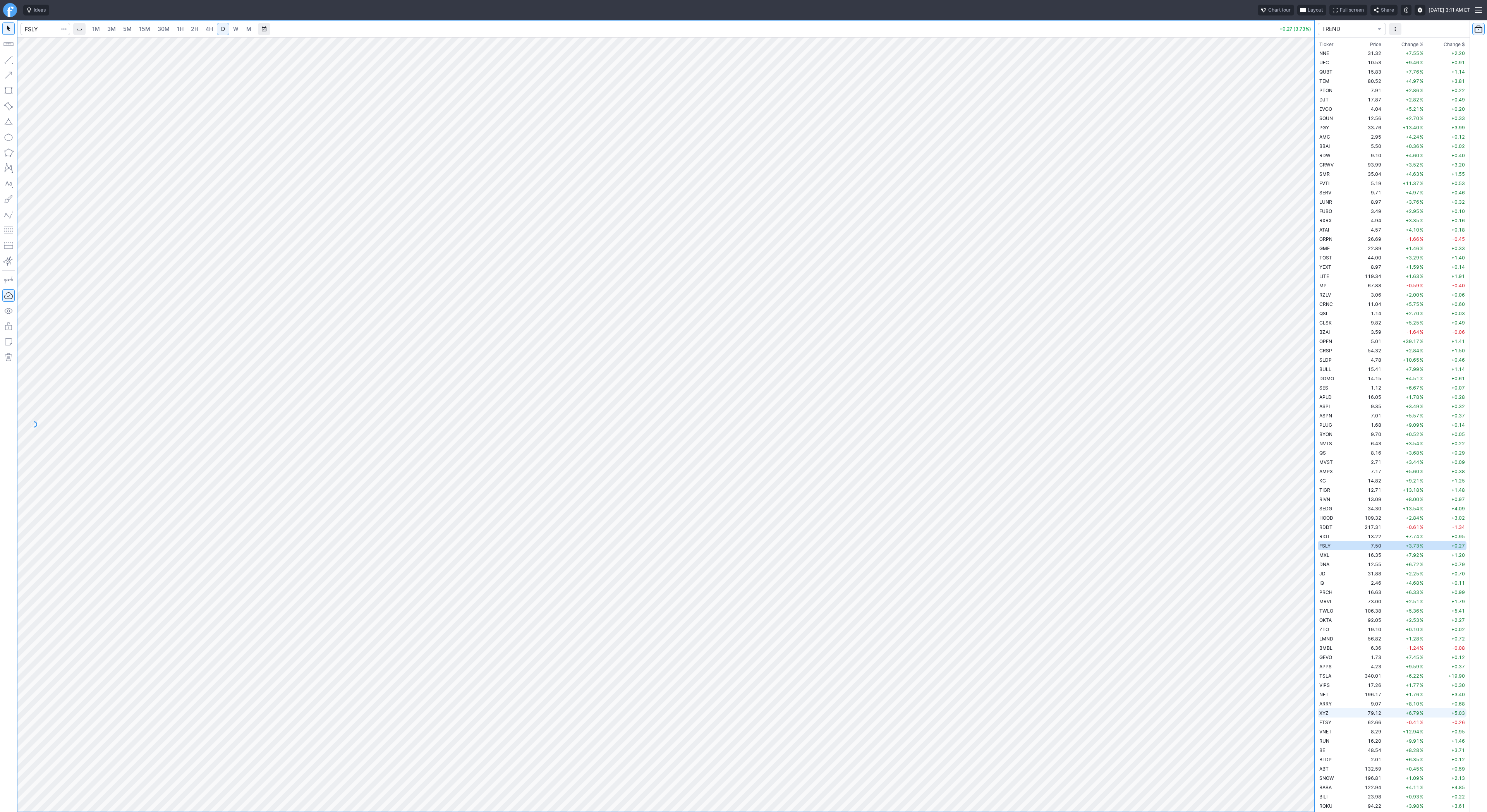
scroll to position [530, 0]
click at [1344, 361] on td "TLRY" at bounding box center [1333, 360] width 31 height 9
click at [10, 60] on button "button" at bounding box center [8, 59] width 12 height 12
click at [48, 59] on span "Line" at bounding box center [45, 61] width 31 height 8
click at [50, 64] on span "Line" at bounding box center [45, 61] width 31 height 8
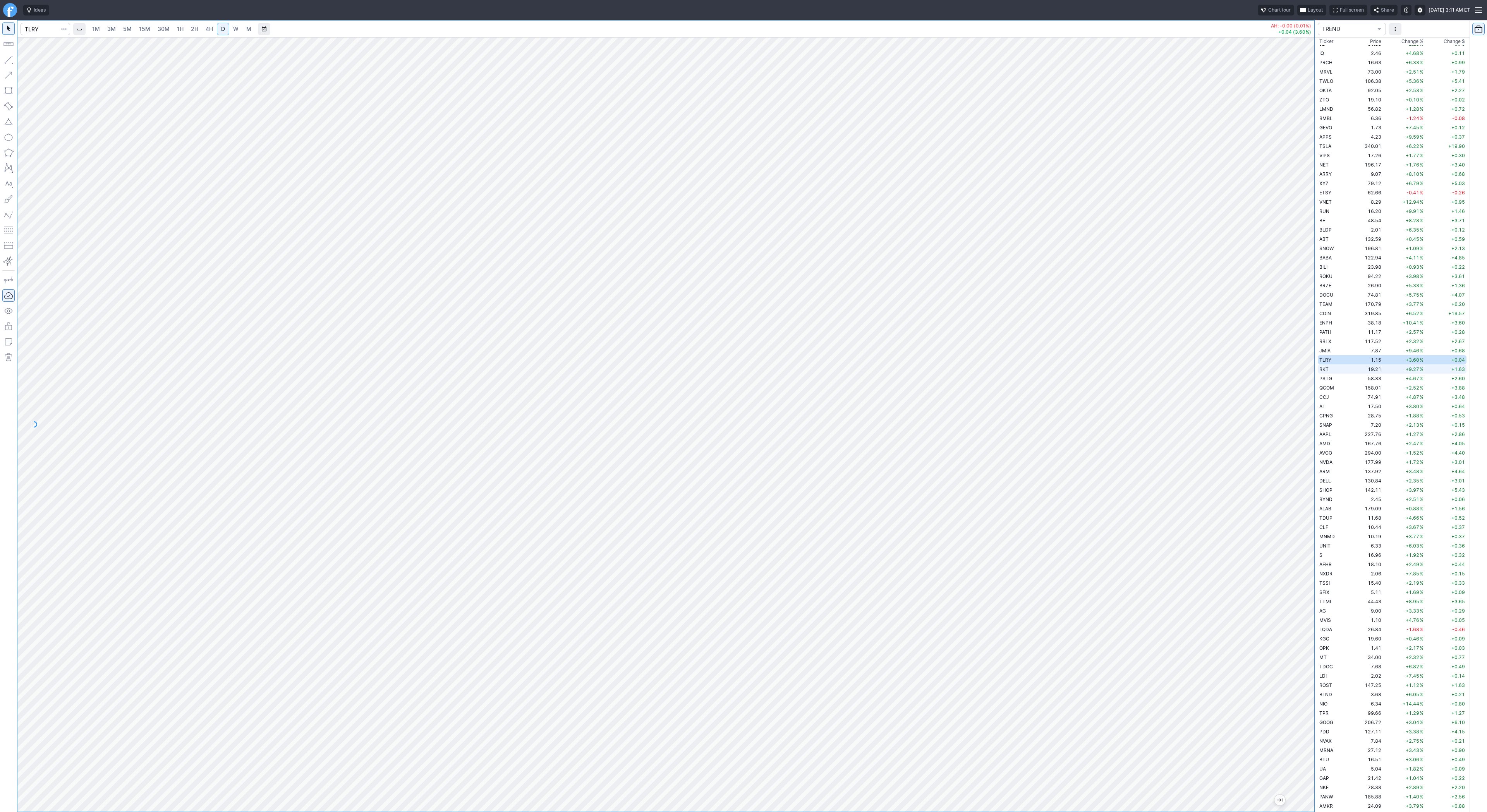
click at [1336, 371] on td "RKT" at bounding box center [1333, 369] width 31 height 9
click at [233, 31] on span "W" at bounding box center [236, 28] width 5 height 6
click at [30, 61] on span "Line" at bounding box center [45, 61] width 31 height 8
drag, startPoint x: 3, startPoint y: 59, endPoint x: 12, endPoint y: 81, distance: 23.8
click at [3, 59] on button "button" at bounding box center [8, 59] width 12 height 12
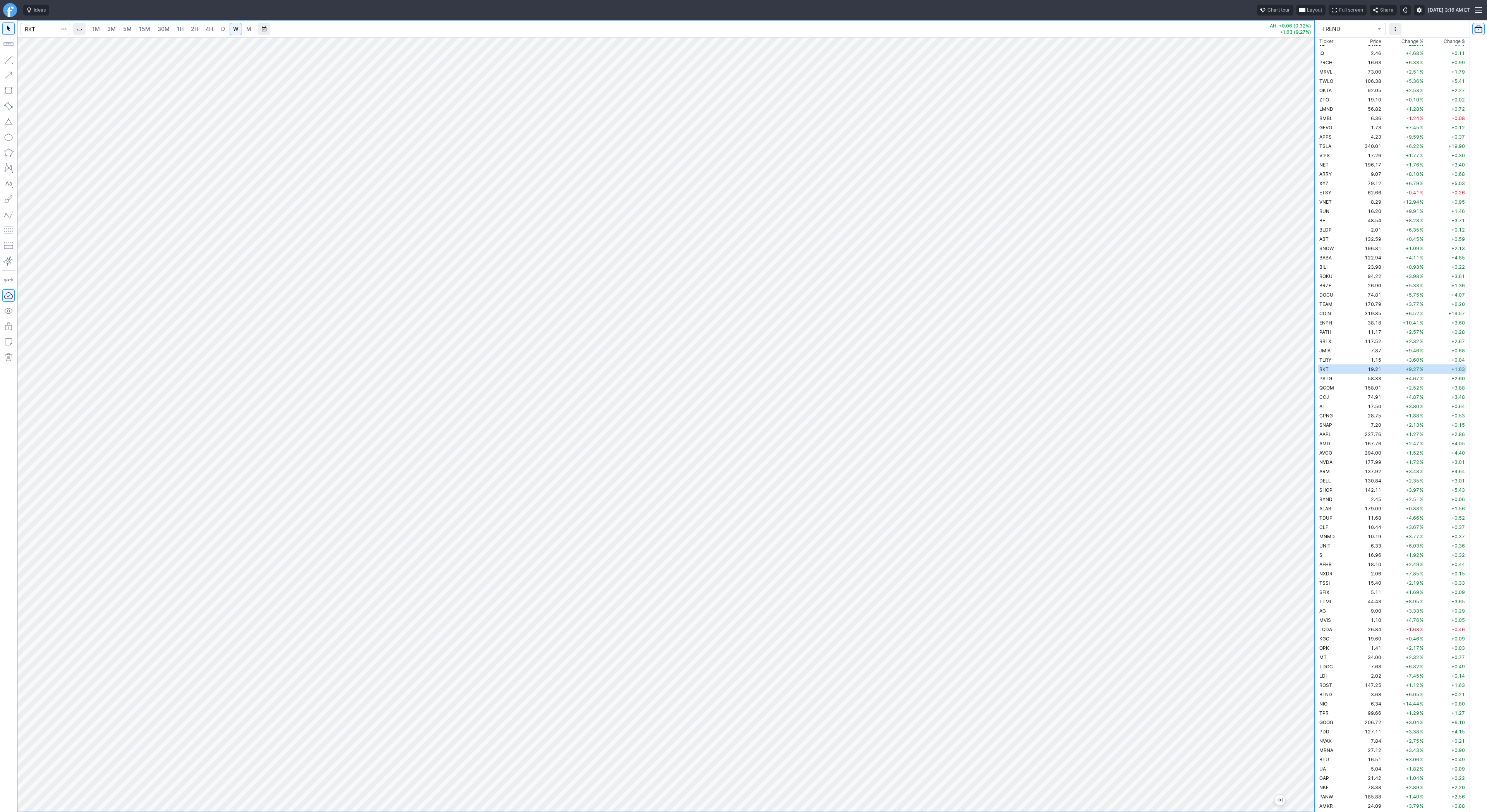
click at [218, 28] on link "D" at bounding box center [223, 29] width 12 height 12
click at [10, 60] on button "button" at bounding box center [8, 59] width 12 height 12
click at [8, 61] on button "button" at bounding box center [8, 59] width 12 height 12
click at [40, 59] on span "Line" at bounding box center [45, 61] width 31 height 8
click at [6, 60] on button "button" at bounding box center [8, 59] width 12 height 12
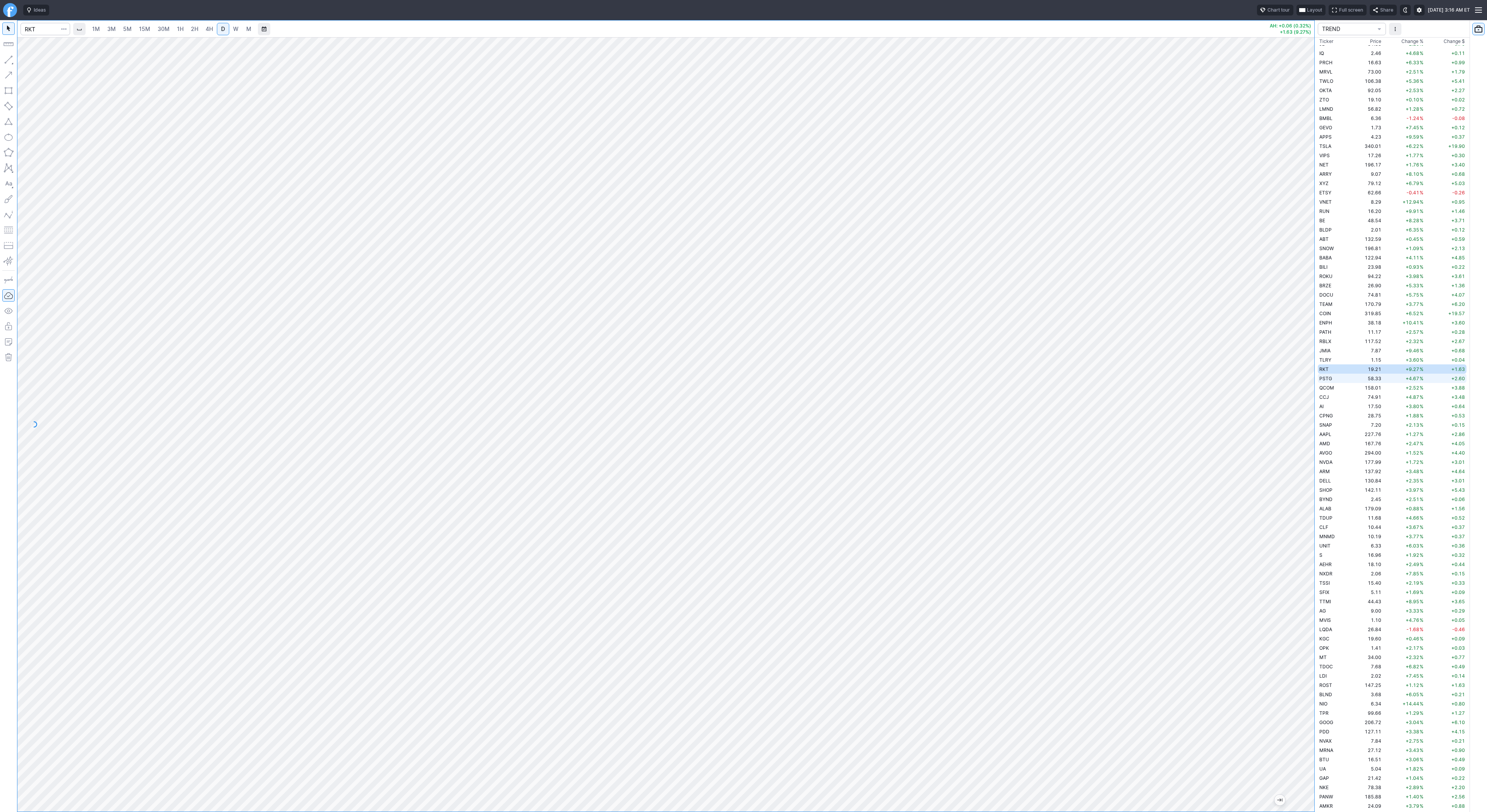
click at [1335, 382] on td "PSTG" at bounding box center [1333, 378] width 31 height 9
click at [1336, 388] on td "QCOM" at bounding box center [1333, 387] width 31 height 9
click at [1486, 299] on div "1M 3M 5M 15M 30M 1H 2H 4H D W M AH: -0.27 (0.17%) +3.88 (2.52%) TREND Ticker Pr…" at bounding box center [744, 416] width 1487 height 792
click at [1314, 364] on div "1M 3M 5M 15M 30M 1H 2H 4H D W M AH: -0.27 (0.17%) +3.88 (2.52%) TREND Ticker Pr…" at bounding box center [744, 416] width 1487 height 792
click at [238, 28] on link "W" at bounding box center [236, 29] width 12 height 12
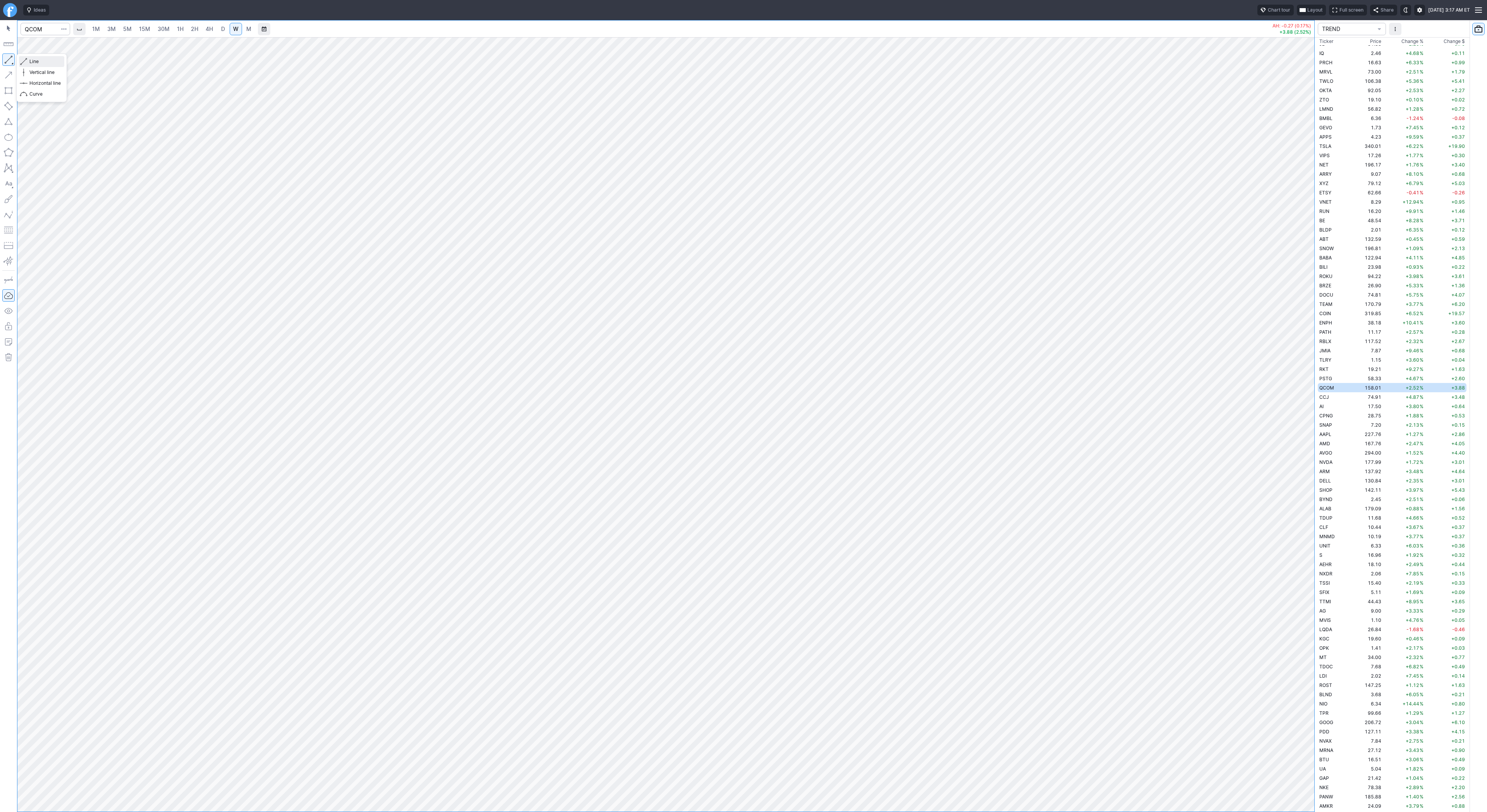
click at [36, 60] on span "Line" at bounding box center [45, 61] width 31 height 8
click at [7, 59] on button "button" at bounding box center [8, 59] width 12 height 12
drag, startPoint x: 9, startPoint y: 61, endPoint x: 13, endPoint y: 68, distance: 8.1
click at [9, 62] on button "button" at bounding box center [8, 59] width 12 height 12
click at [5, 59] on button "button" at bounding box center [8, 59] width 12 height 12
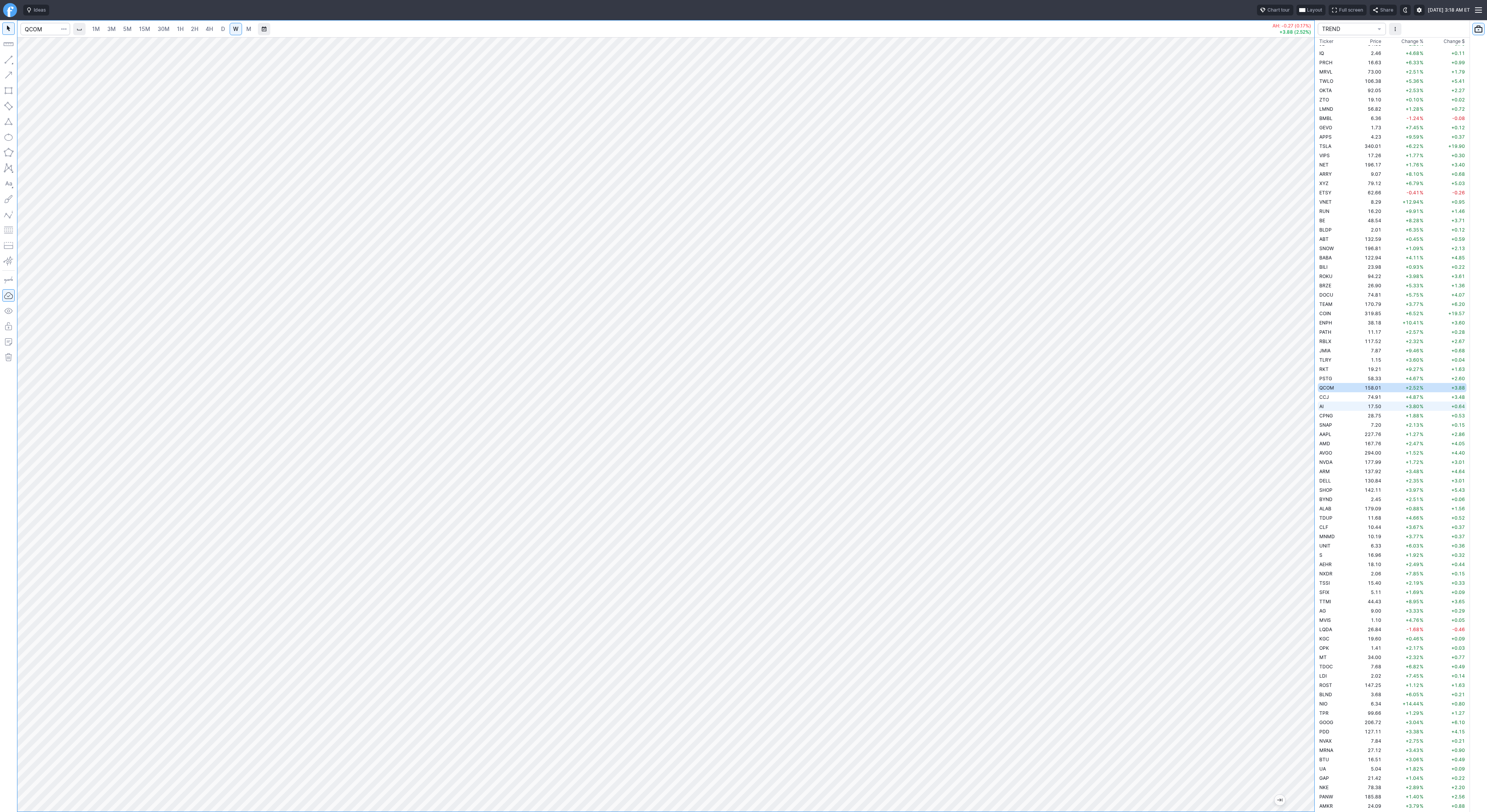
click at [1336, 404] on td "AI" at bounding box center [1333, 406] width 31 height 9
click at [38, 62] on span "Line" at bounding box center [45, 61] width 31 height 8
drag, startPoint x: 10, startPoint y: 61, endPoint x: 23, endPoint y: 86, distance: 28.2
click at [10, 61] on button "button" at bounding box center [8, 59] width 12 height 12
drag, startPoint x: 1310, startPoint y: 673, endPoint x: 1309, endPoint y: 724, distance: 51.0
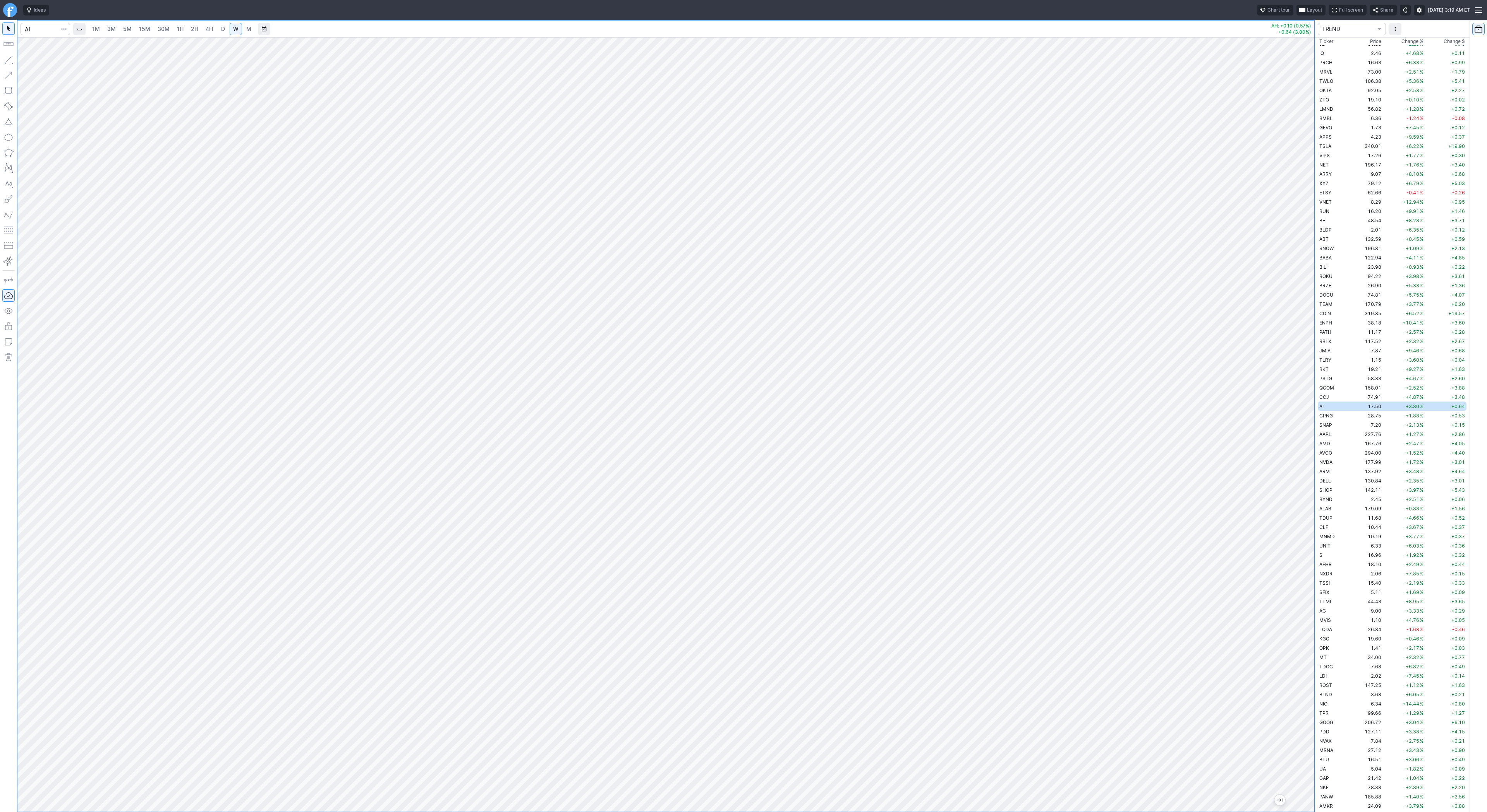
click at [1309, 724] on div at bounding box center [1306, 422] width 16 height 755
click at [43, 63] on span "Line" at bounding box center [45, 61] width 31 height 8
drag, startPoint x: 5, startPoint y: 56, endPoint x: 14, endPoint y: 65, distance: 12.7
click at [5, 57] on button "button" at bounding box center [8, 59] width 12 height 12
click at [44, 62] on span "Line" at bounding box center [45, 61] width 31 height 8
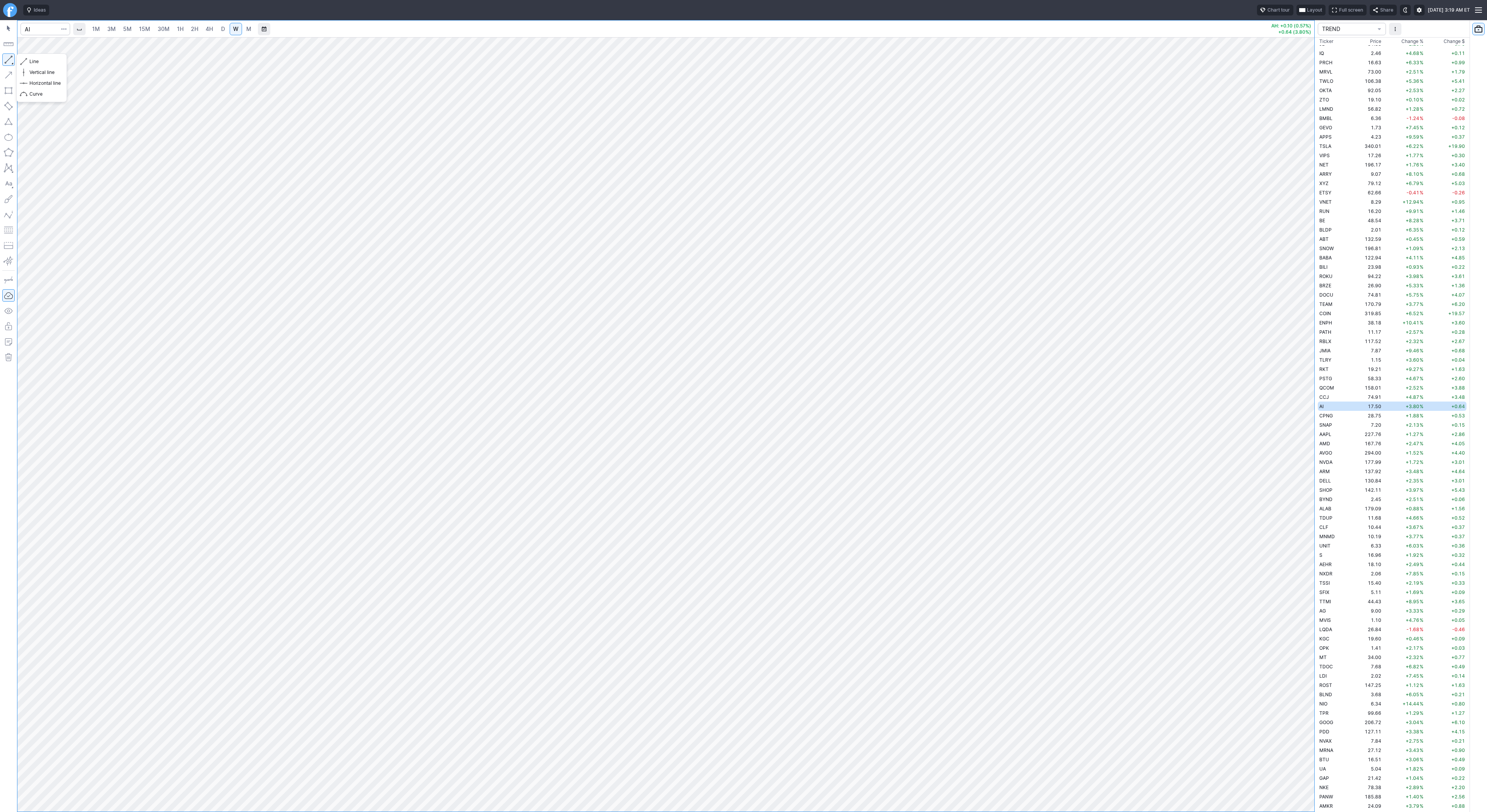
click at [9, 58] on button "button" at bounding box center [8, 59] width 12 height 12
drag, startPoint x: 39, startPoint y: 60, endPoint x: 54, endPoint y: 78, distance: 23.4
click at [39, 62] on span "Line" at bounding box center [45, 61] width 31 height 8
click at [37, 59] on span "Line" at bounding box center [45, 61] width 31 height 8
click at [33, 59] on span "Line" at bounding box center [45, 61] width 31 height 8
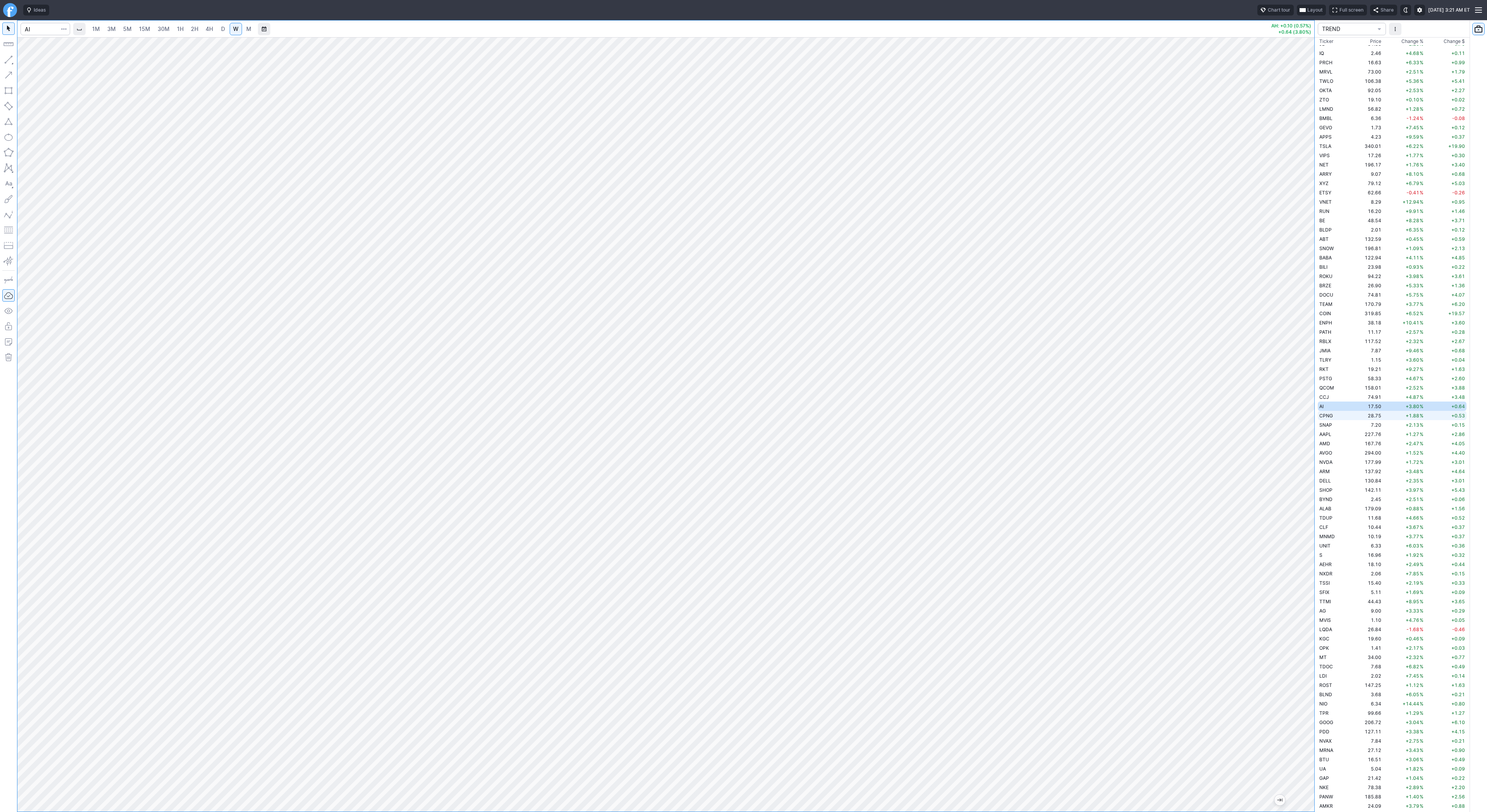
click at [1355, 416] on td "28.75" at bounding box center [1366, 416] width 34 height 9
click at [1343, 425] on td "SNAP" at bounding box center [1333, 425] width 31 height 9
click at [9, 54] on button "button" at bounding box center [8, 59] width 12 height 12
drag, startPoint x: 9, startPoint y: 60, endPoint x: 11, endPoint y: 89, distance: 29.1
click at [9, 61] on button "button" at bounding box center [8, 59] width 12 height 12
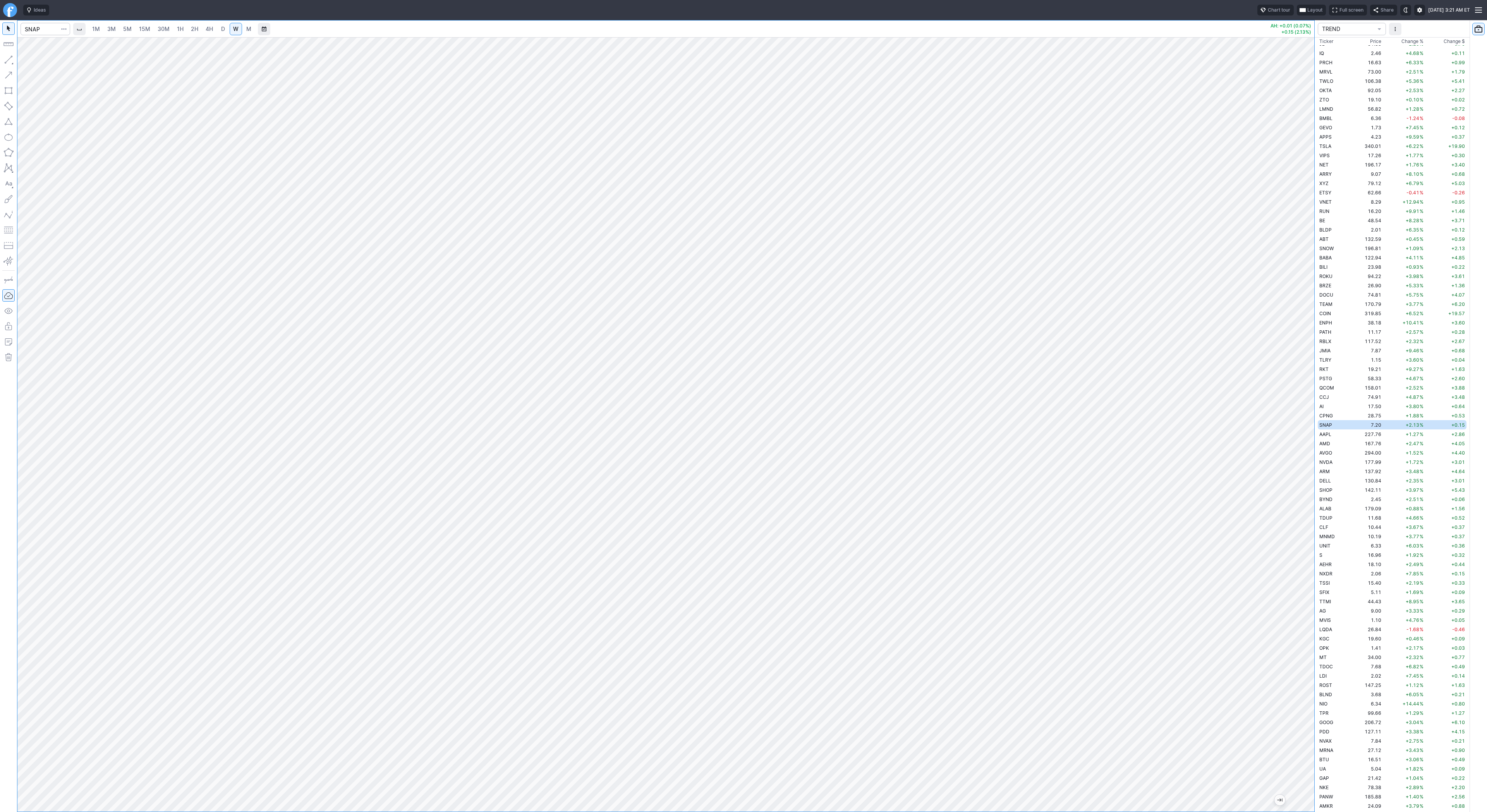
click at [217, 29] on link "D" at bounding box center [223, 29] width 12 height 12
drag, startPoint x: 1309, startPoint y: 644, endPoint x: 1321, endPoint y: 767, distance: 123.6
click at [1321, 768] on div "1M 3M 5M 15M 30M 1H 2H 4H D W M AH: +0.01 (0.07%) +0.15 (2.13%) TREND Ticker Pr…" at bounding box center [744, 416] width 1487 height 792
click at [1328, 447] on td "AMD" at bounding box center [1333, 443] width 31 height 9
click at [1331, 443] on td "AMD" at bounding box center [1333, 443] width 31 height 9
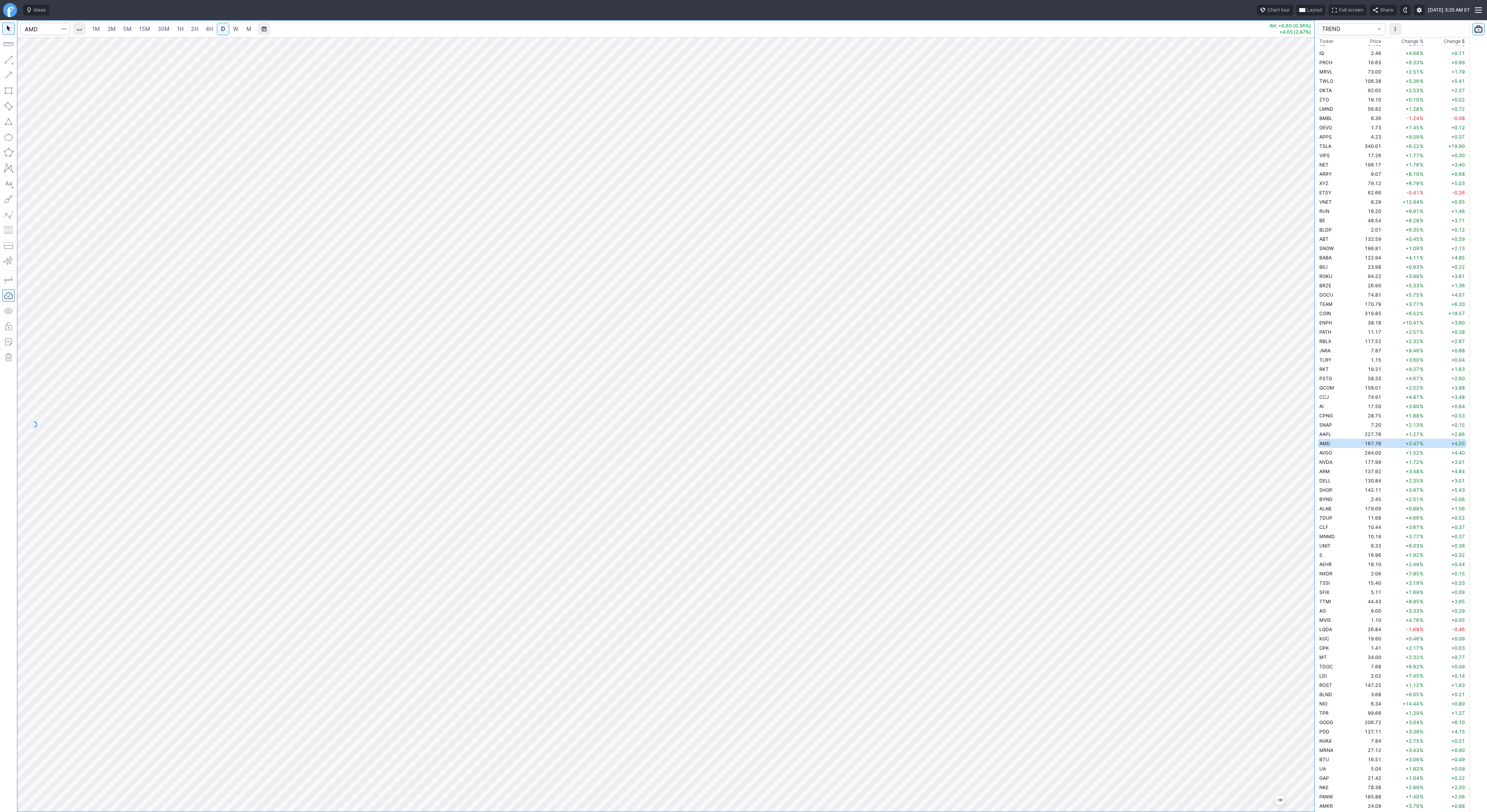
click at [237, 30] on span "W" at bounding box center [236, 28] width 5 height 6
click at [38, 62] on span "Line" at bounding box center [45, 61] width 31 height 8
click at [13, 57] on button "button" at bounding box center [8, 59] width 12 height 12
click at [42, 61] on span "Line" at bounding box center [45, 61] width 31 height 8
click at [6, 58] on button "button" at bounding box center [8, 59] width 12 height 12
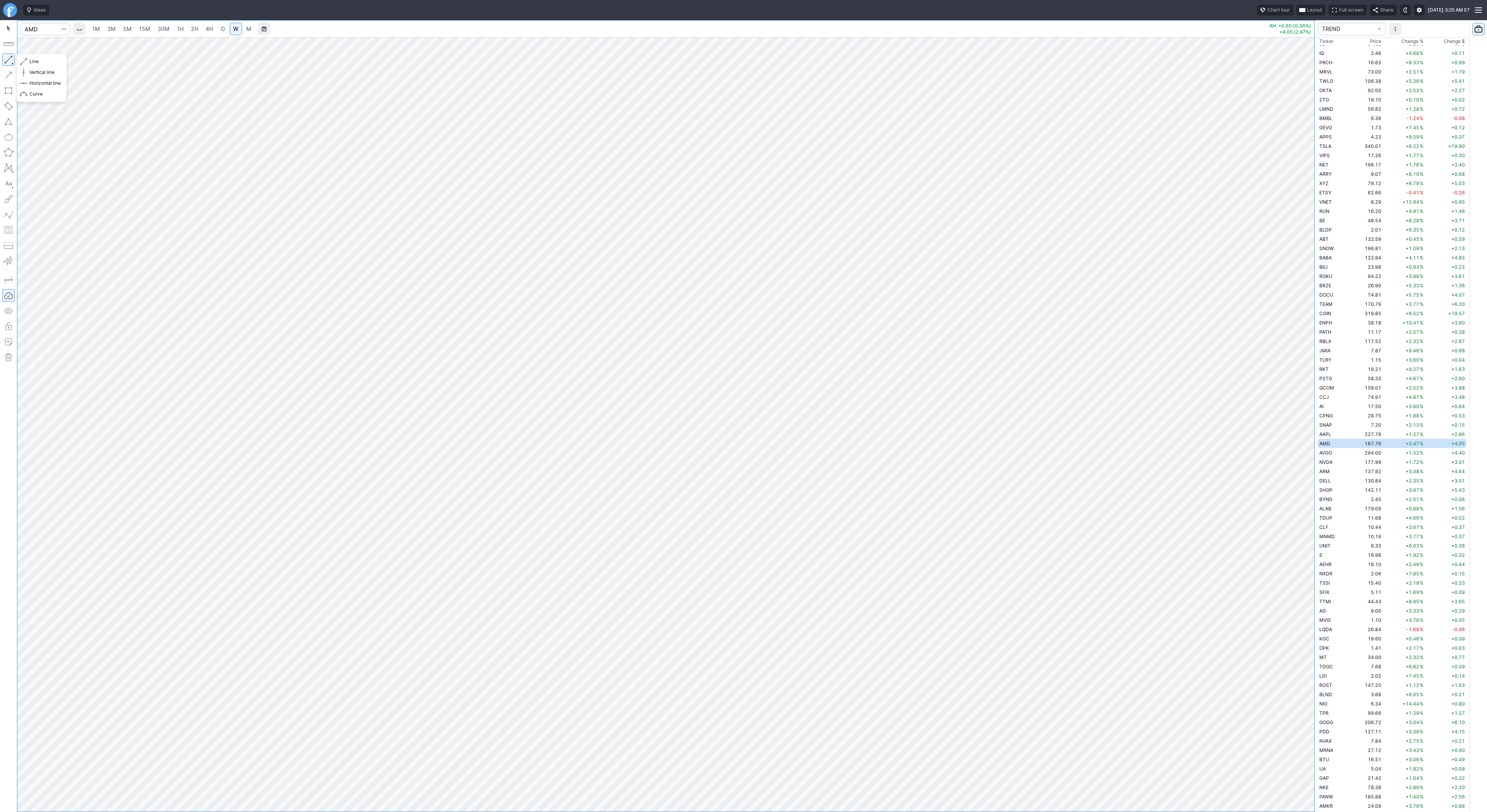
drag, startPoint x: 9, startPoint y: 58, endPoint x: 61, endPoint y: 97, distance: 65.0
click at [9, 59] on button "button" at bounding box center [8, 59] width 12 height 12
drag, startPoint x: 8, startPoint y: 58, endPoint x: 13, endPoint y: 93, distance: 35.4
click at [8, 61] on button "button" at bounding box center [8, 59] width 12 height 12
click at [40, 60] on span "Line" at bounding box center [45, 61] width 31 height 8
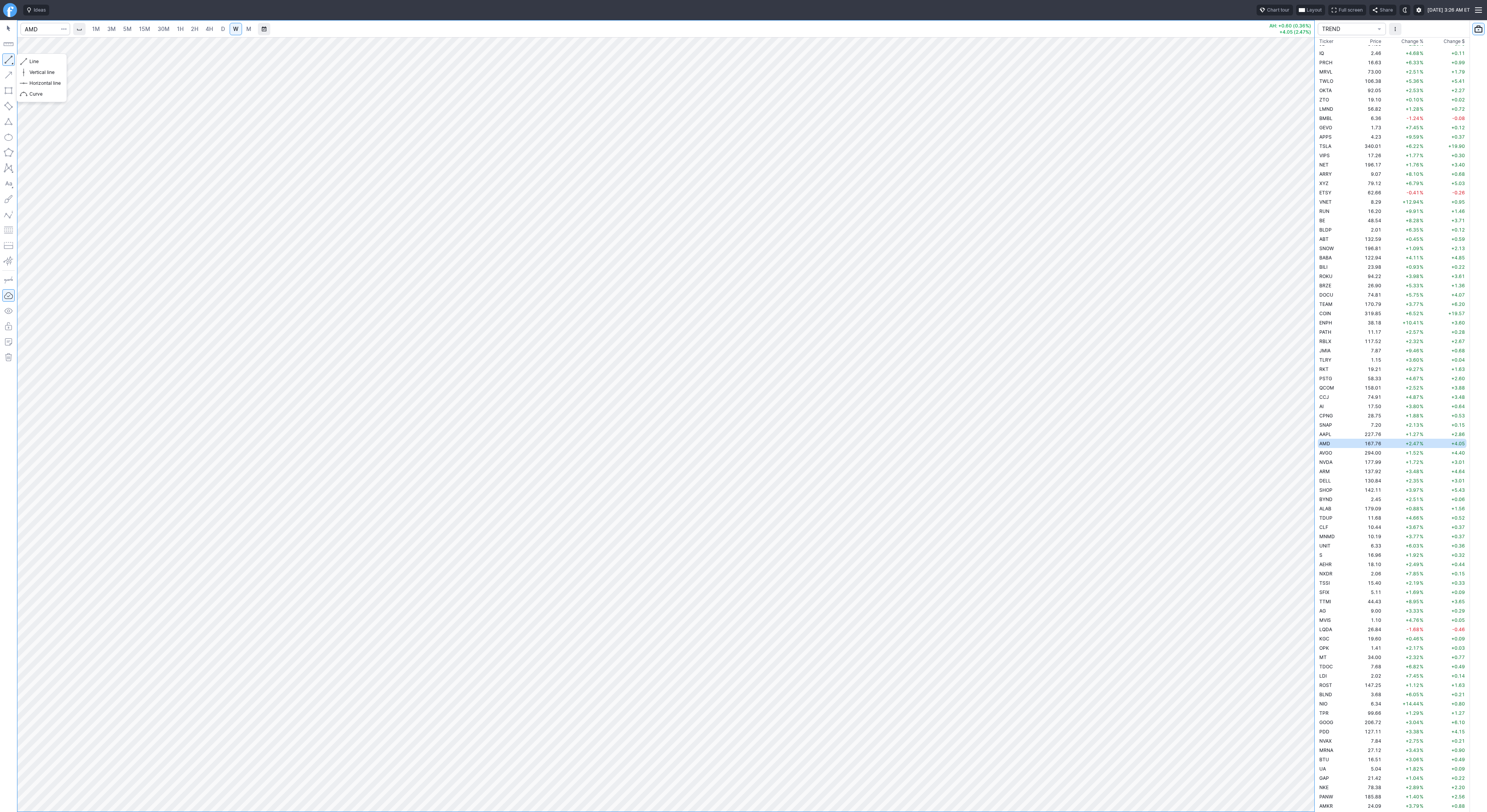
drag, startPoint x: 10, startPoint y: 62, endPoint x: 37, endPoint y: 90, distance: 38.9
click at [10, 62] on button "button" at bounding box center [8, 59] width 12 height 12
click at [42, 62] on span "Line" at bounding box center [45, 61] width 31 height 8
click at [37, 62] on span "Line" at bounding box center [45, 61] width 31 height 8
click at [31, 60] on span "Line" at bounding box center [45, 61] width 31 height 8
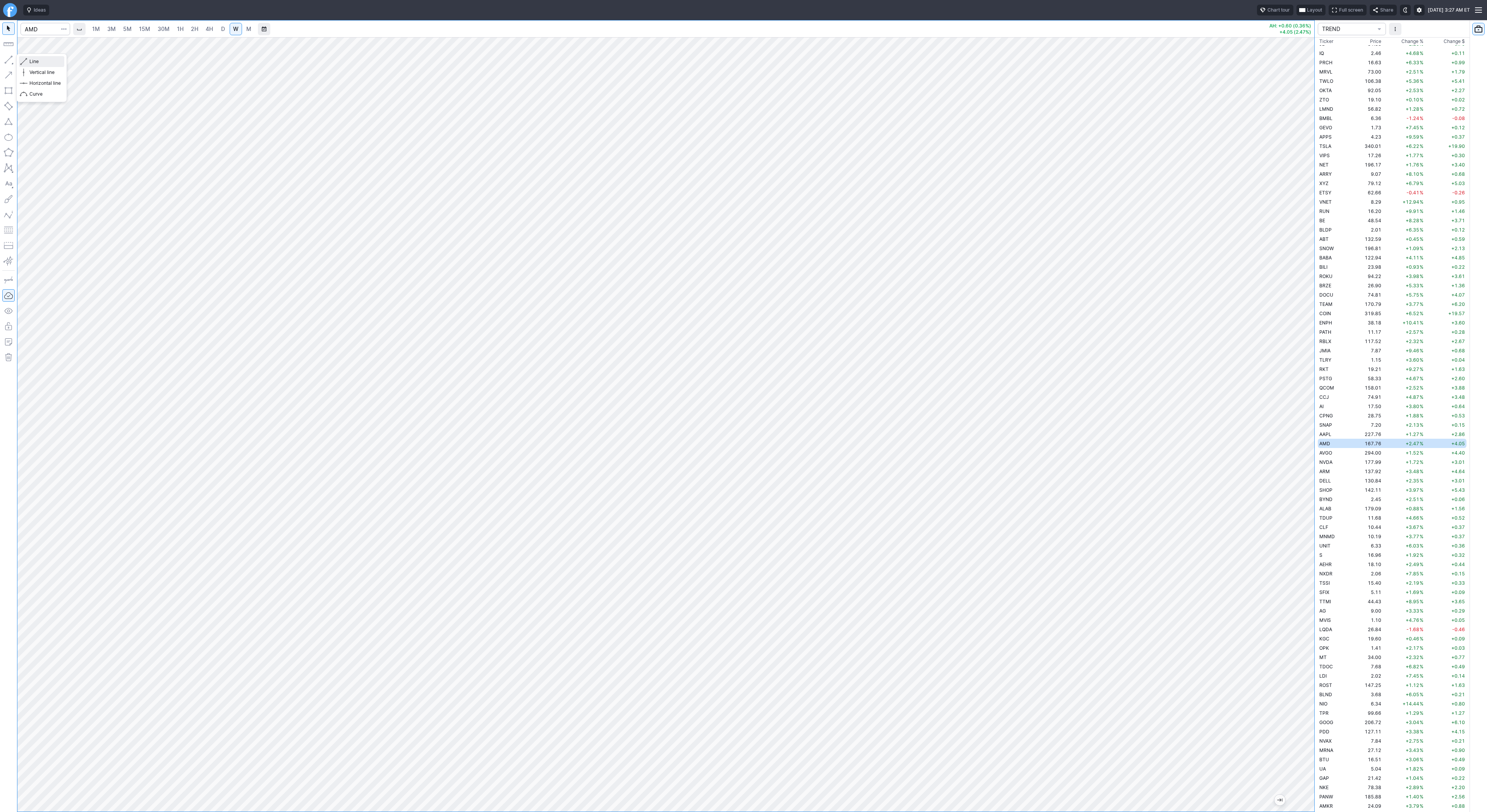
click at [42, 63] on span "Line" at bounding box center [45, 61] width 31 height 8
click at [43, 61] on span "Line" at bounding box center [45, 61] width 31 height 8
click at [32, 61] on span "Line" at bounding box center [45, 61] width 31 height 8
click at [226, 29] on link "D" at bounding box center [223, 29] width 12 height 12
click at [6, 58] on button "button" at bounding box center [8, 59] width 12 height 12
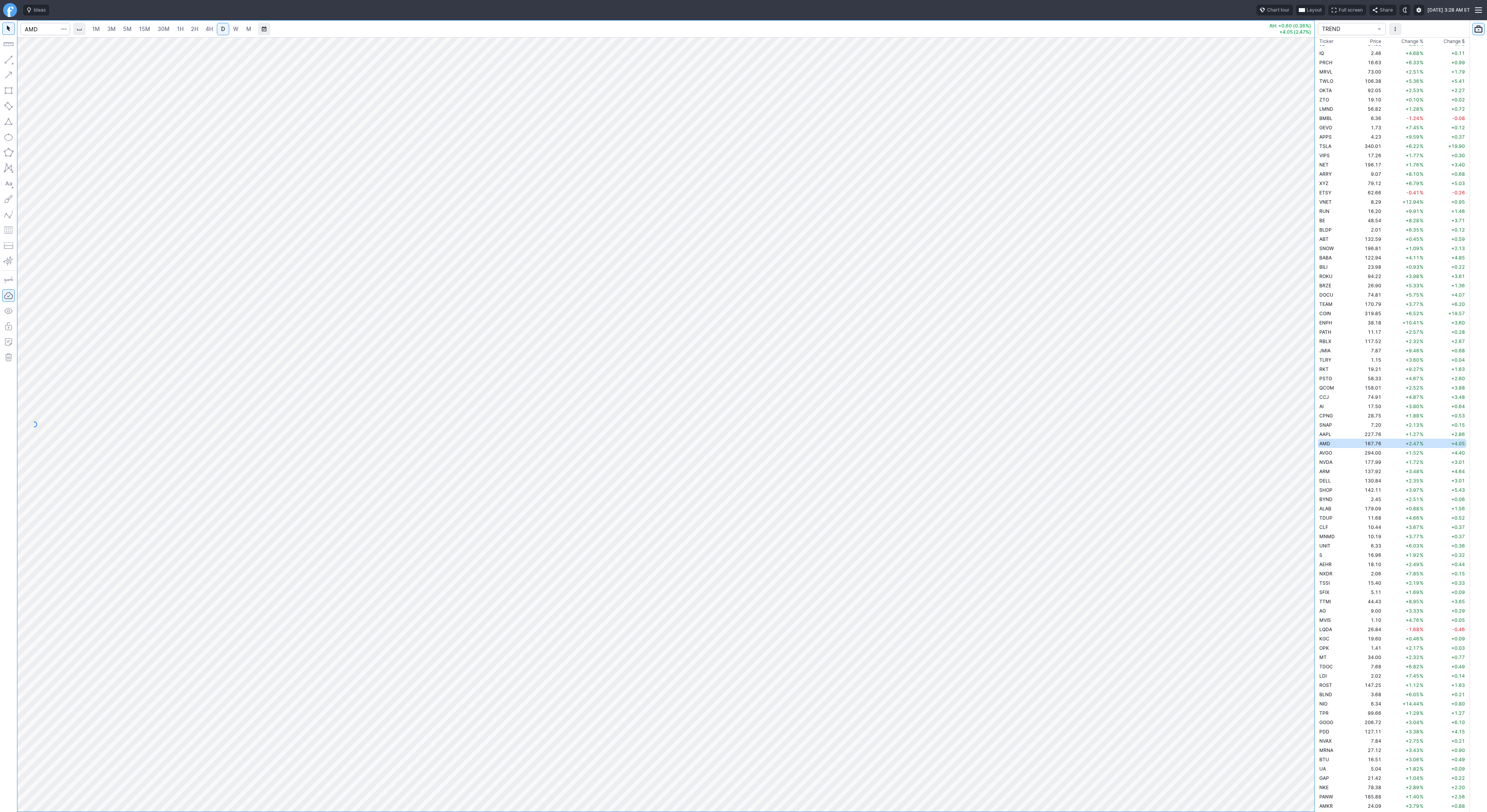
click at [233, 27] on span "W" at bounding box center [236, 28] width 5 height 6
click at [1340, 452] on td "AVGO" at bounding box center [1333, 452] width 31 height 9
click at [218, 32] on link "D" at bounding box center [223, 29] width 12 height 12
click at [1486, 698] on div "1M 3M 5M 15M 30M 1H 2H 4H D W M AH: +0.90 (0.31%) +4.40 (1.52%) TREND Ticker Pr…" at bounding box center [744, 416] width 1487 height 792
click at [1486, 668] on div "1M 3M 5M 15M 30M 1H 2H 4H D W M AH: +0.90 (0.31%) +4.40 (1.52%) TREND Ticker Pr…" at bounding box center [744, 416] width 1487 height 792
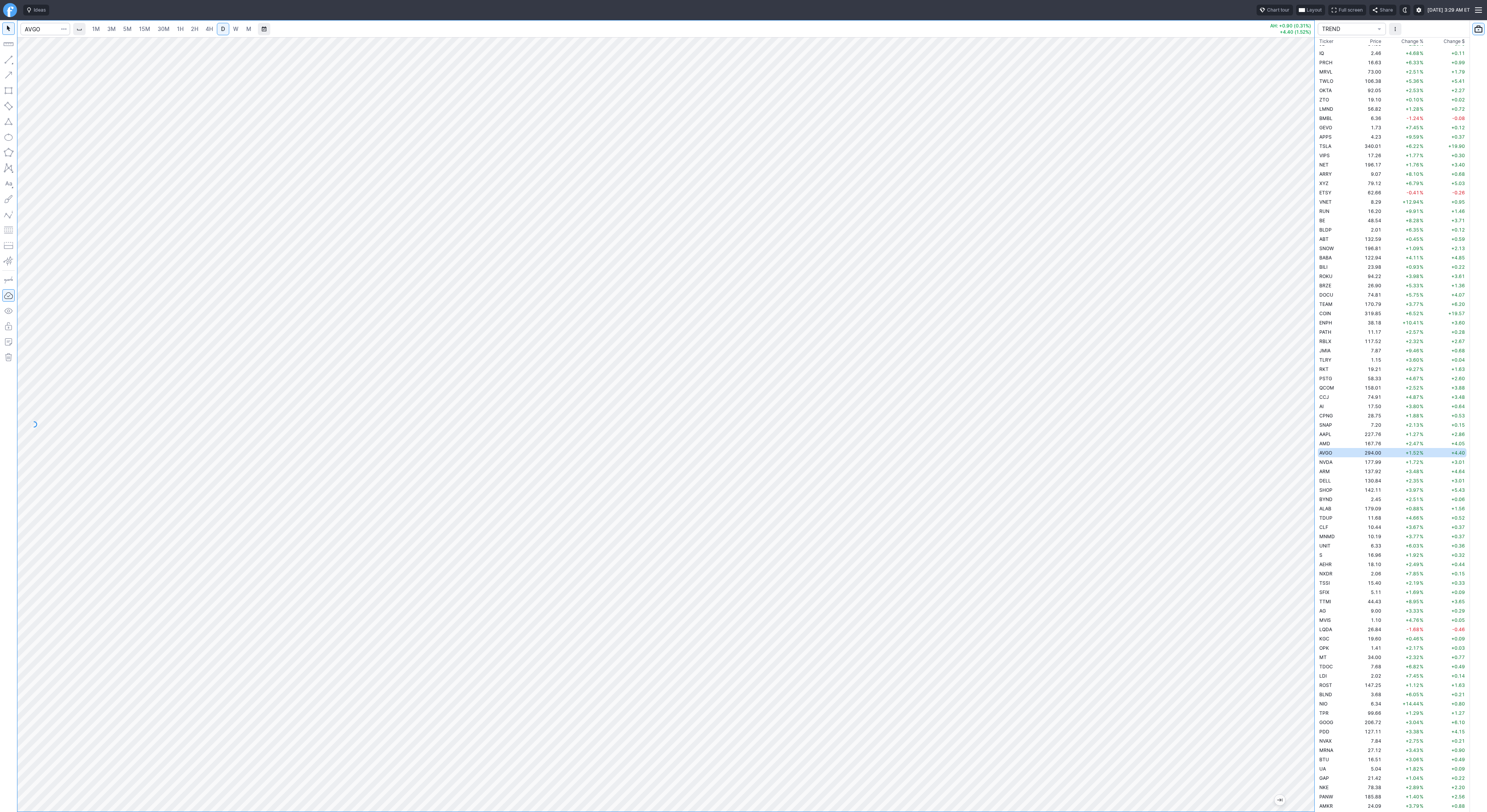
click at [234, 29] on span "W" at bounding box center [236, 28] width 5 height 6
click at [221, 28] on span "D" at bounding box center [223, 28] width 4 height 6
drag, startPoint x: 1315, startPoint y: 568, endPoint x: 1307, endPoint y: 626, distance: 58.5
click at [1313, 633] on div at bounding box center [1306, 422] width 16 height 755
click at [35, 60] on span "Line" at bounding box center [45, 61] width 31 height 8
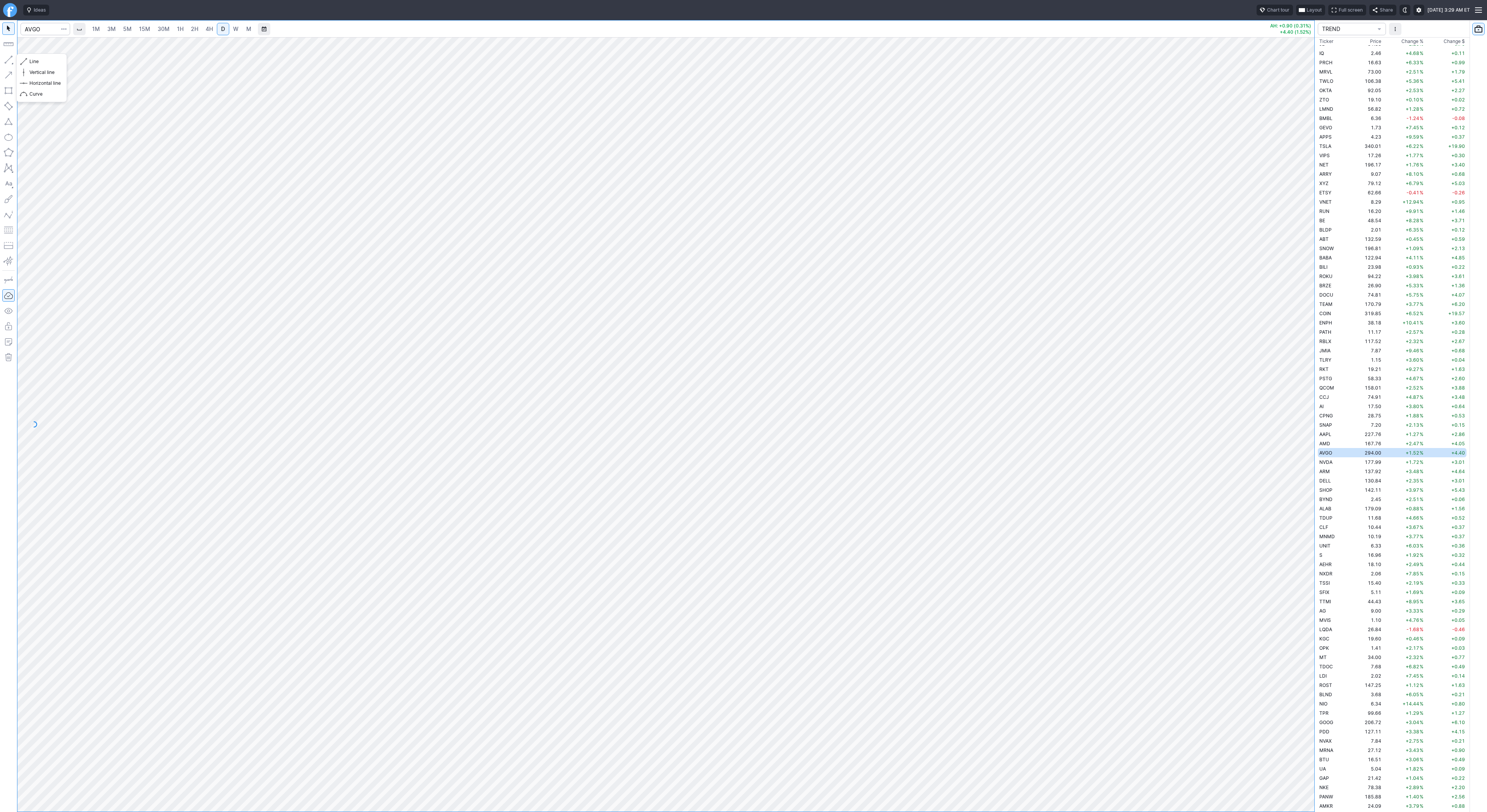
click at [8, 54] on button "button" at bounding box center [8, 59] width 12 height 12
click at [8, 59] on button "button" at bounding box center [8, 59] width 12 height 12
click at [1333, 472] on td "ARM" at bounding box center [1333, 471] width 31 height 9
drag, startPoint x: 1310, startPoint y: 481, endPoint x: 1321, endPoint y: 633, distance: 152.4
click at [1321, 633] on div "1M 3M 5M 15M 30M 1H 2H 4H D W M AH: +0.38 (0.28%) +4.64 (3.48%) TREND Ticker Pr…" at bounding box center [744, 416] width 1487 height 792
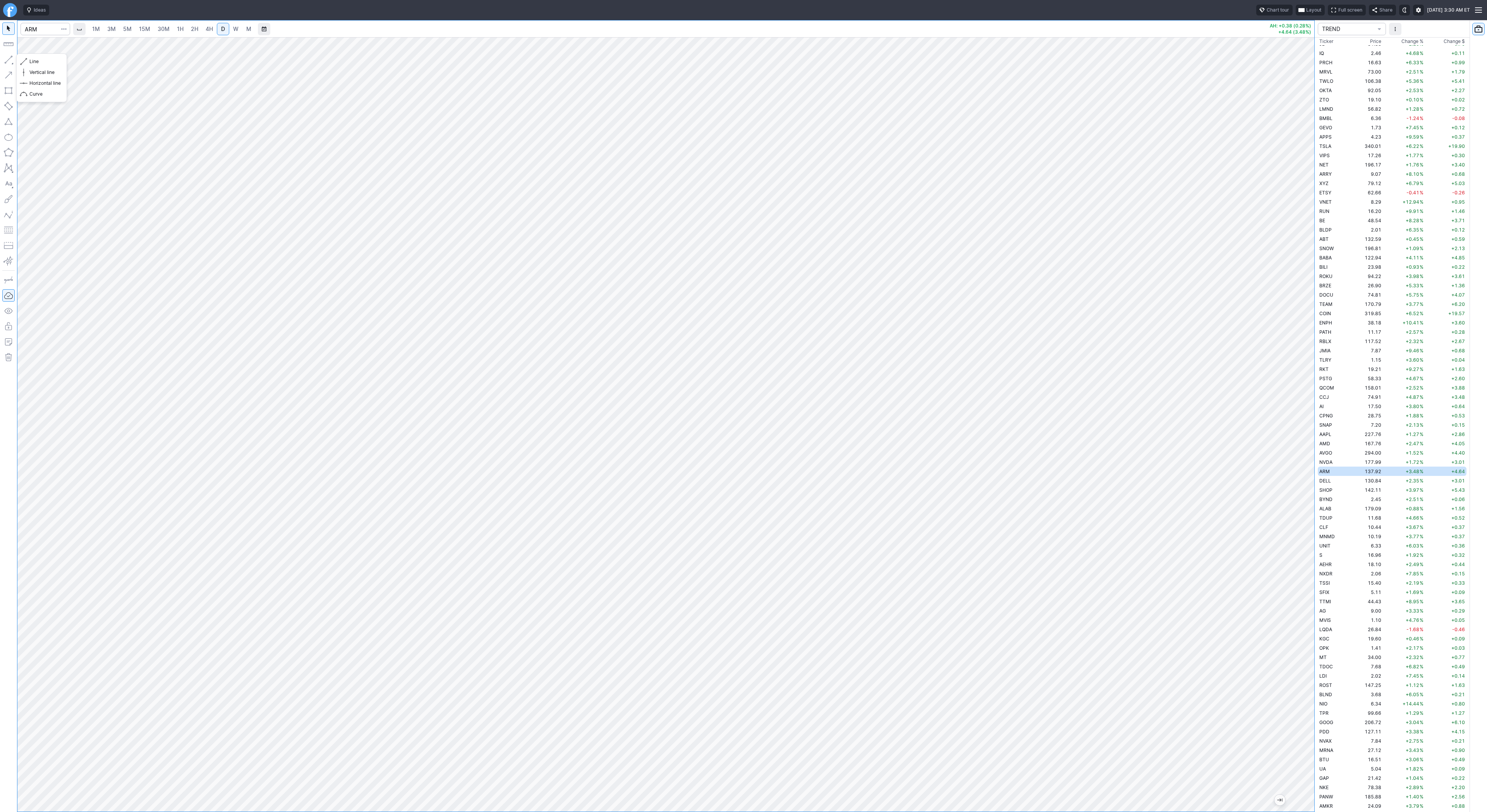
click at [10, 58] on button "button" at bounding box center [8, 59] width 12 height 12
click at [1283, 470] on div at bounding box center [666, 424] width 1297 height 774
click at [1329, 490] on span "SHOP" at bounding box center [1326, 490] width 13 height 6
click at [235, 29] on span "W" at bounding box center [236, 28] width 5 height 6
click at [35, 61] on span "Line" at bounding box center [45, 61] width 31 height 8
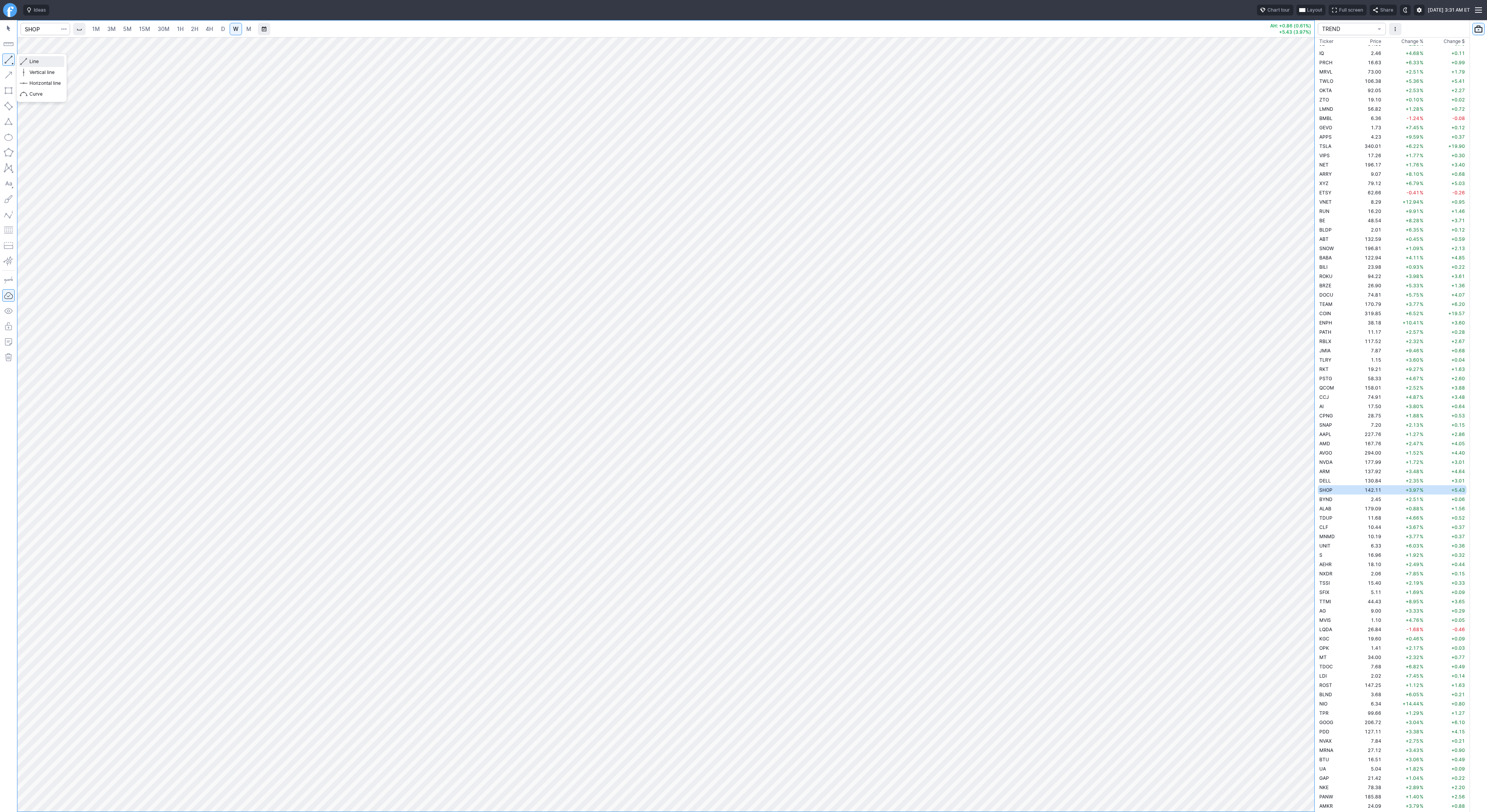
click at [36, 60] on span "Line" at bounding box center [45, 61] width 31 height 8
click at [32, 58] on span "Line" at bounding box center [45, 61] width 31 height 8
click at [6, 58] on button "button" at bounding box center [8, 59] width 12 height 12
click at [4, 59] on button "button" at bounding box center [8, 59] width 12 height 12
click at [6, 62] on button "button" at bounding box center [8, 59] width 12 height 12
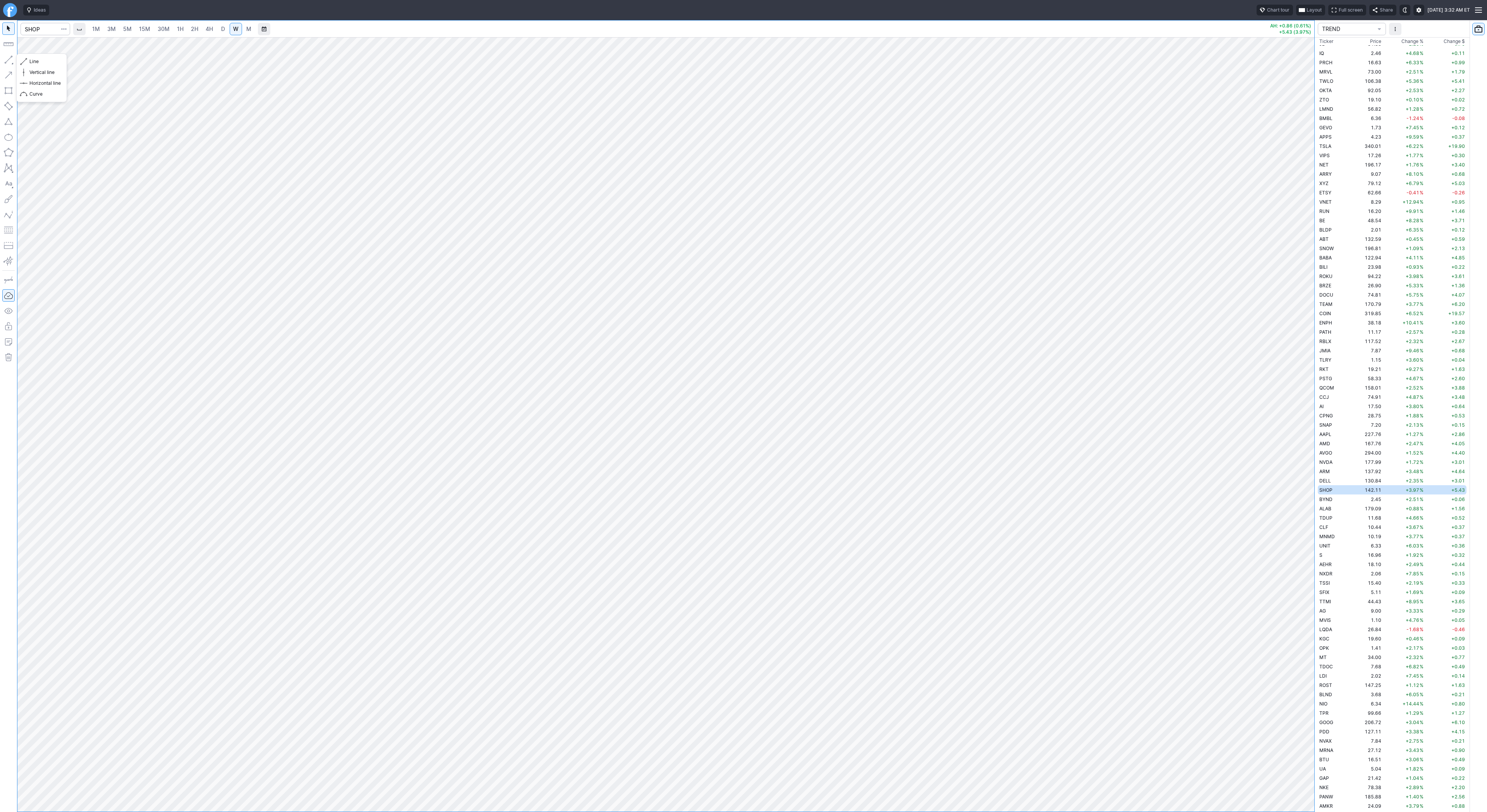
click at [10, 57] on button "button" at bounding box center [8, 59] width 12 height 12
click at [29, 62] on span "Line" at bounding box center [45, 61] width 31 height 8
click at [58, 62] on span "Line" at bounding box center [45, 61] width 31 height 8
click at [31, 59] on span "Line" at bounding box center [45, 61] width 31 height 8
click at [3, 61] on button "button" at bounding box center [8, 59] width 12 height 12
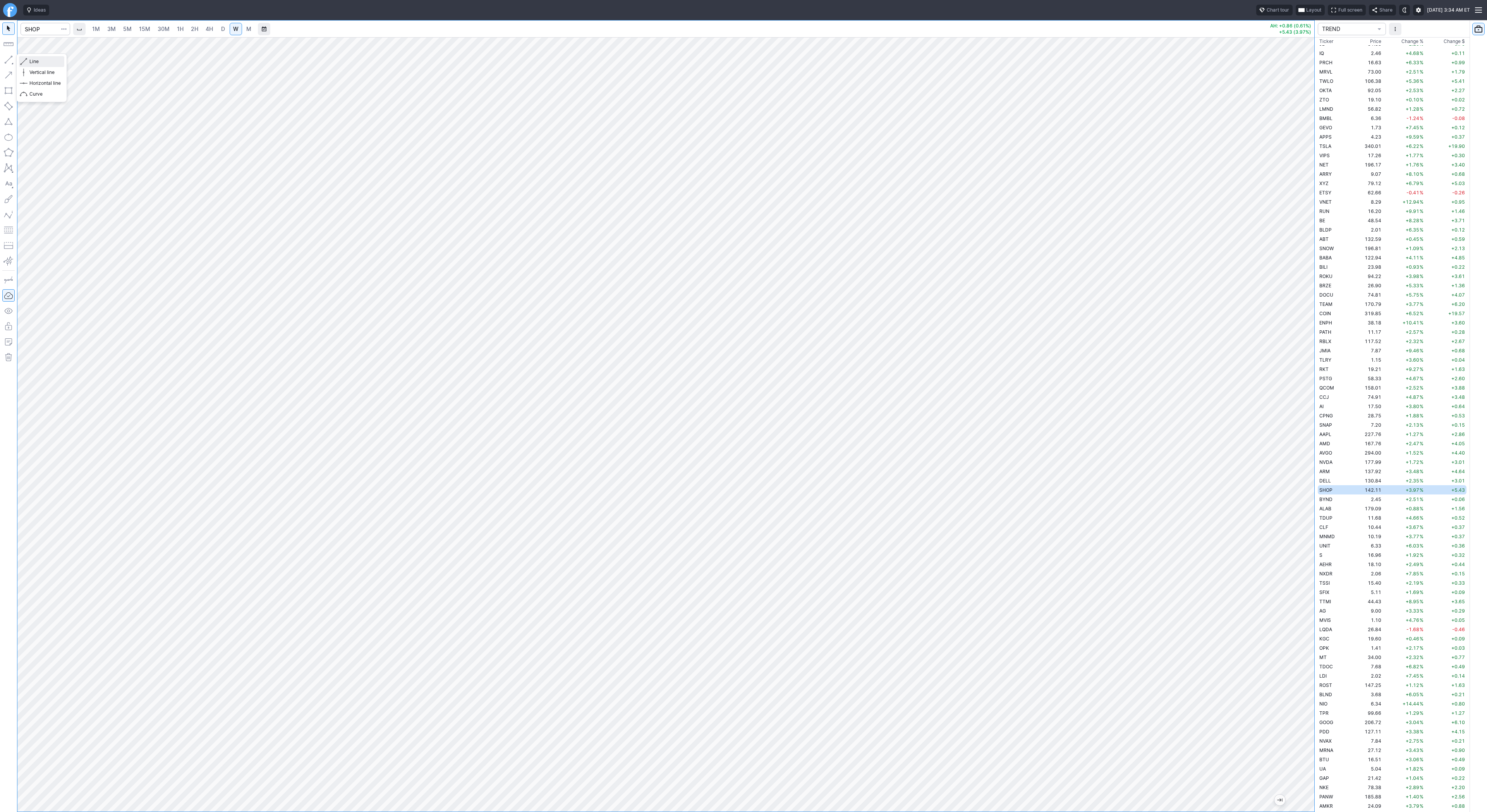
click at [25, 60] on span "button" at bounding box center [25, 61] width 5 height 11
click at [31, 29] on input "Search" at bounding box center [46, 29] width 50 height 12
type input "coin"
click at [150, 27] on link "15M" at bounding box center [145, 29] width 18 height 12
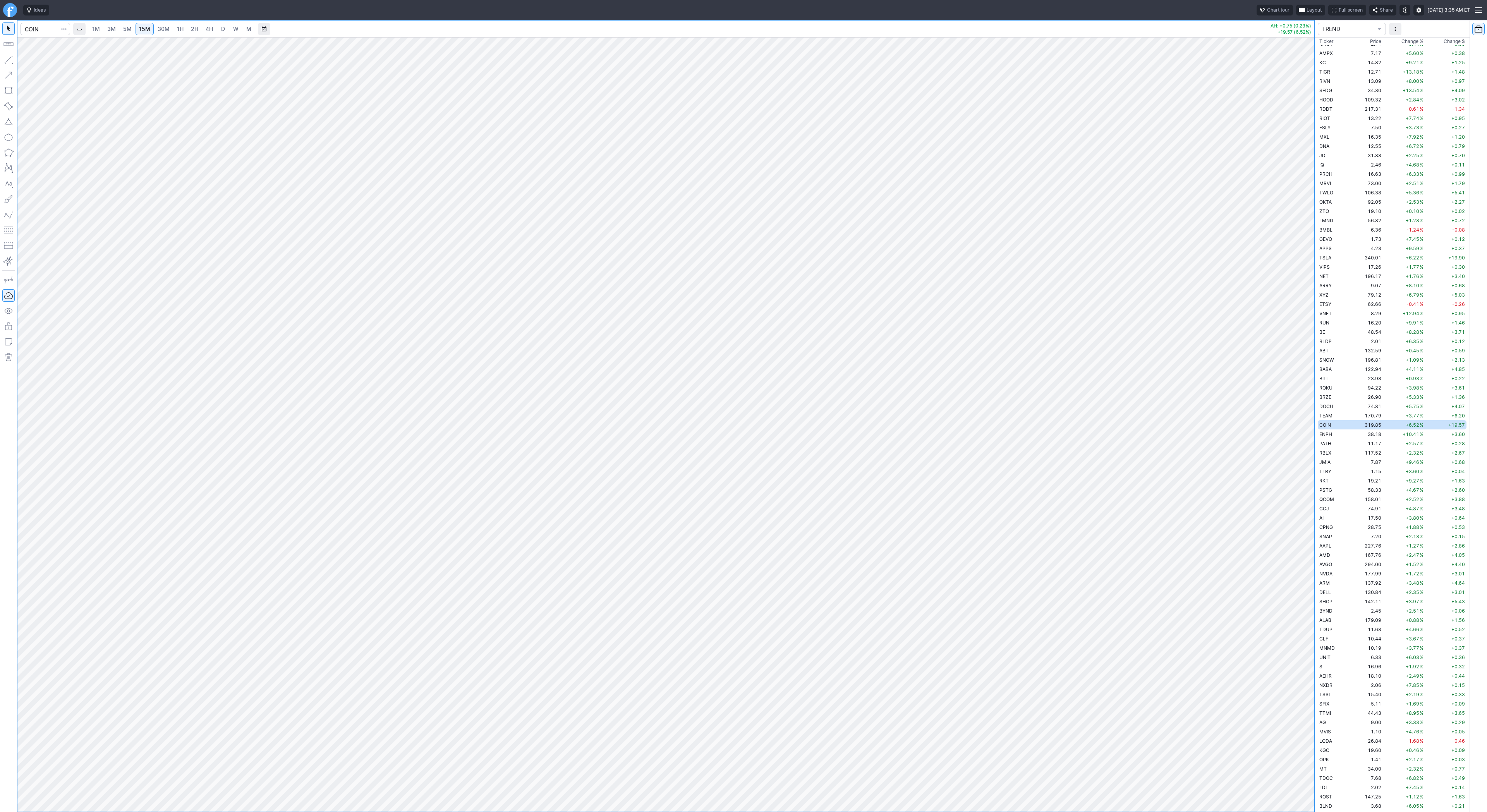
click at [206, 28] on span "4H" at bounding box center [209, 28] width 8 height 6
click at [6, 59] on button "button" at bounding box center [8, 59] width 12 height 12
click at [221, 27] on span "D" at bounding box center [223, 28] width 4 height 6
click at [38, 25] on input "Search" at bounding box center [46, 29] width 50 height 12
type input "btcu"
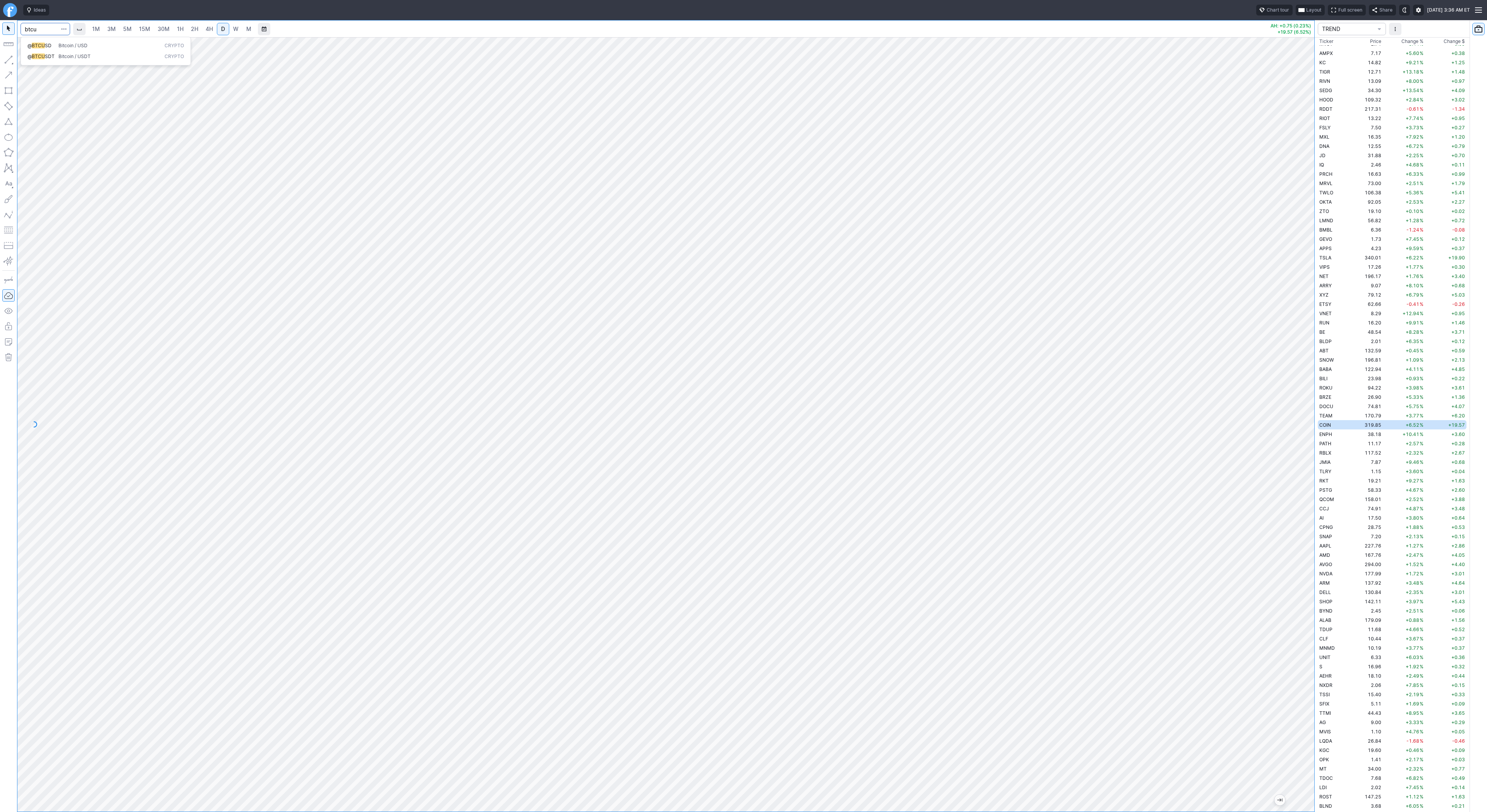
click at [65, 45] on span "Bitcoin / USD" at bounding box center [73, 46] width 29 height 6
click at [214, 31] on link "4H" at bounding box center [209, 29] width 14 height 12
click at [223, 31] on span "D" at bounding box center [223, 28] width 4 height 6
click at [46, 30] on input "Search" at bounding box center [46, 29] width 50 height 12
type input "eth"
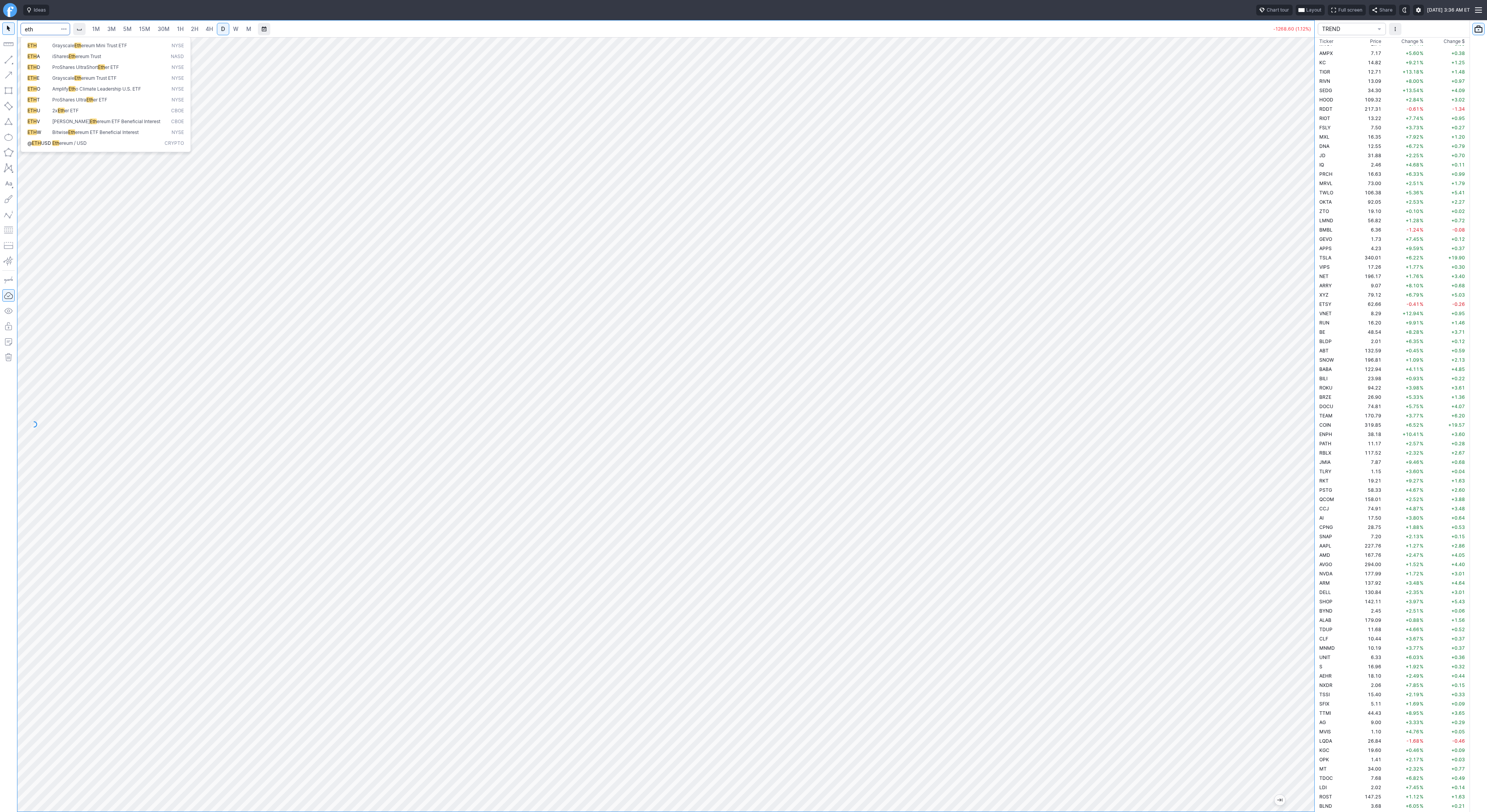
click at [83, 146] on span "Eth ereum / USD" at bounding box center [107, 143] width 113 height 6
drag, startPoint x: 1310, startPoint y: 313, endPoint x: 1298, endPoint y: 360, distance: 48.5
click at [1303, 366] on div at bounding box center [1306, 422] width 16 height 755
click at [1326, 371] on span "BABA" at bounding box center [1325, 369] width 12 height 6
click at [1338, 542] on td "AAPL" at bounding box center [1333, 545] width 31 height 9
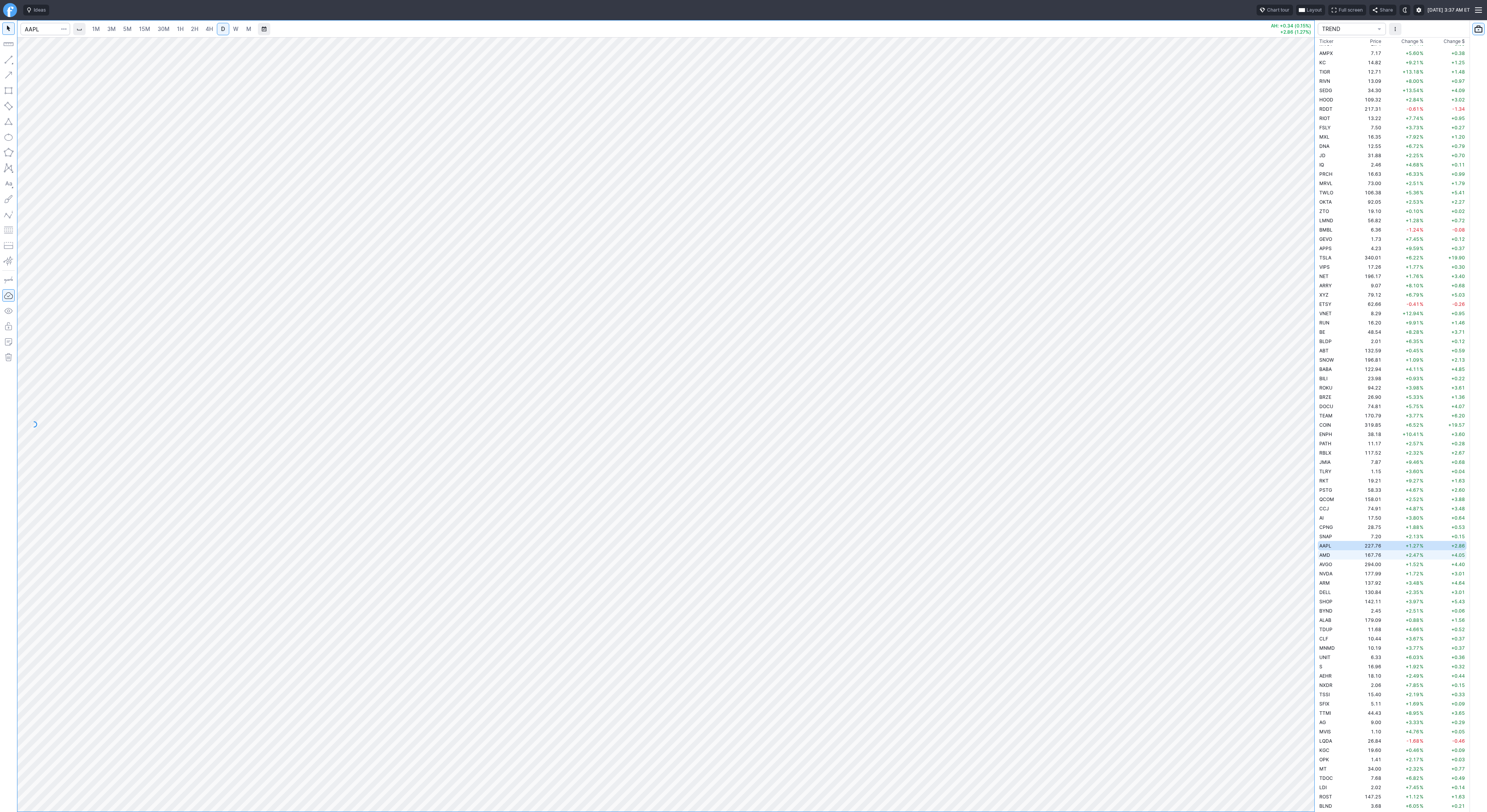
click at [1340, 555] on td "AMD" at bounding box center [1333, 555] width 31 height 9
click at [45, 32] on input "Search" at bounding box center [46, 29] width 50 height 12
type input "tem"
click at [206, 30] on span "4H" at bounding box center [209, 28] width 8 height 6
click at [12, 59] on button "button" at bounding box center [8, 59] width 12 height 12
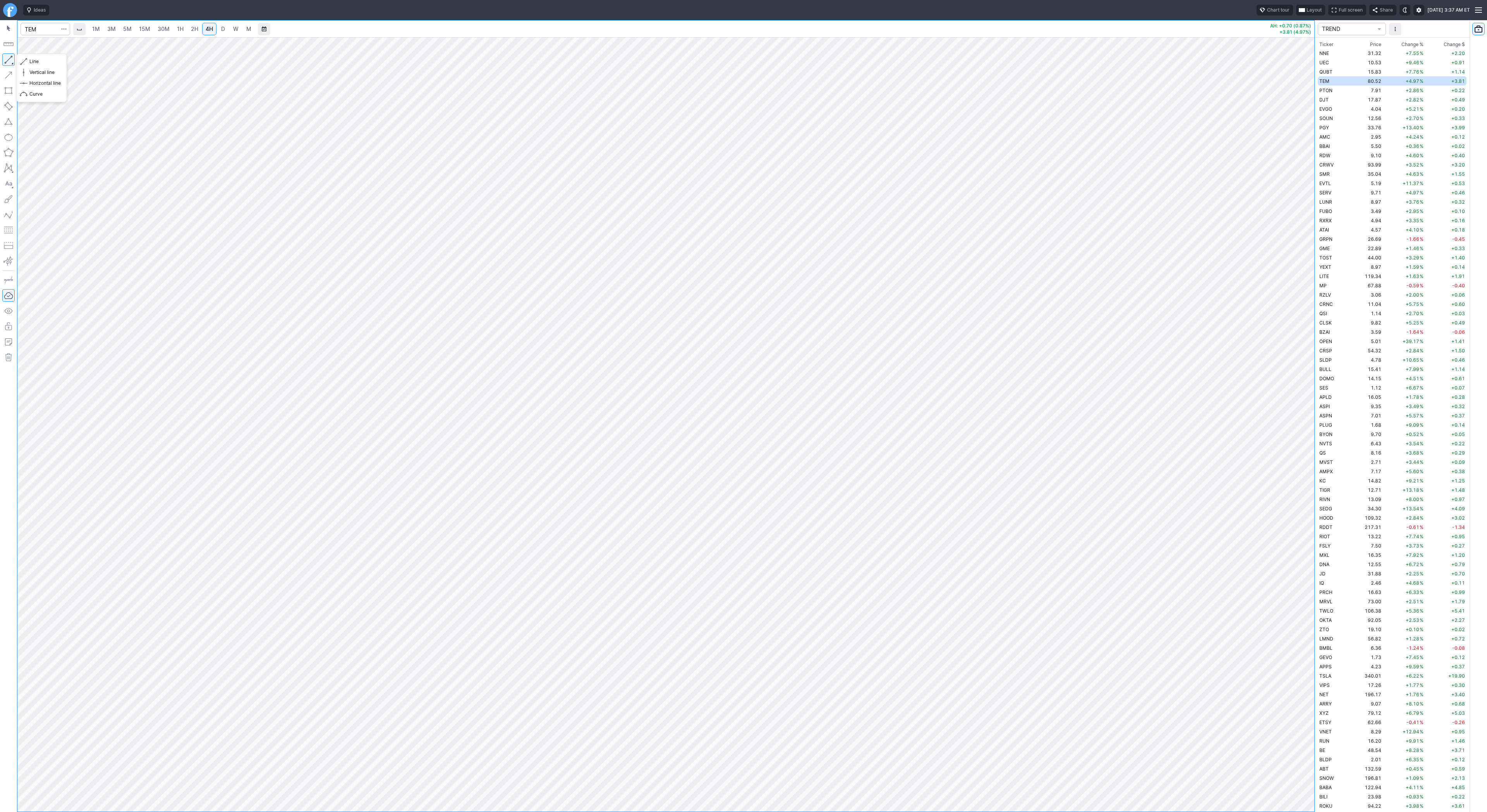
click at [12, 61] on button "button" at bounding box center [8, 59] width 12 height 12
drag, startPoint x: 10, startPoint y: 59, endPoint x: 40, endPoint y: 87, distance: 41.0
click at [10, 59] on button "button" at bounding box center [8, 59] width 12 height 12
click at [5, 56] on button "button" at bounding box center [8, 59] width 12 height 12
click at [32, 60] on span "Line" at bounding box center [45, 61] width 31 height 8
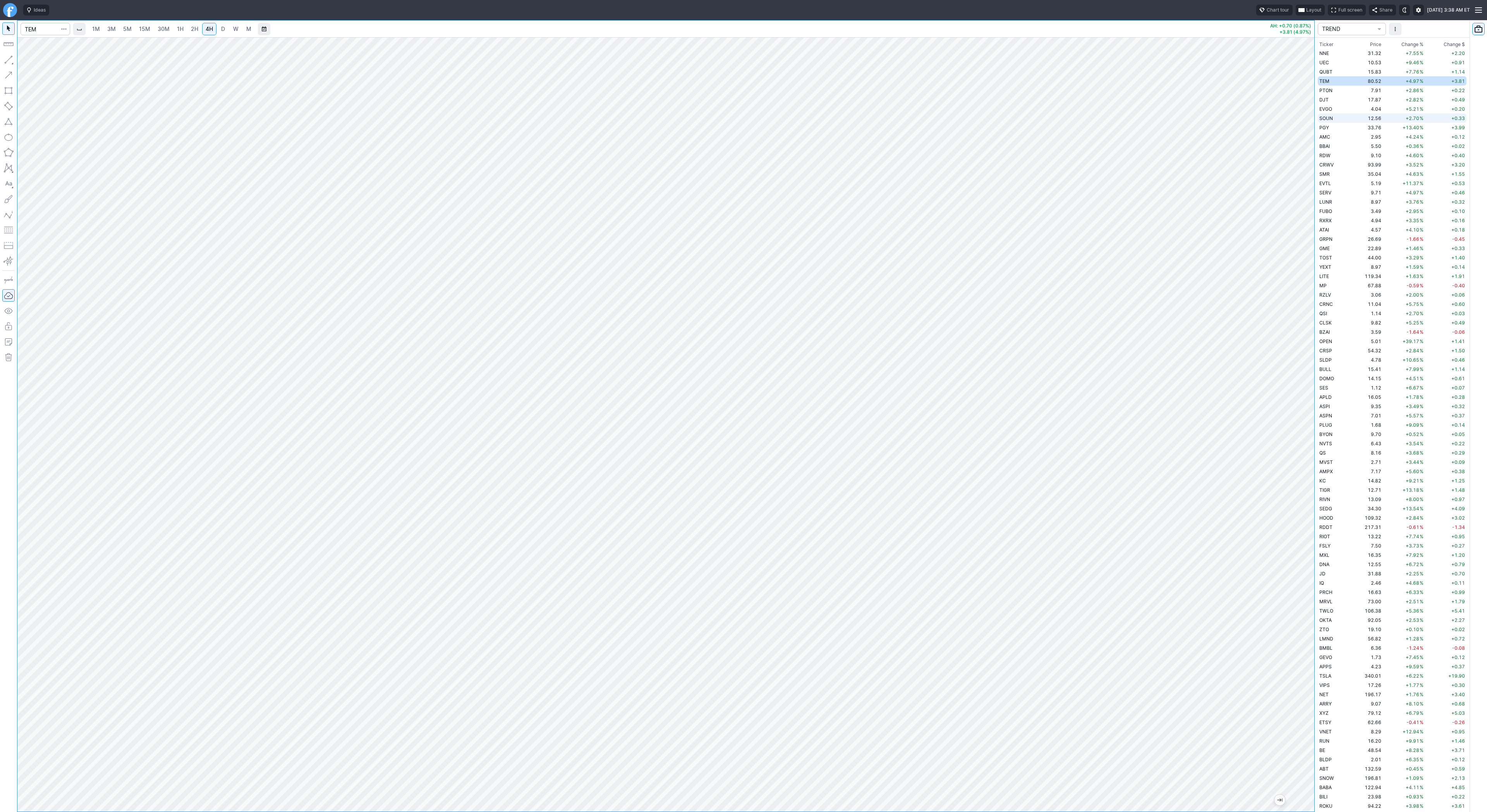
click at [1338, 117] on td "SOUN" at bounding box center [1333, 118] width 31 height 9
click at [7, 59] on button "button" at bounding box center [8, 59] width 12 height 12
click at [34, 59] on span "Line" at bounding box center [45, 61] width 31 height 8
drag, startPoint x: 6, startPoint y: 58, endPoint x: 32, endPoint y: 90, distance: 41.2
click at [6, 58] on button "button" at bounding box center [8, 59] width 12 height 12
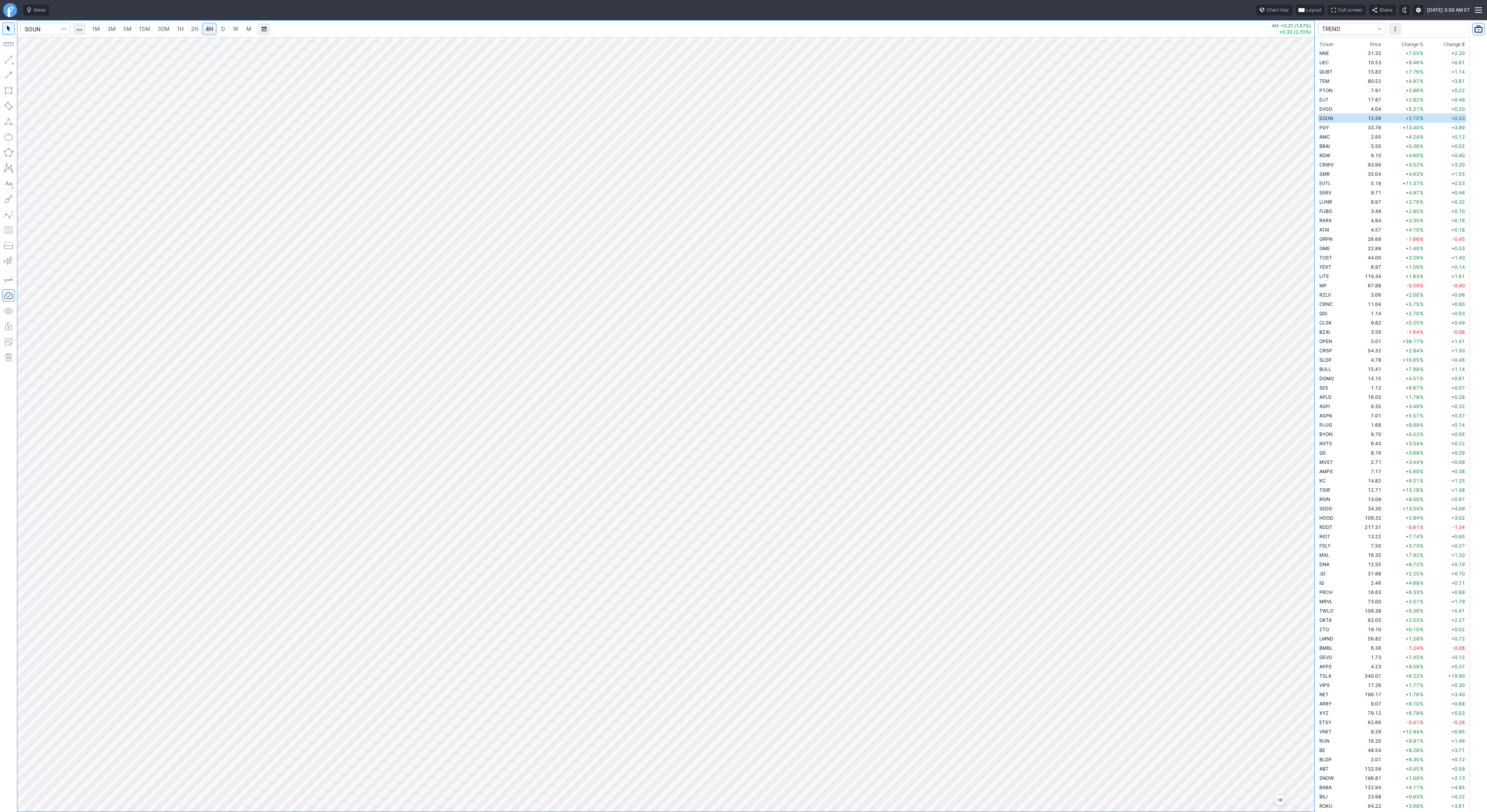
click at [10, 63] on button "button" at bounding box center [8, 59] width 12 height 12
click at [1327, 582] on td "IQ" at bounding box center [1333, 583] width 31 height 9
drag, startPoint x: 1309, startPoint y: 444, endPoint x: 1306, endPoint y: 567, distance: 123.0
click at [1313, 575] on div at bounding box center [1306, 422] width 16 height 755
click at [226, 31] on link "D" at bounding box center [223, 29] width 12 height 12
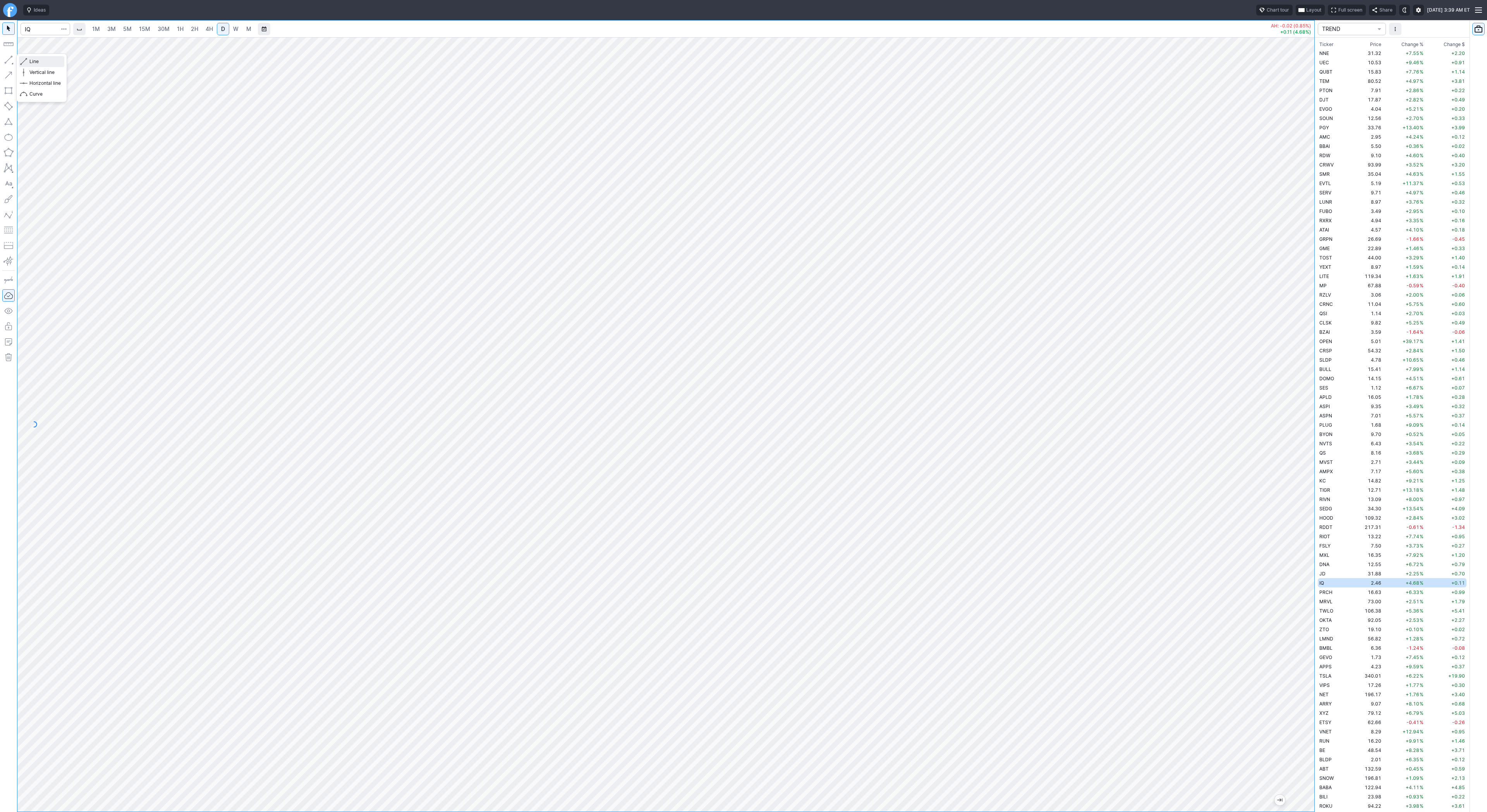
click at [30, 63] on span "Line" at bounding box center [45, 61] width 31 height 8
drag, startPoint x: 8, startPoint y: 54, endPoint x: 31, endPoint y: 91, distance: 43.6
click at [8, 56] on button "button" at bounding box center [8, 59] width 12 height 12
click at [33, 33] on input "Search" at bounding box center [46, 29] width 50 height 12
type input "sbet"
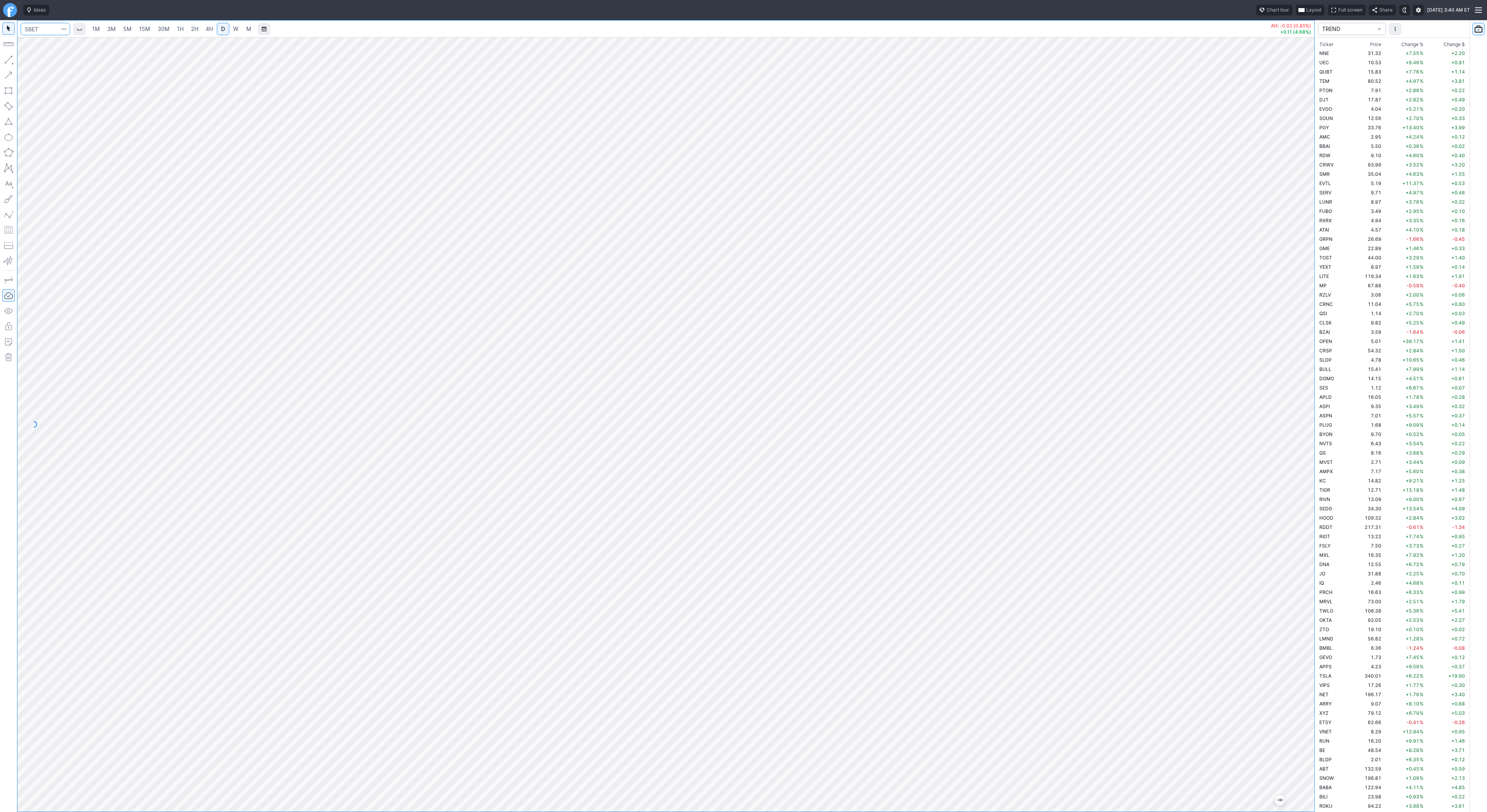
scroll to position [1468, 0]
click at [208, 31] on span "4H" at bounding box center [209, 28] width 8 height 6
click at [36, 25] on input "Search" at bounding box center [46, 29] width 50 height 12
type input "trump"
click at [96, 59] on span "/ USDT" at bounding box center [104, 62] width 16 height 6
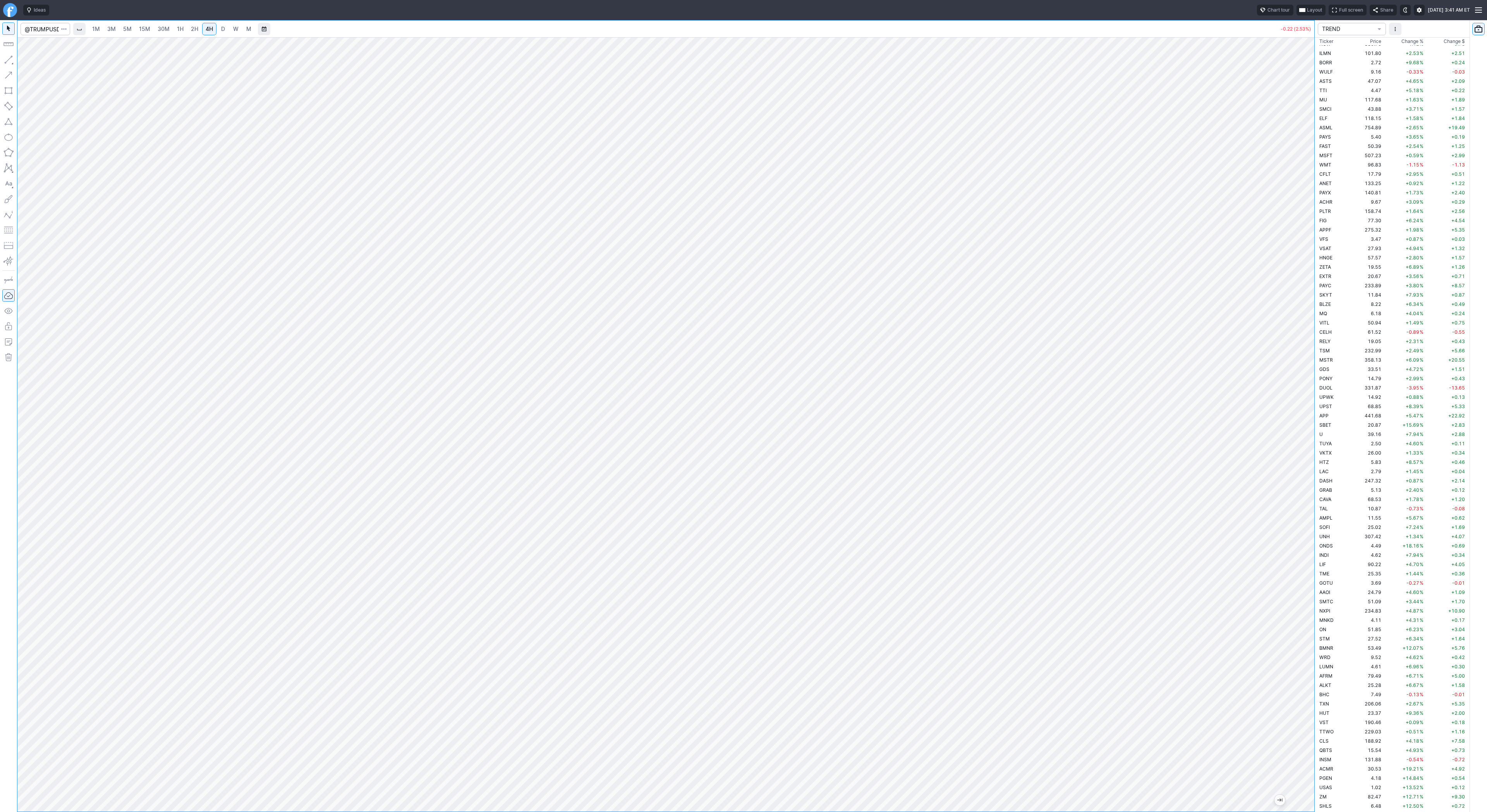
click at [227, 36] on div "1M 3M 5M 15M 30M 1H 2H 4H D W M" at bounding box center [171, 29] width 167 height 14
click at [225, 31] on link "D" at bounding box center [223, 29] width 12 height 12
drag, startPoint x: 1309, startPoint y: 620, endPoint x: 1312, endPoint y: 699, distance: 79.1
click at [1313, 702] on div at bounding box center [1306, 422] width 16 height 755
click at [51, 29] on input "Search" at bounding box center [46, 29] width 50 height 12
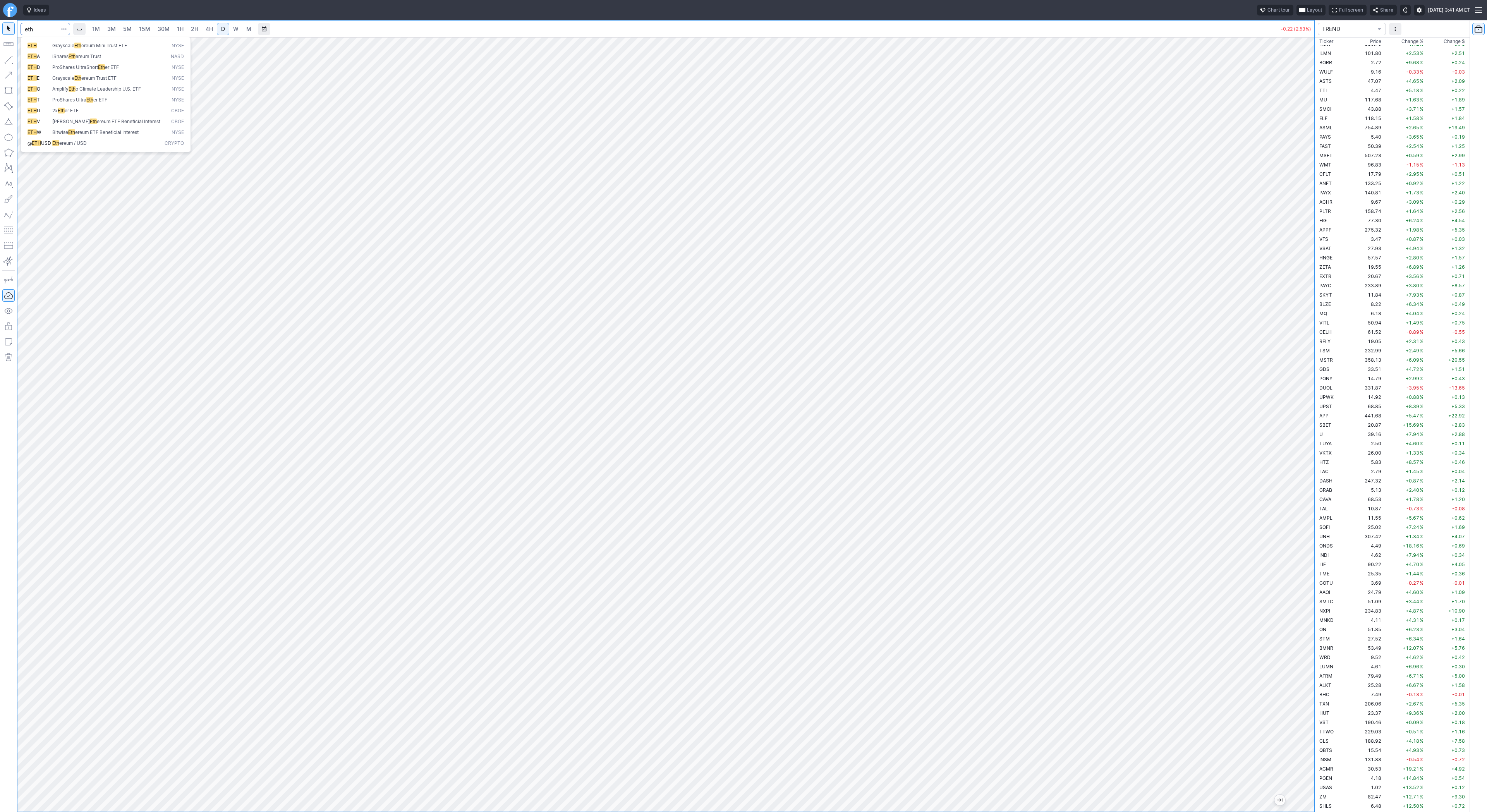
type input "eth"
click at [96, 144] on span "Eth ereum / USD" at bounding box center [107, 143] width 113 height 6
click at [191, 33] on link "2H" at bounding box center [195, 29] width 14 height 12
drag, startPoint x: 1311, startPoint y: 309, endPoint x: 1302, endPoint y: 402, distance: 93.4
click at [1303, 402] on div at bounding box center [1306, 422] width 16 height 755
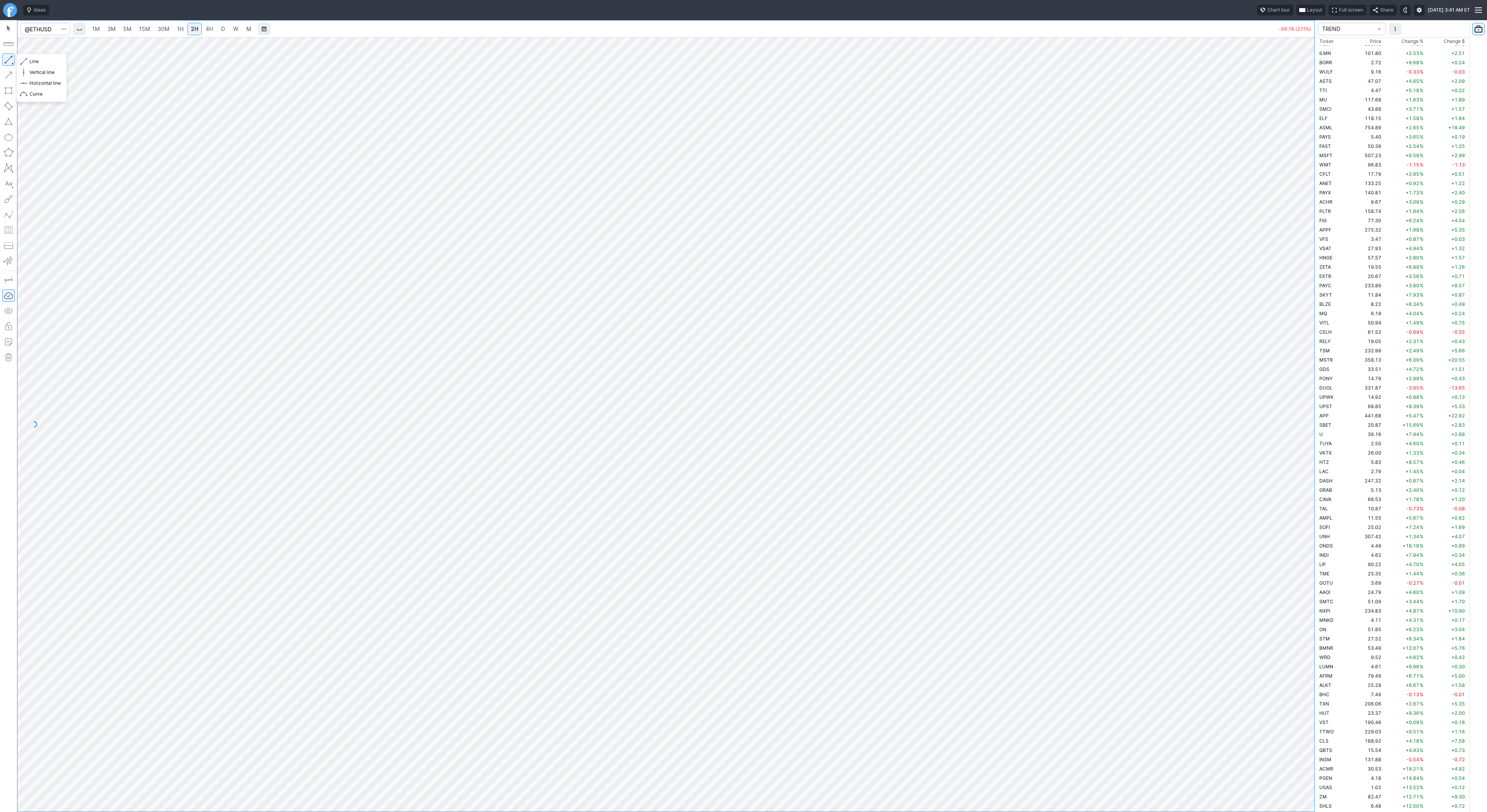
drag, startPoint x: 12, startPoint y: 61, endPoint x: 57, endPoint y: 98, distance: 58.3
click at [12, 63] on button "button" at bounding box center [8, 59] width 12 height 12
click at [44, 63] on span "Line" at bounding box center [45, 61] width 31 height 8
drag, startPoint x: 43, startPoint y: 61, endPoint x: 63, endPoint y: 69, distance: 21.5
click at [44, 61] on span "Line" at bounding box center [45, 61] width 31 height 8
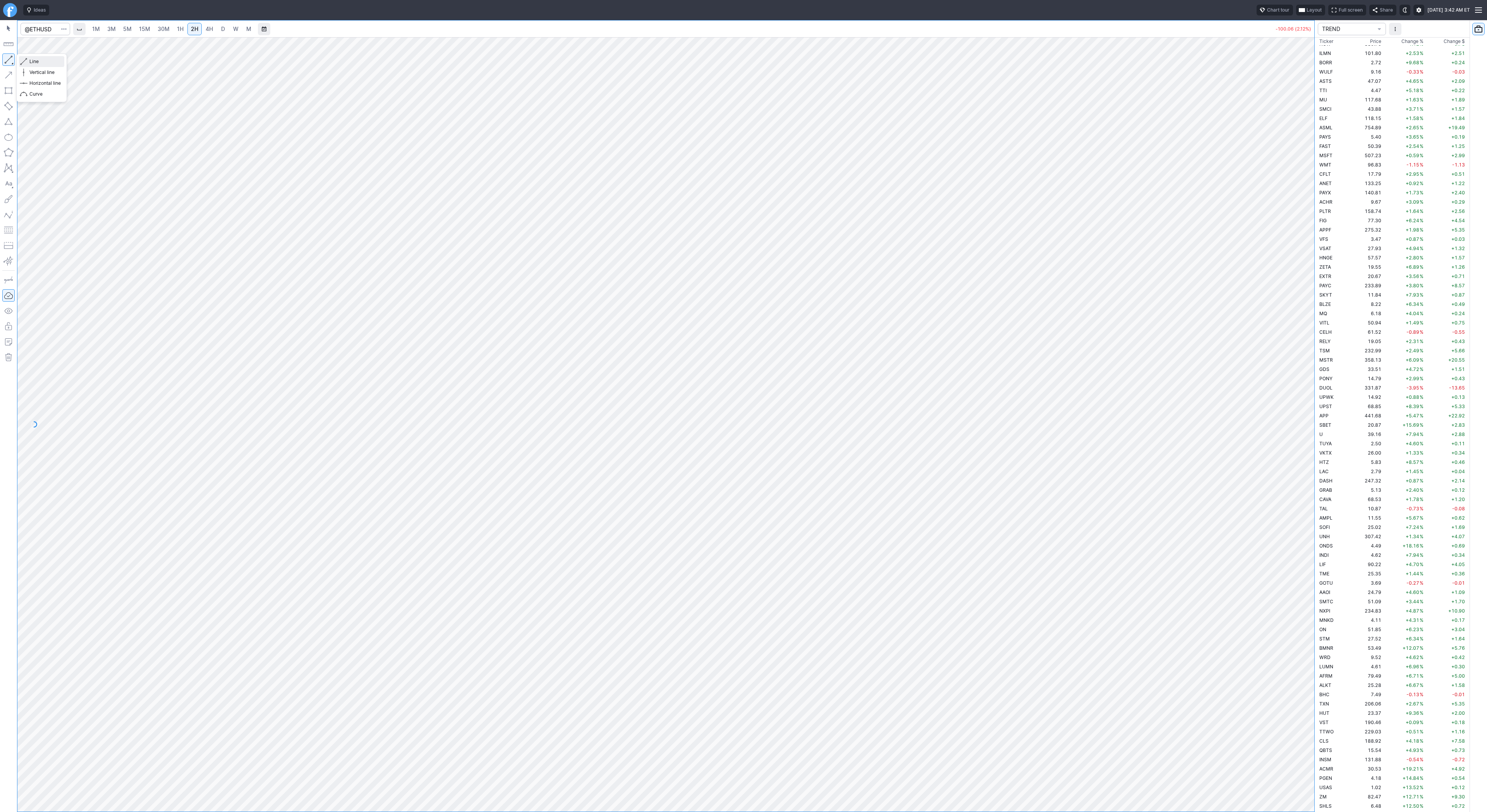
click at [27, 58] on span "button" at bounding box center [25, 61] width 5 height 11
click at [11, 57] on button "button" at bounding box center [8, 59] width 12 height 12
click at [37, 64] on span "Line" at bounding box center [45, 61] width 31 height 8
click at [50, 30] on input "Search" at bounding box center [46, 29] width 50 height 12
type input "pltd"
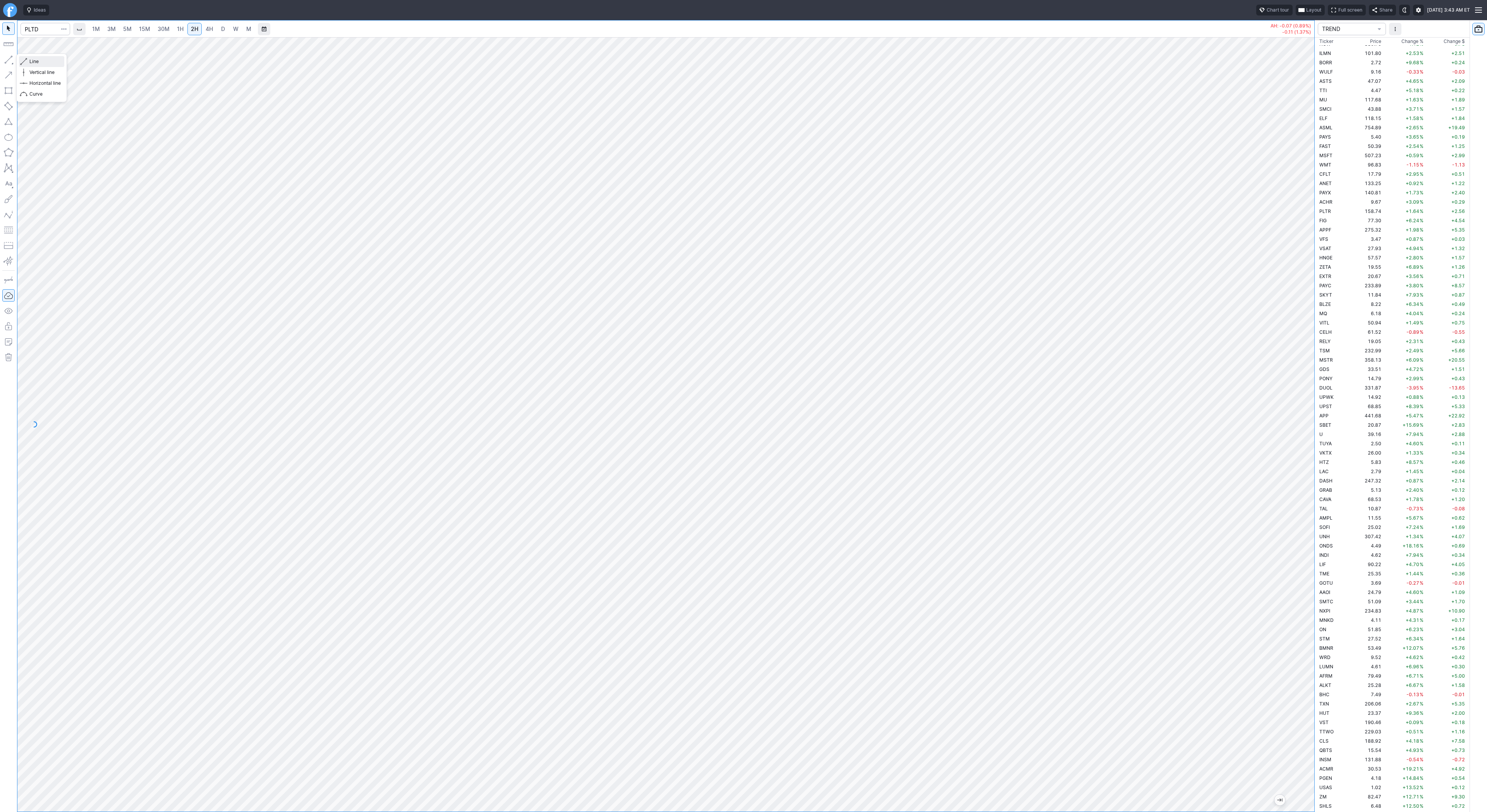
drag, startPoint x: 35, startPoint y: 64, endPoint x: 37, endPoint y: 69, distance: 5.4
click at [35, 66] on div "Line Vertical line Horizontal line Curve" at bounding box center [42, 77] width 45 height 43
drag, startPoint x: 12, startPoint y: 62, endPoint x: 57, endPoint y: 77, distance: 47.4
click at [12, 62] on button "button" at bounding box center [8, 59] width 12 height 12
drag, startPoint x: 42, startPoint y: 62, endPoint x: 55, endPoint y: 76, distance: 19.1
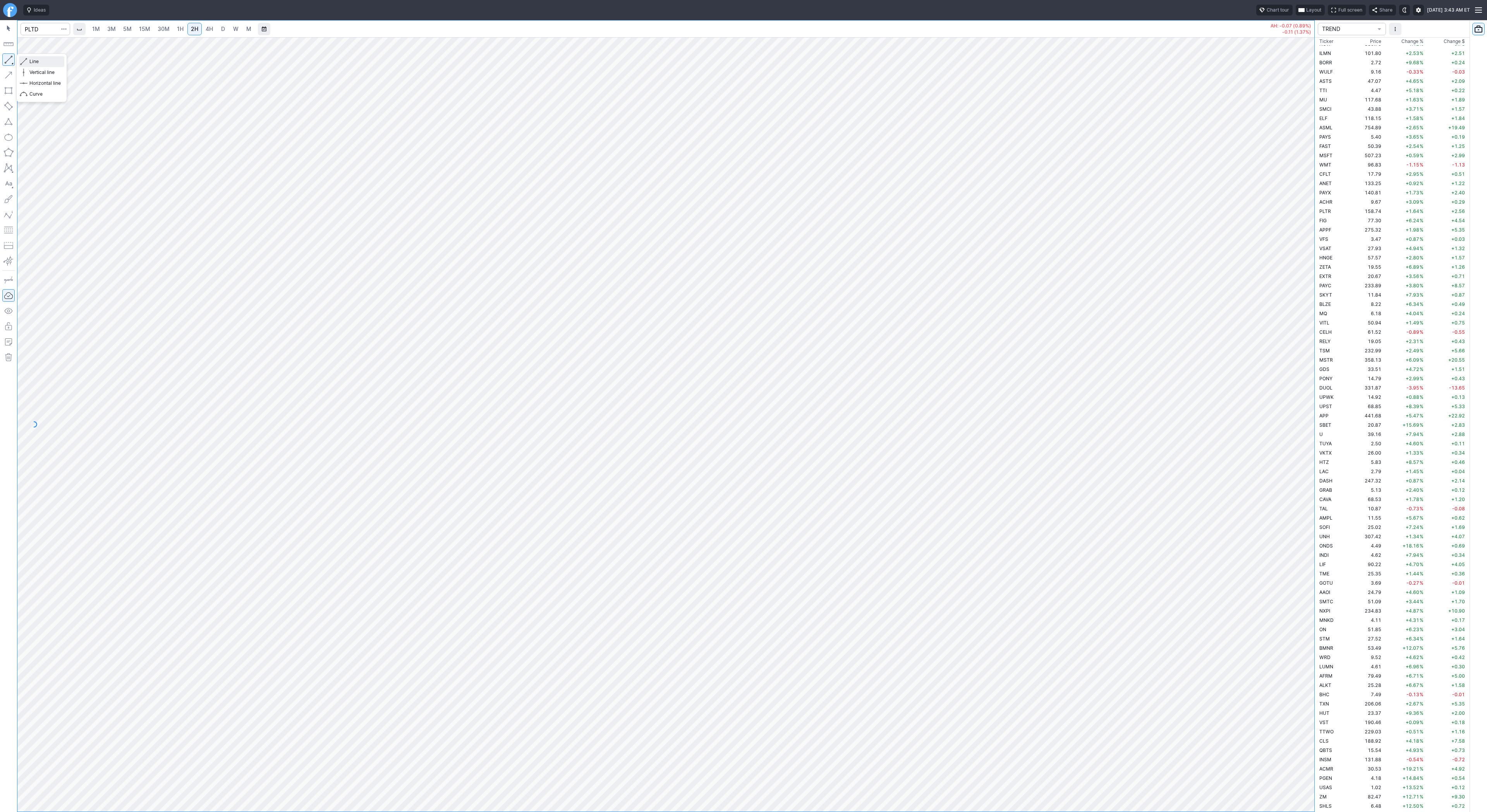
click at [42, 63] on span "Line" at bounding box center [45, 61] width 31 height 8
drag, startPoint x: 43, startPoint y: 65, endPoint x: 64, endPoint y: 90, distance: 32.6
click at [43, 66] on button "Line" at bounding box center [42, 61] width 45 height 11
drag, startPoint x: 45, startPoint y: 58, endPoint x: 56, endPoint y: 72, distance: 17.8
click at [45, 61] on span "Line" at bounding box center [45, 61] width 31 height 8
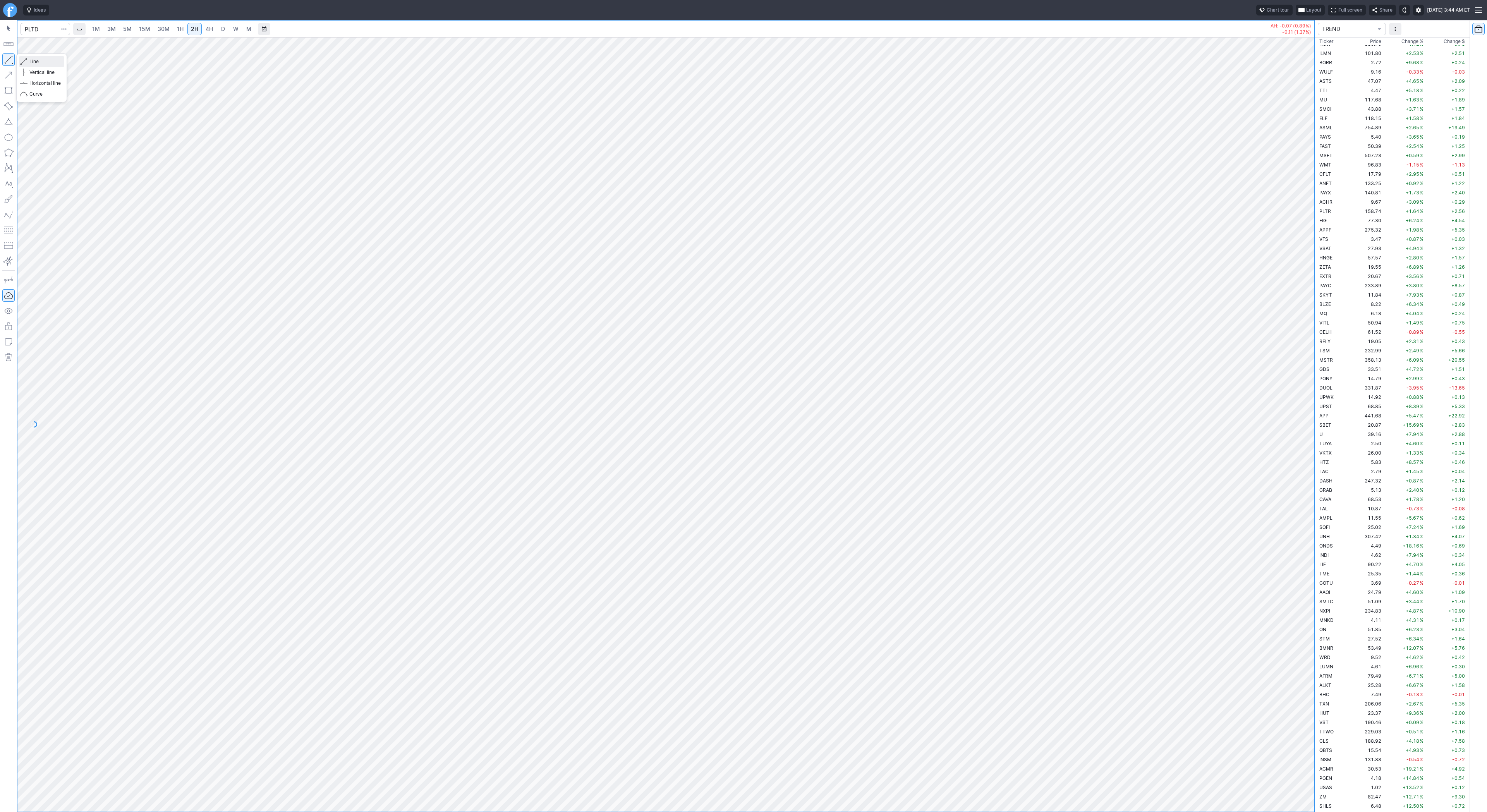
drag, startPoint x: 38, startPoint y: 61, endPoint x: 59, endPoint y: 88, distance: 34.2
click at [38, 61] on span "Line" at bounding box center [45, 61] width 31 height 8
click at [35, 62] on span "Line" at bounding box center [45, 61] width 31 height 8
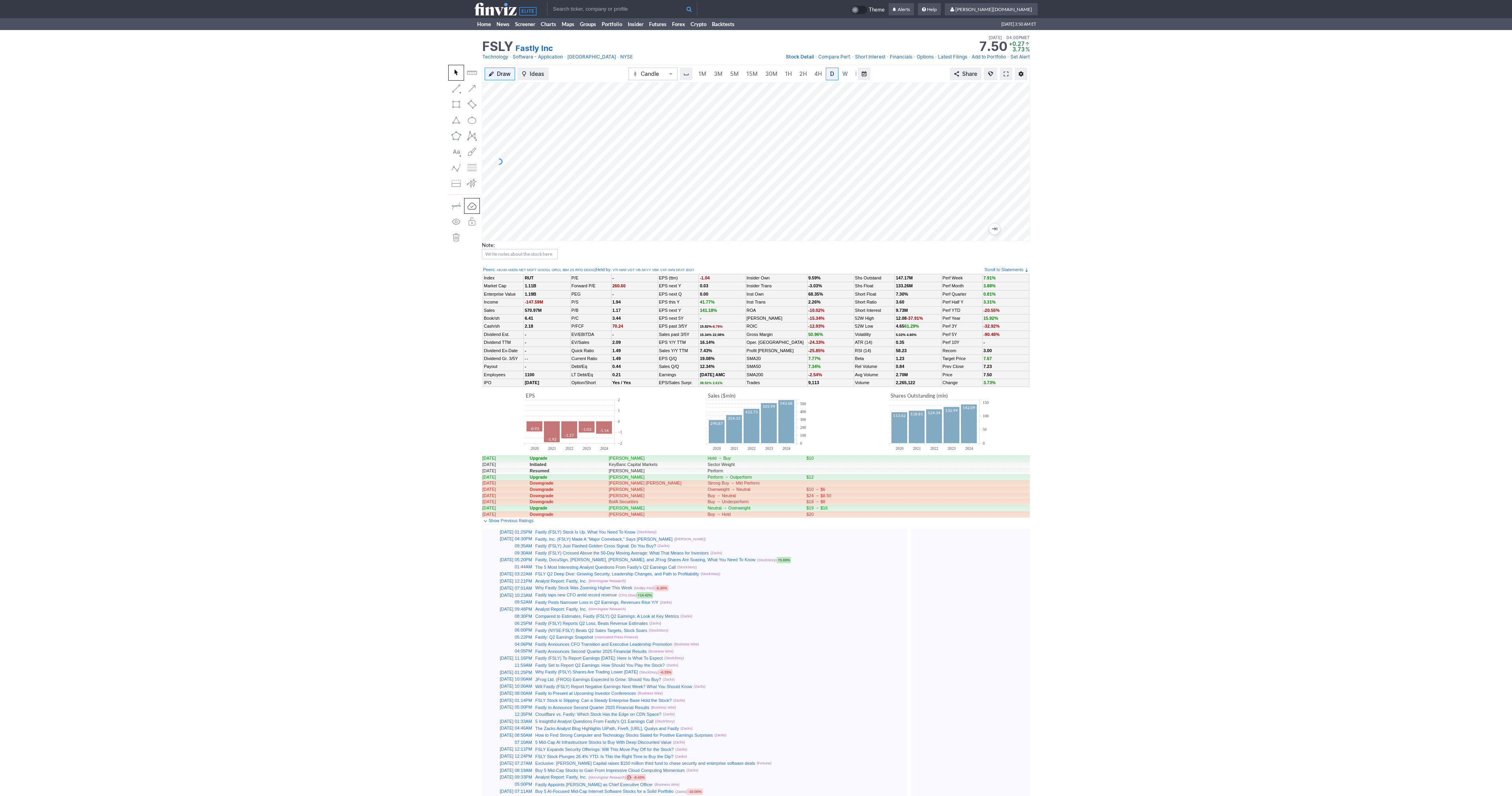
scroll to position [0, 8]
